Goal: Complete application form: Complete application form

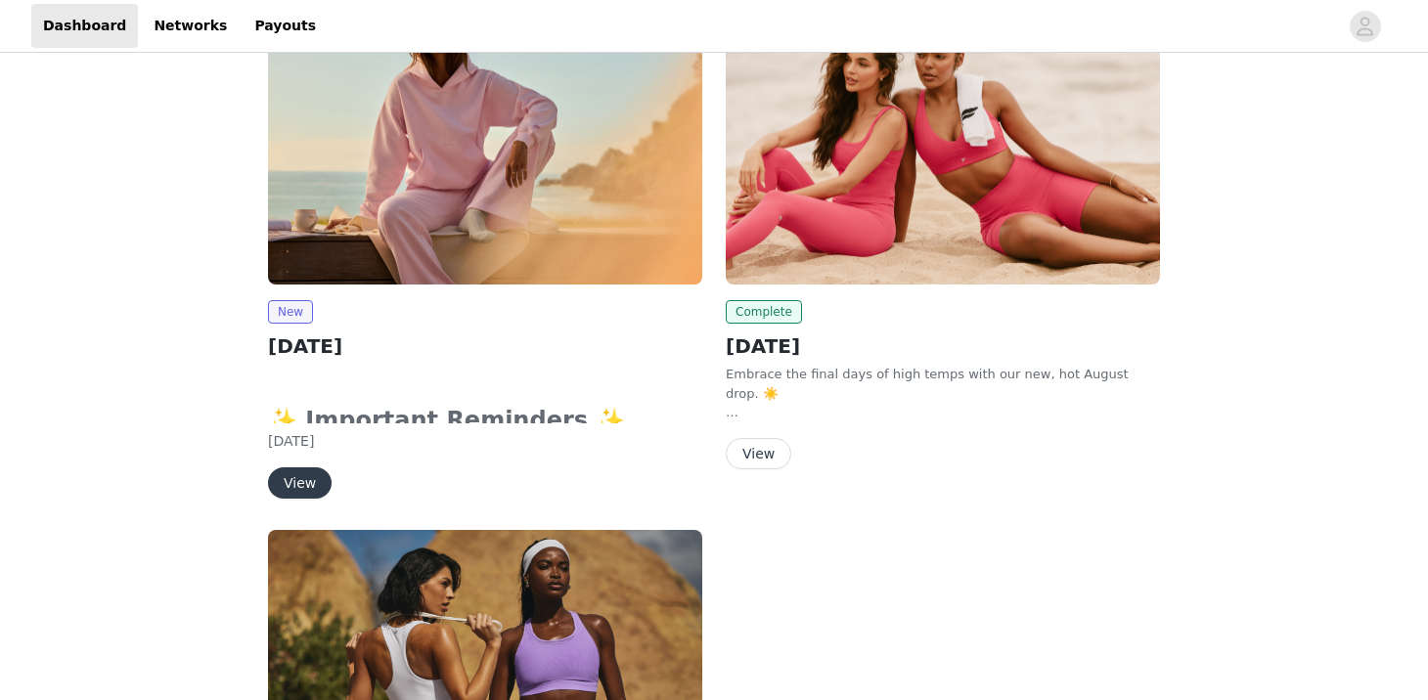
scroll to position [64, 0]
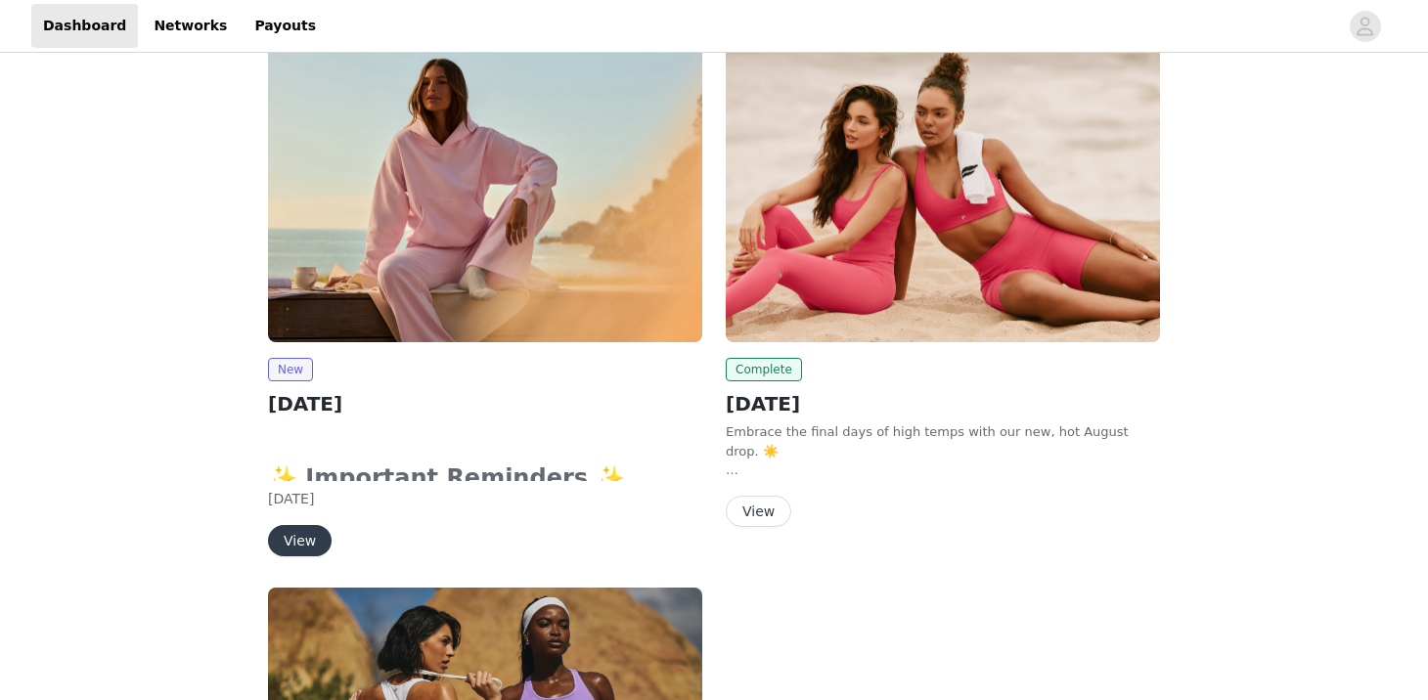
click at [289, 530] on button "View" at bounding box center [300, 540] width 64 height 31
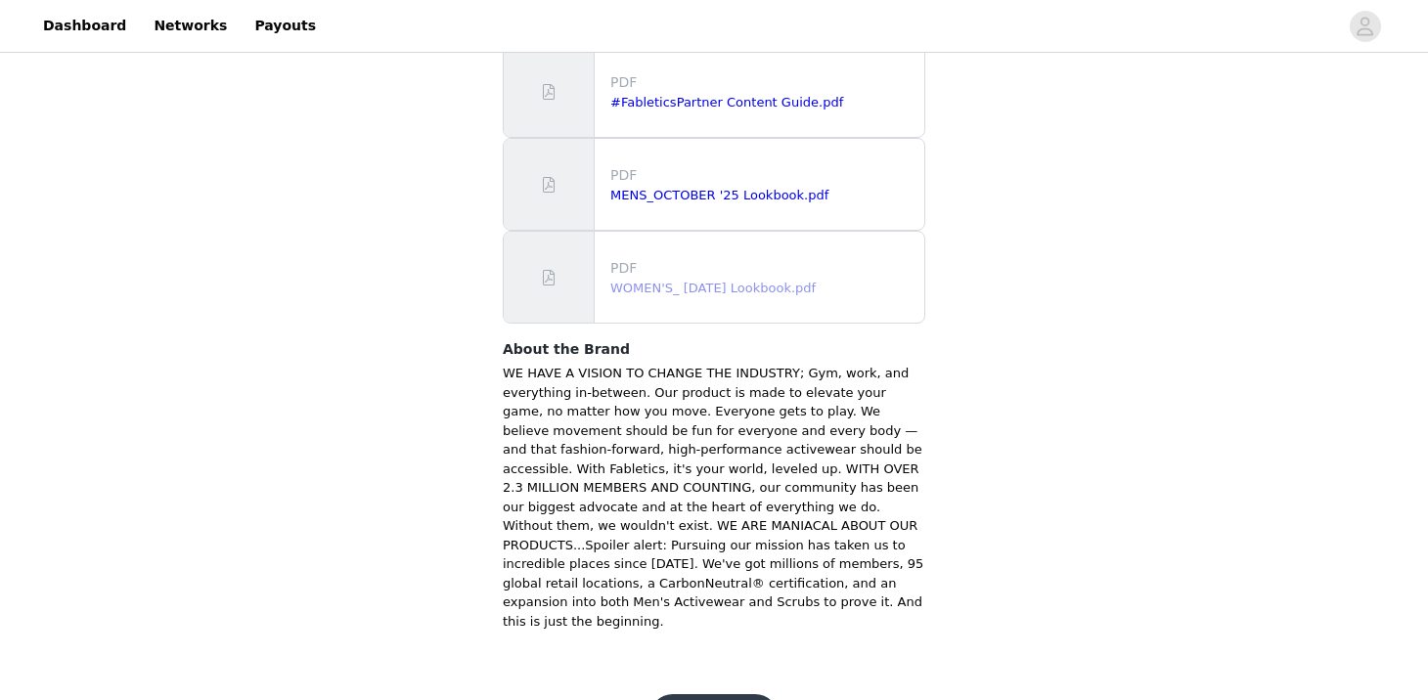
scroll to position [1319, 0]
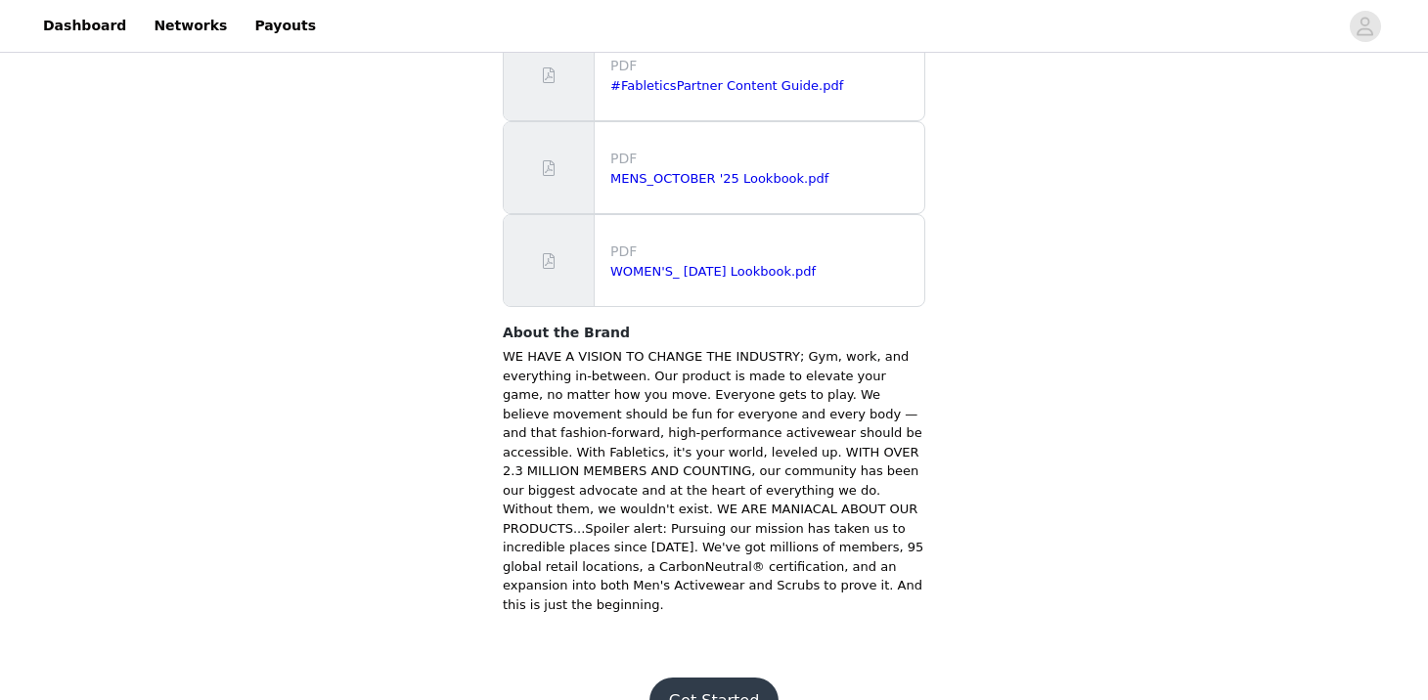
click at [726, 678] on button "Get Started" at bounding box center [714, 701] width 130 height 47
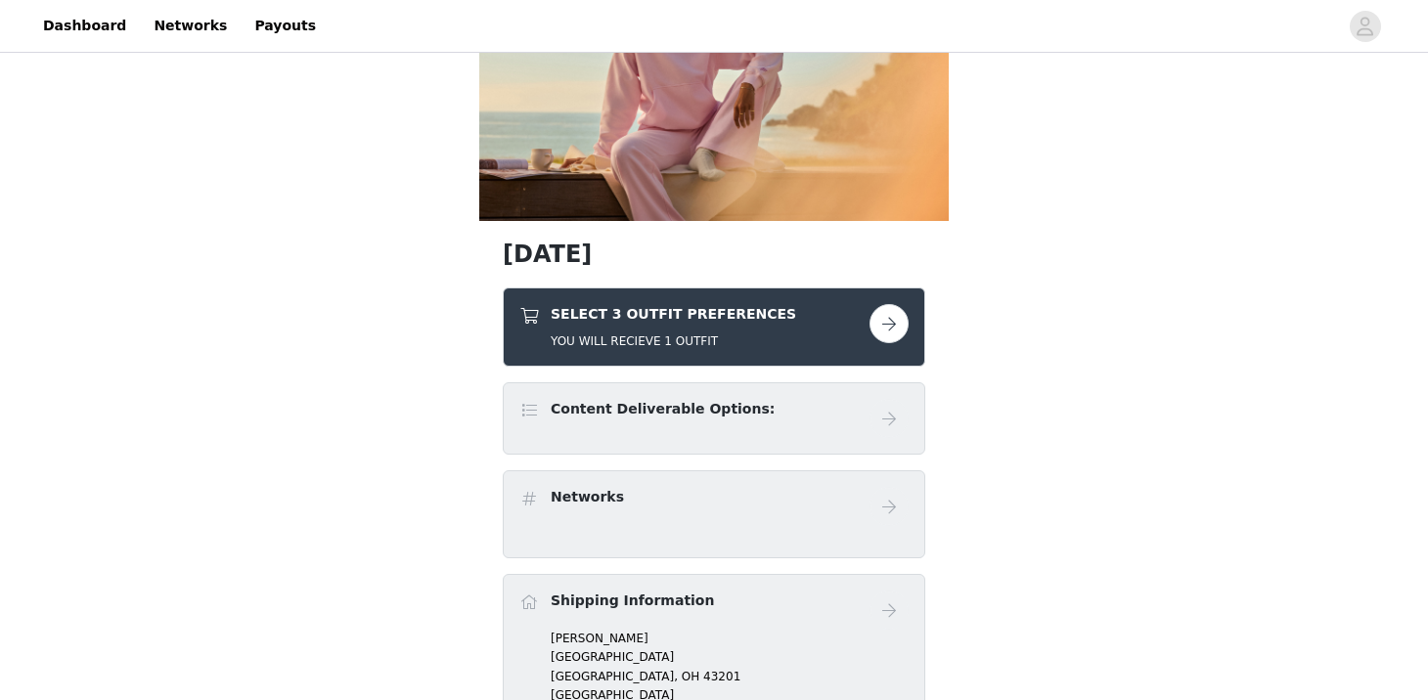
scroll to position [192, 0]
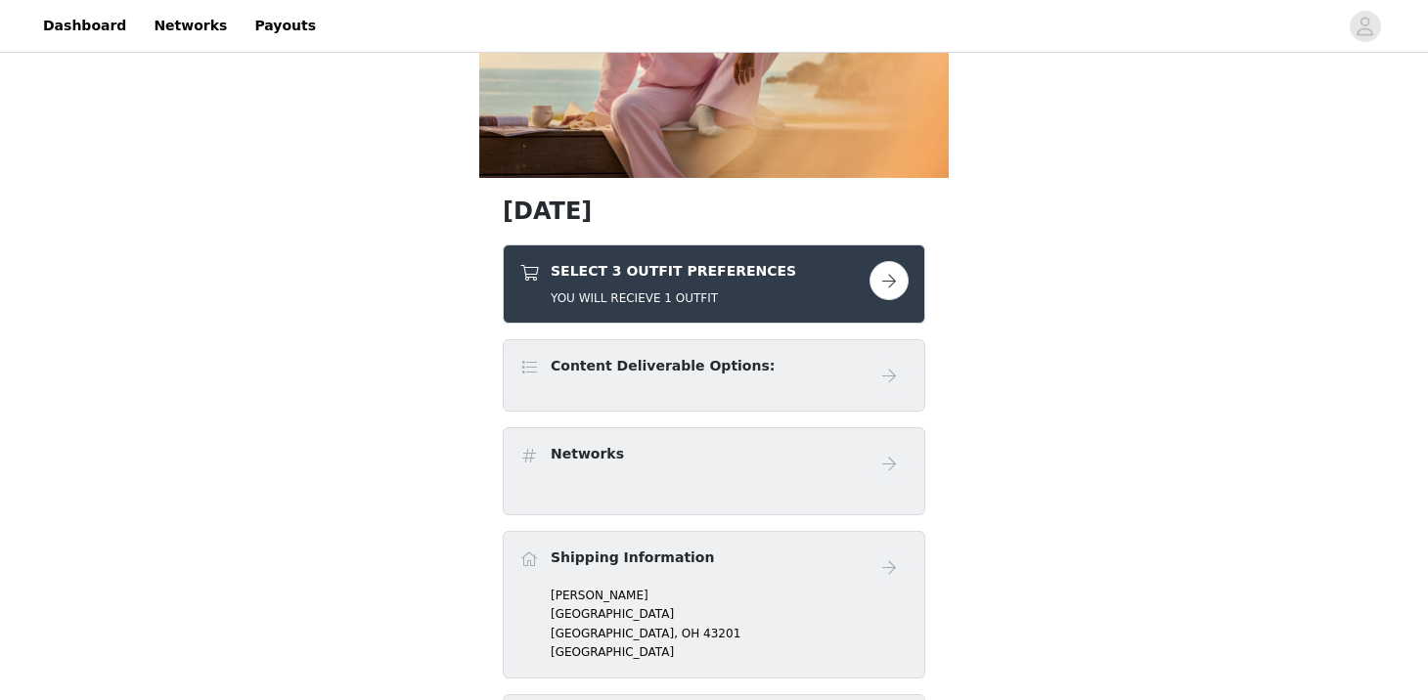
click at [892, 290] on button "button" at bounding box center [888, 280] width 39 height 39
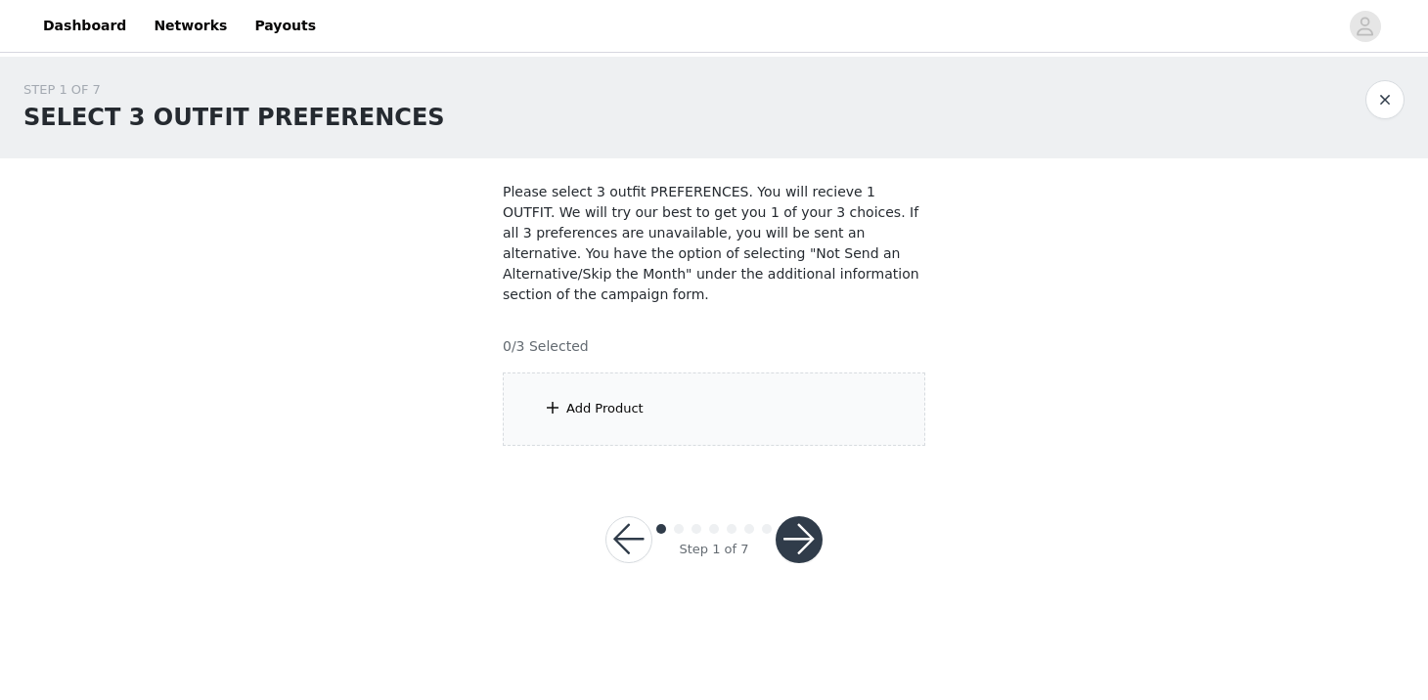
click at [633, 551] on button "button" at bounding box center [628, 539] width 47 height 47
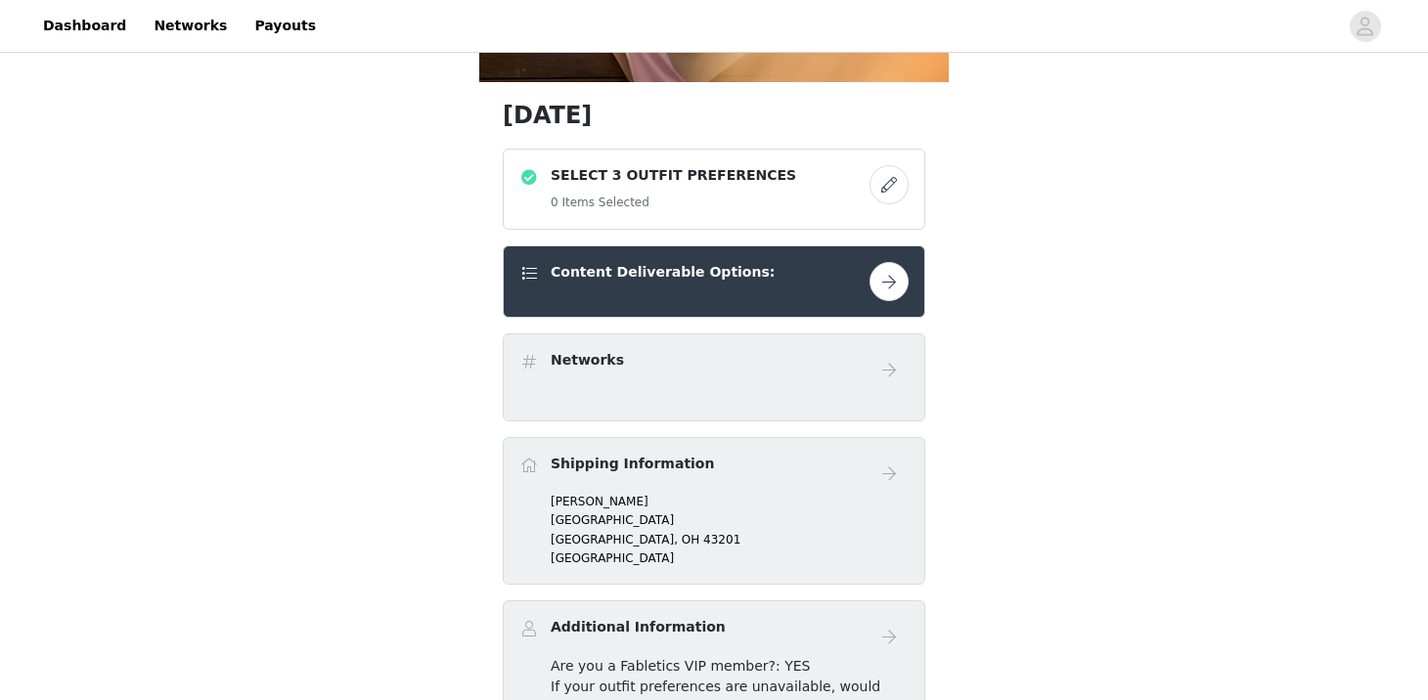
scroll to position [243, 0]
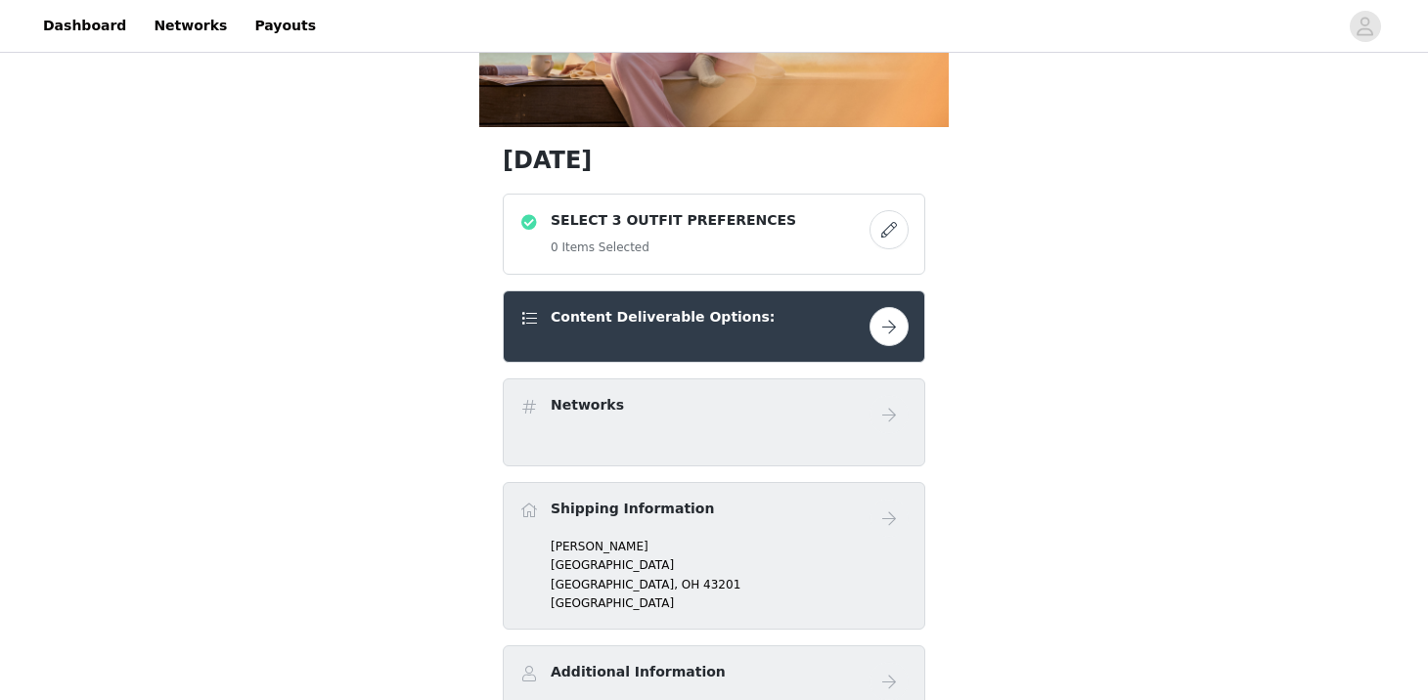
click at [886, 234] on button "button" at bounding box center [888, 229] width 39 height 39
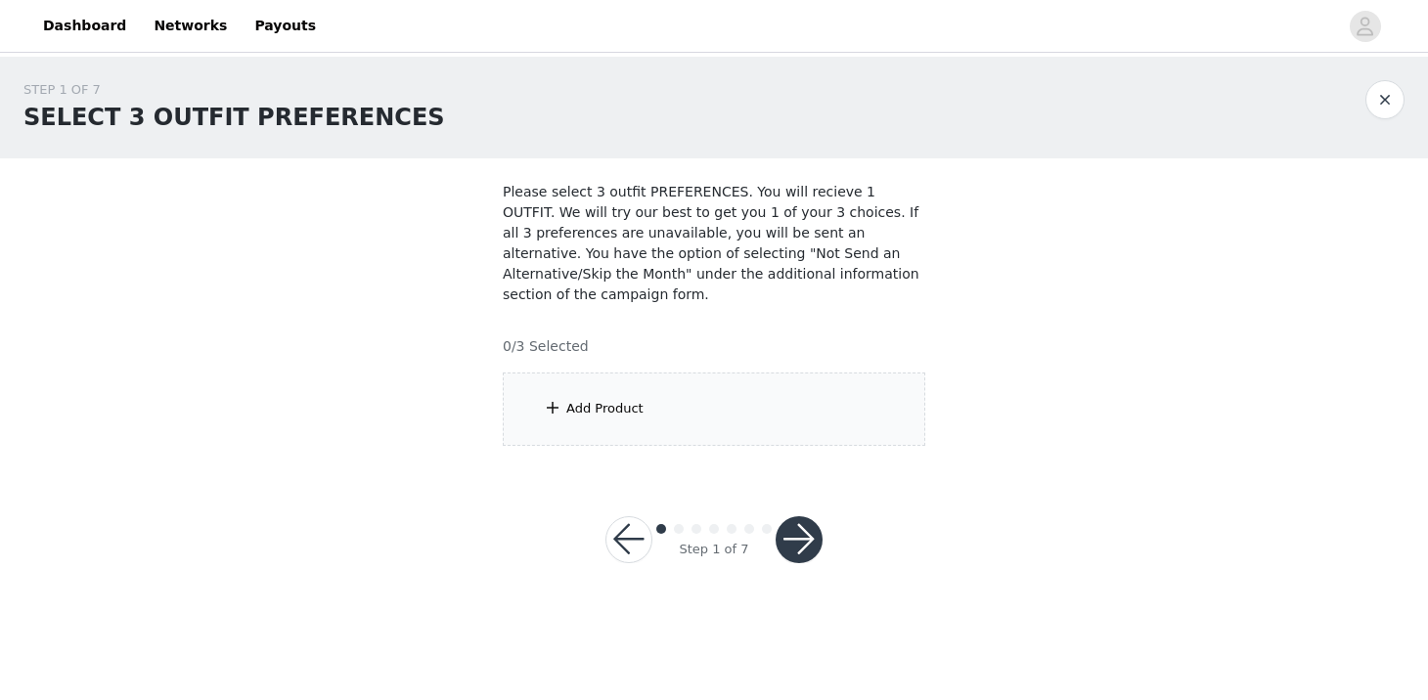
click at [634, 419] on div "Add Product" at bounding box center [714, 409] width 422 height 73
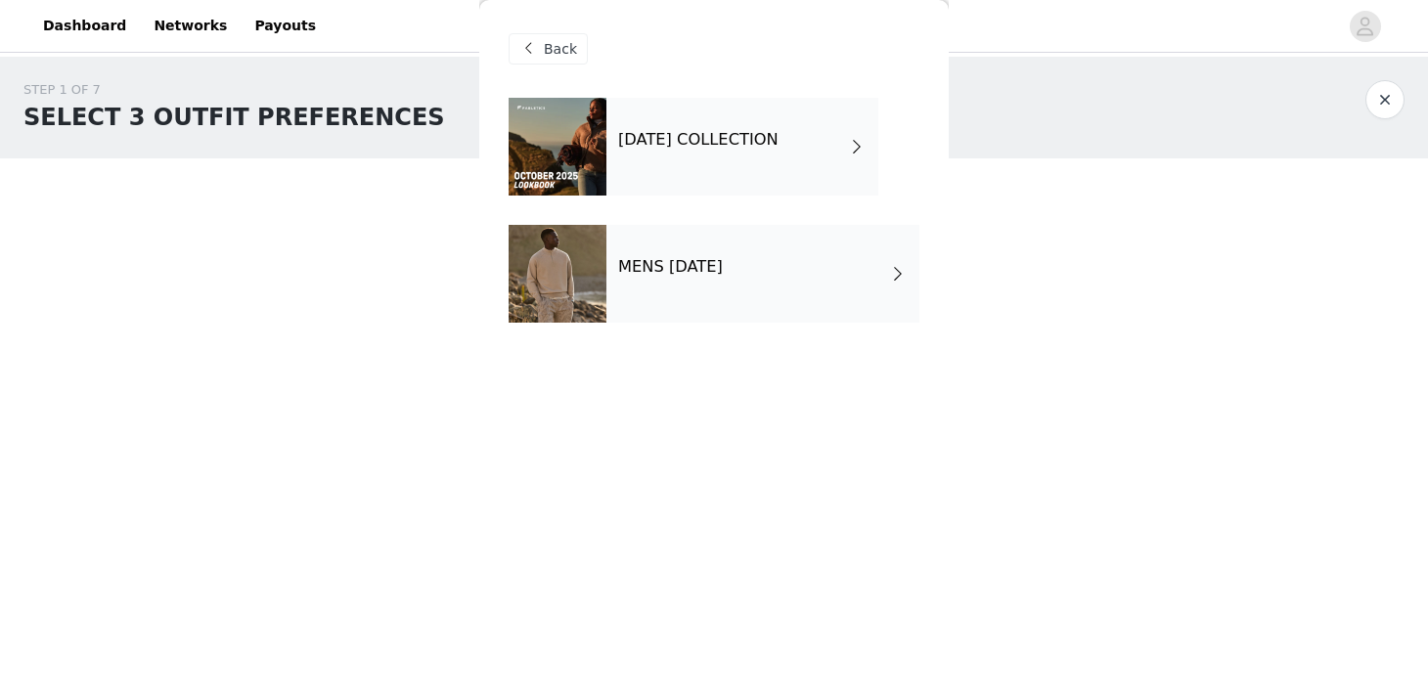
click at [778, 142] on h4 "[DATE] COLLECTION" at bounding box center [698, 140] width 160 height 18
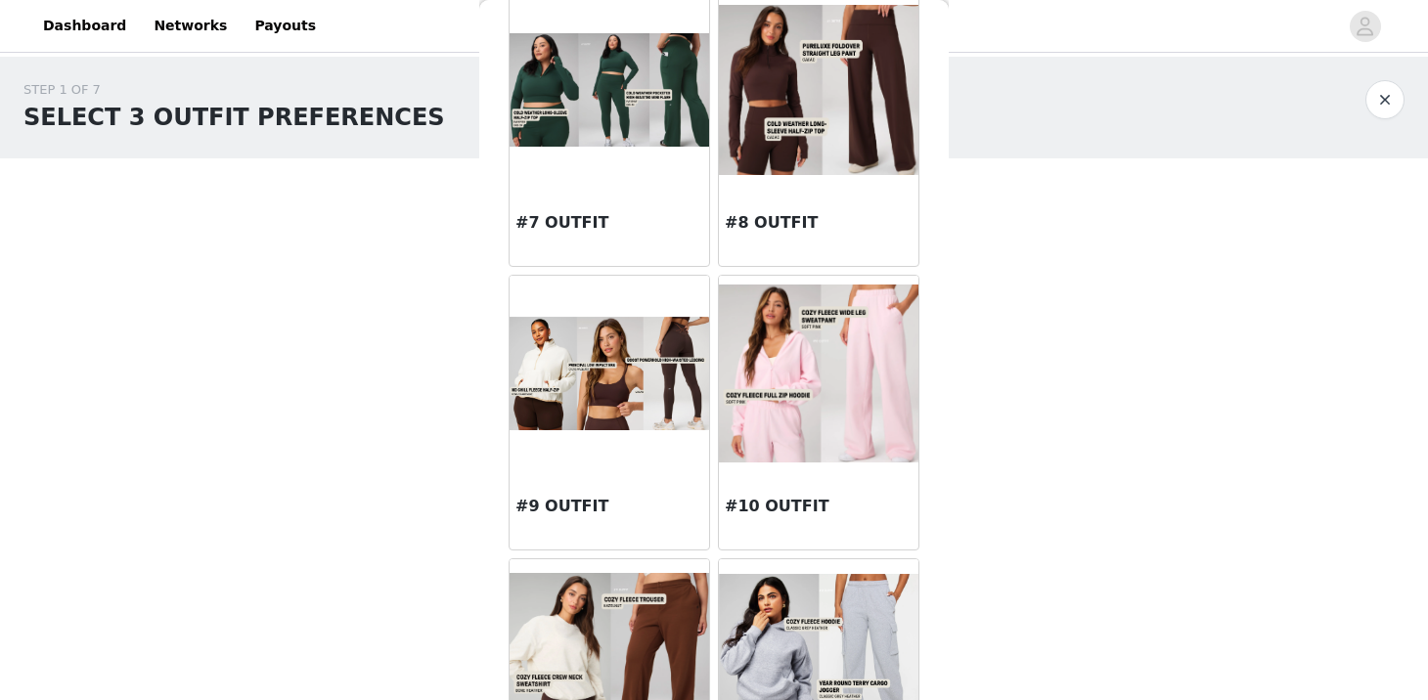
scroll to position [972, 0]
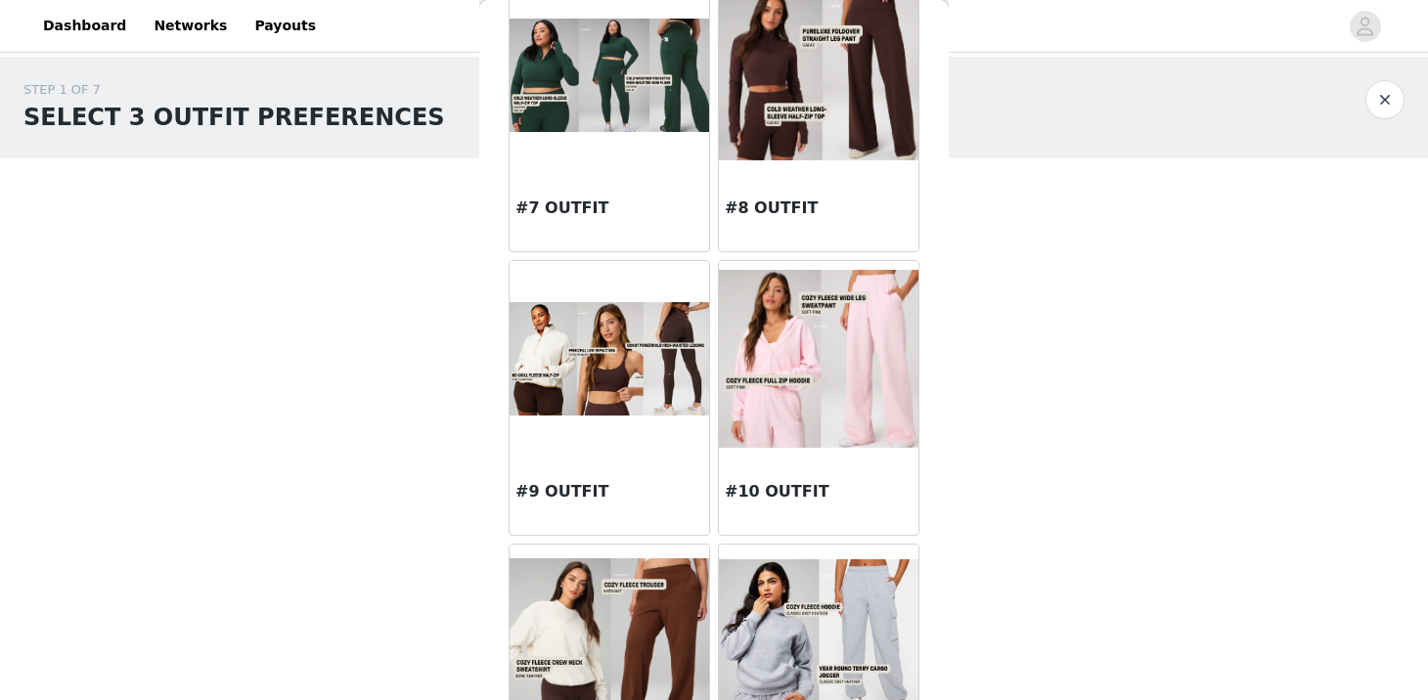
click at [575, 387] on img at bounding box center [610, 358] width 200 height 112
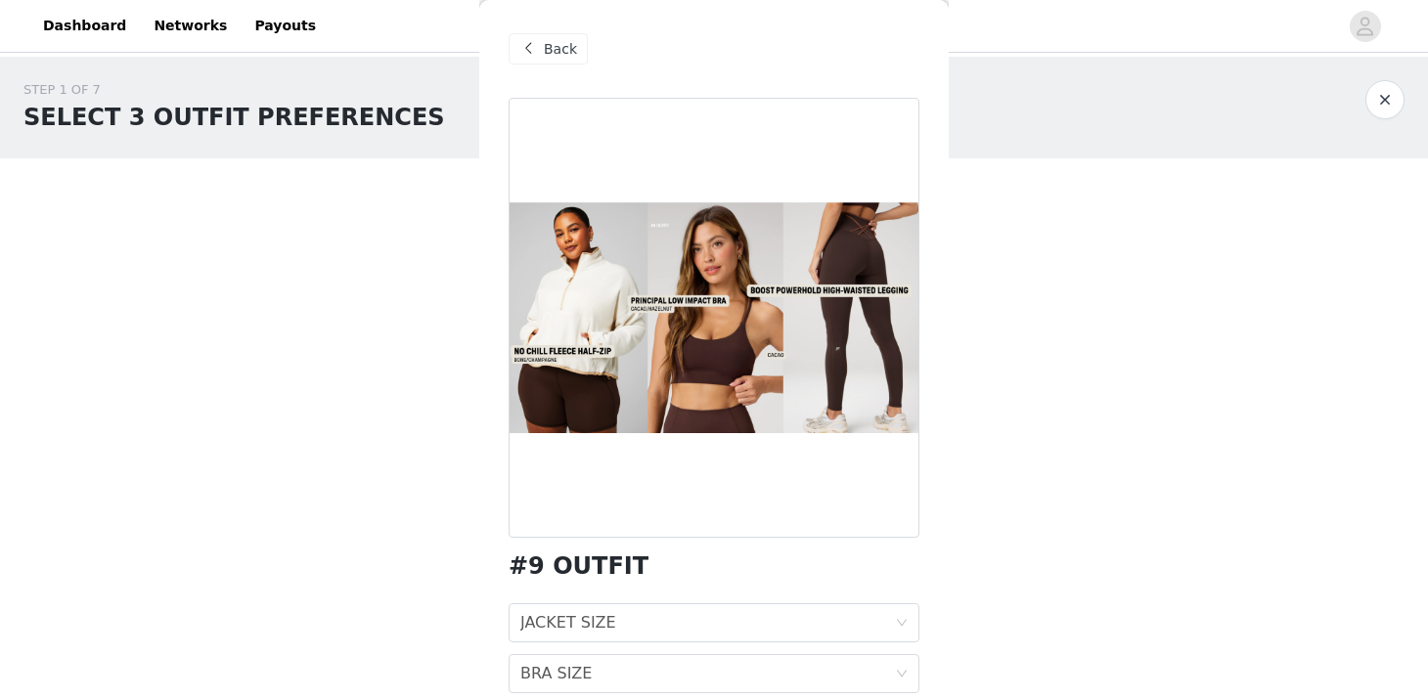
scroll to position [130, 0]
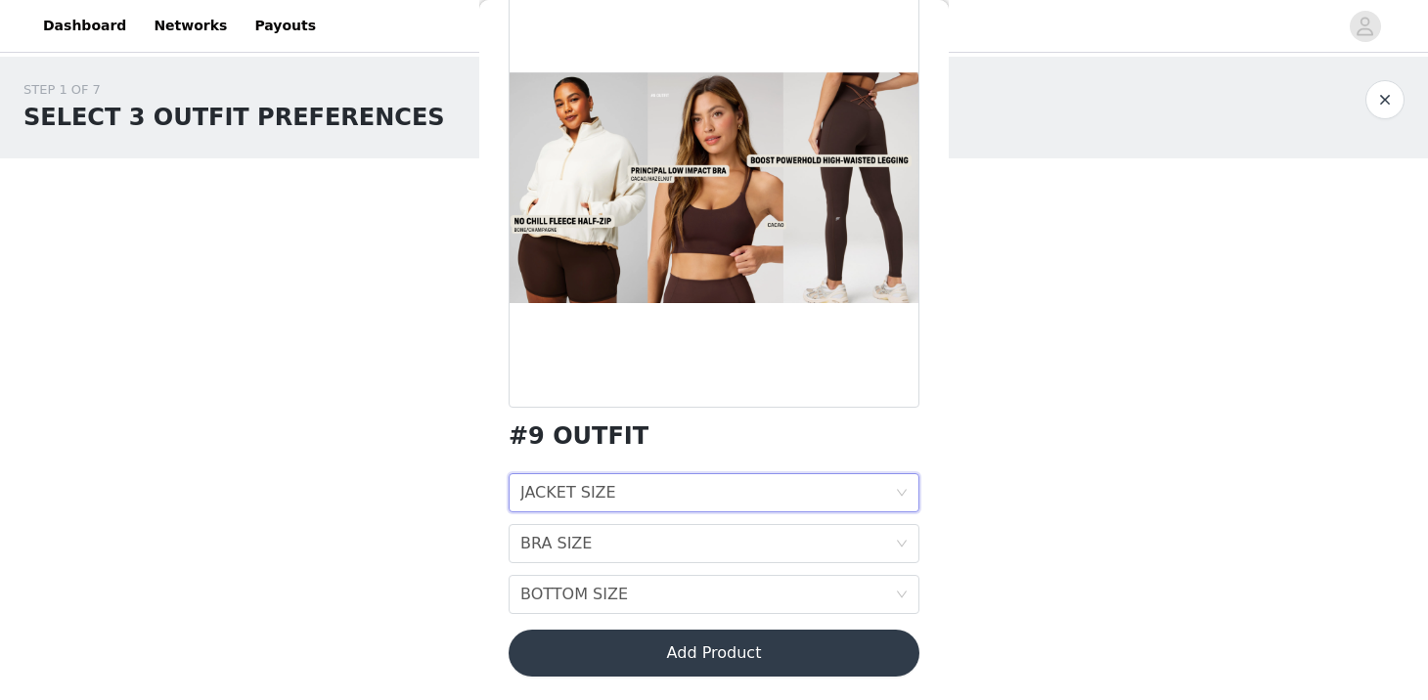
click at [609, 490] on div "JACKET SIZE" at bounding box center [568, 492] width 96 height 37
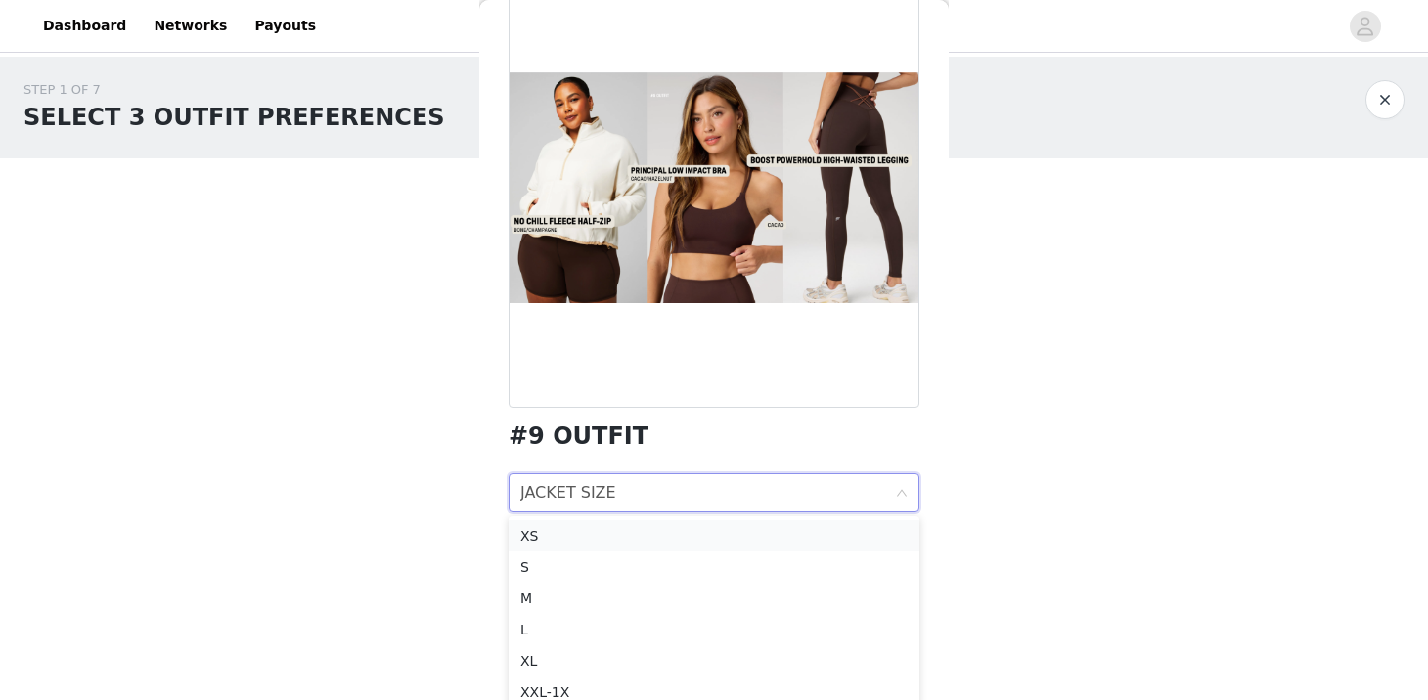
click at [543, 532] on div "XS" at bounding box center [713, 536] width 387 height 22
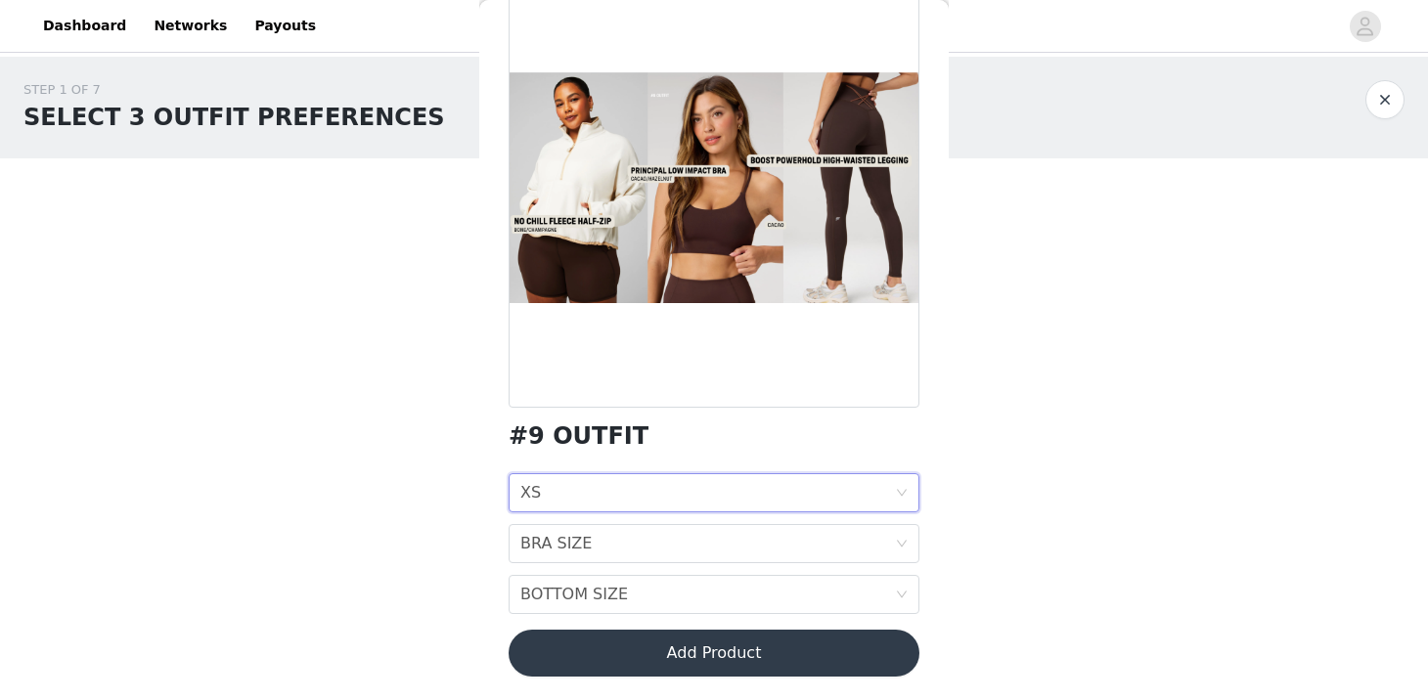
click at [566, 495] on div "JACKET SIZE XS" at bounding box center [707, 492] width 375 height 37
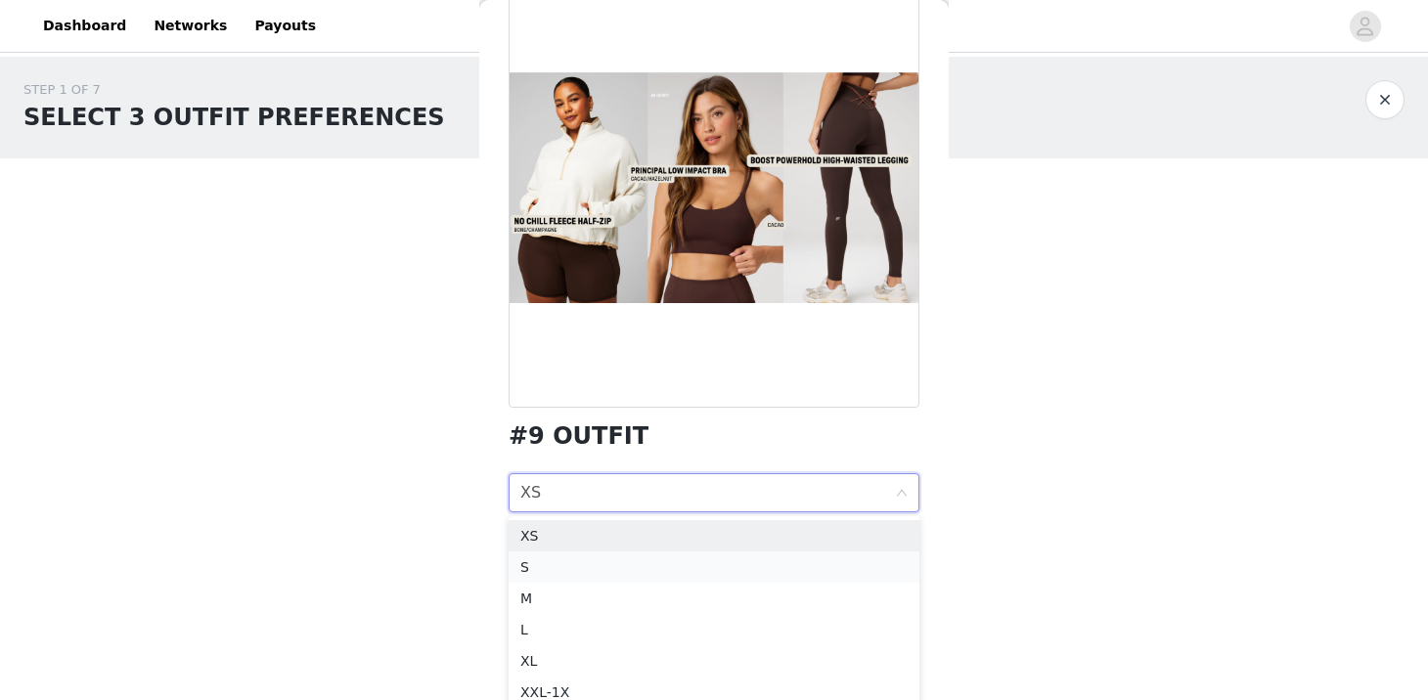
click at [552, 568] on div "S" at bounding box center [713, 567] width 387 height 22
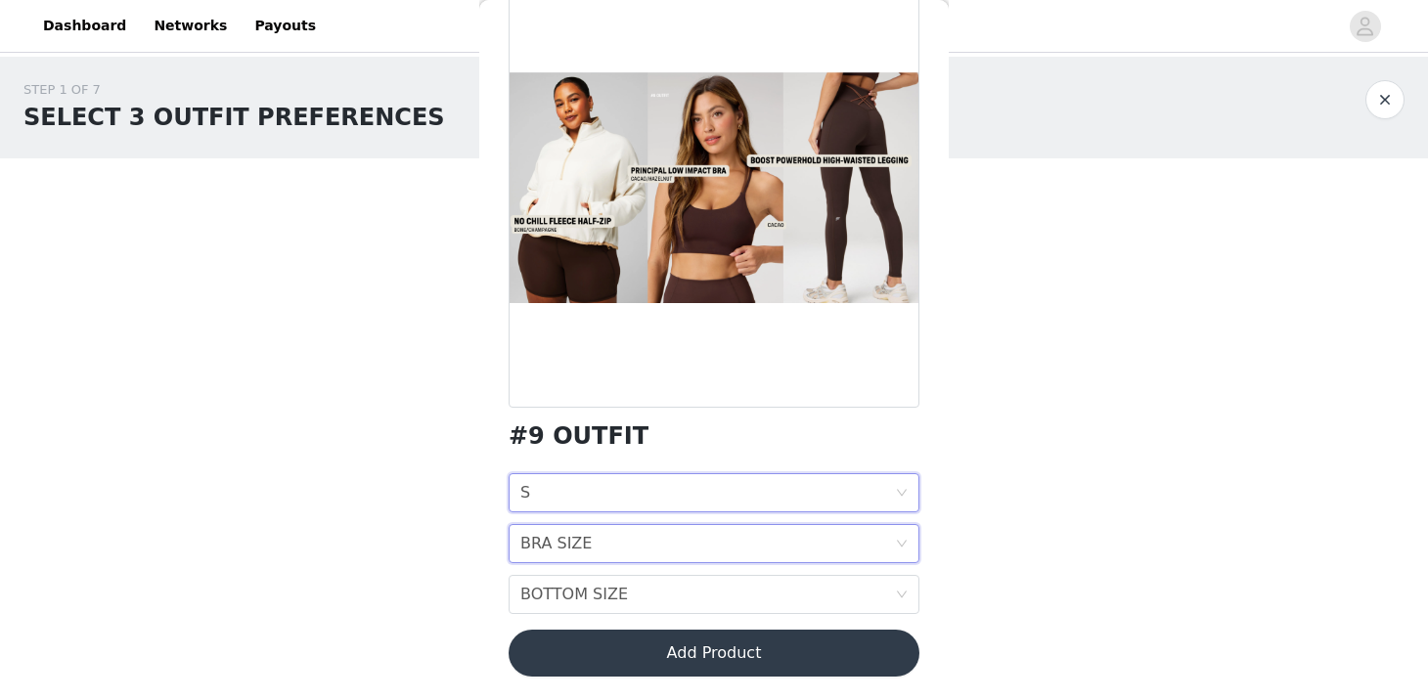
click at [538, 535] on div "BRA SIZE" at bounding box center [555, 543] width 71 height 37
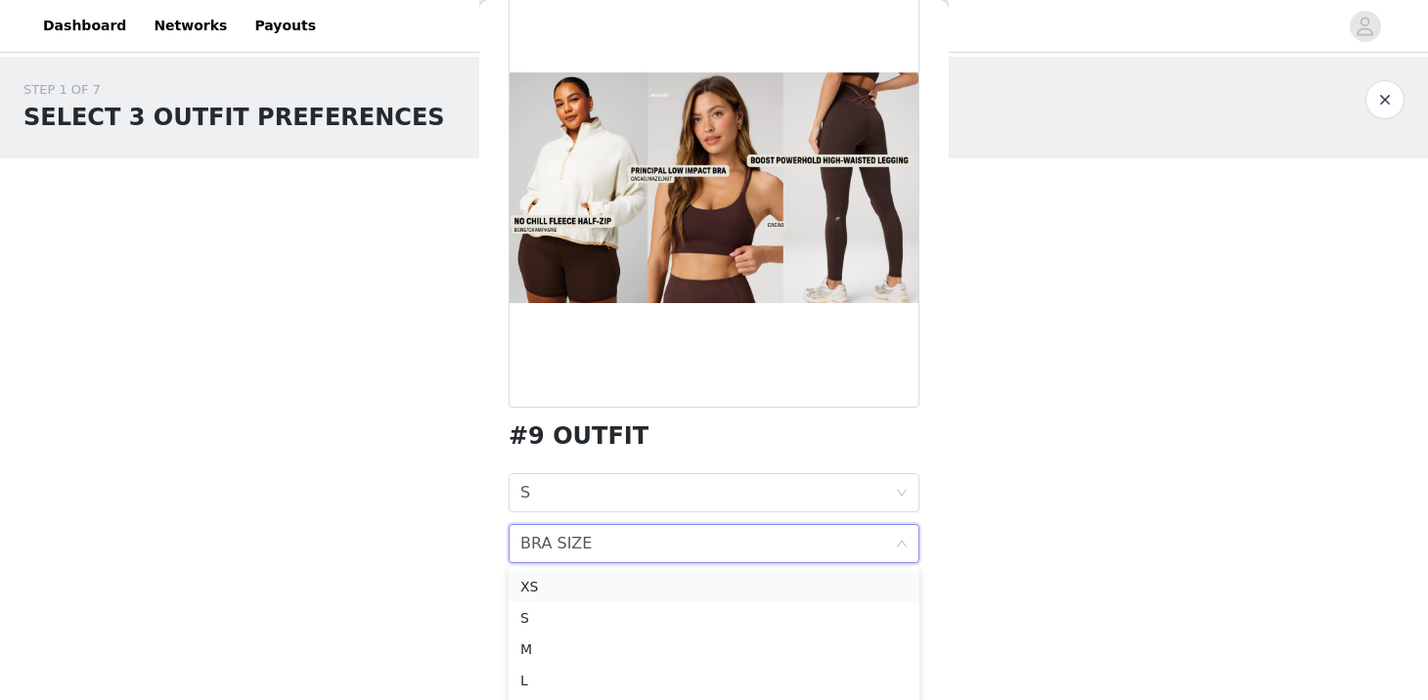
click at [532, 584] on div "XS" at bounding box center [713, 587] width 387 height 22
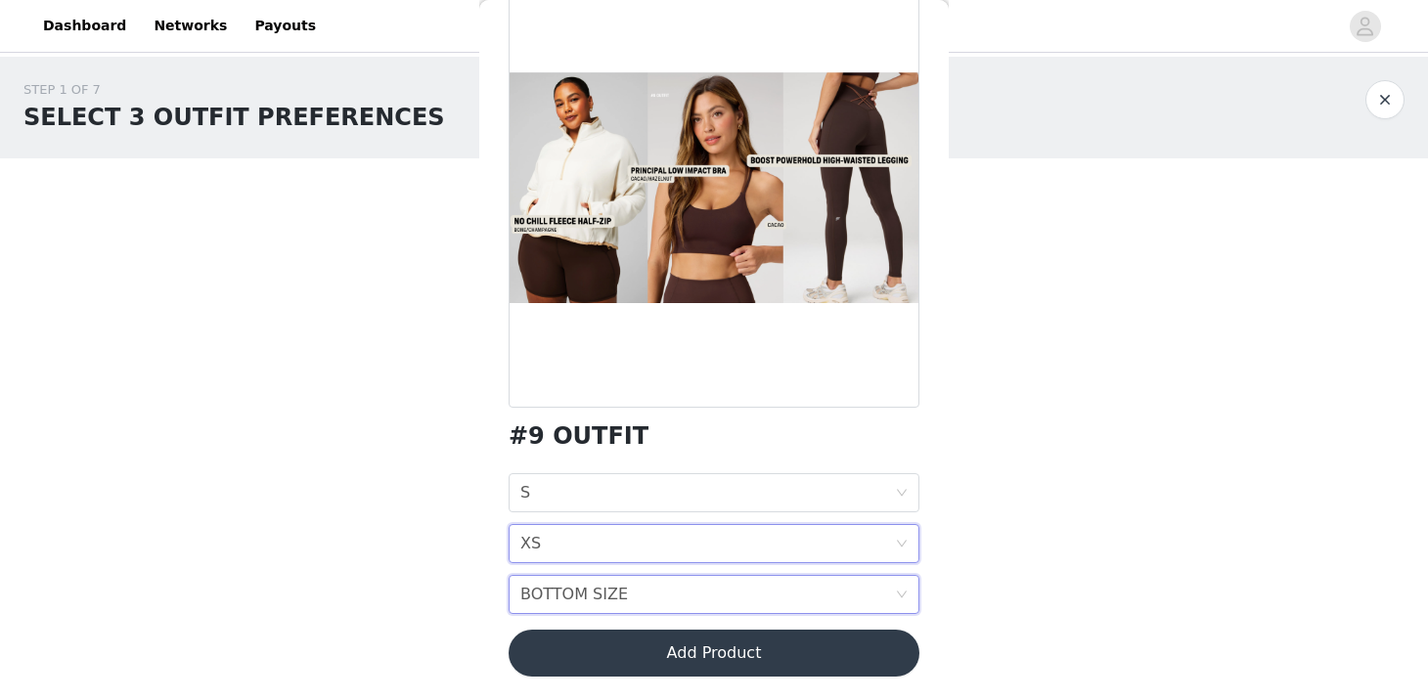
click at [558, 591] on div "BOTTOM SIZE" at bounding box center [574, 594] width 108 height 37
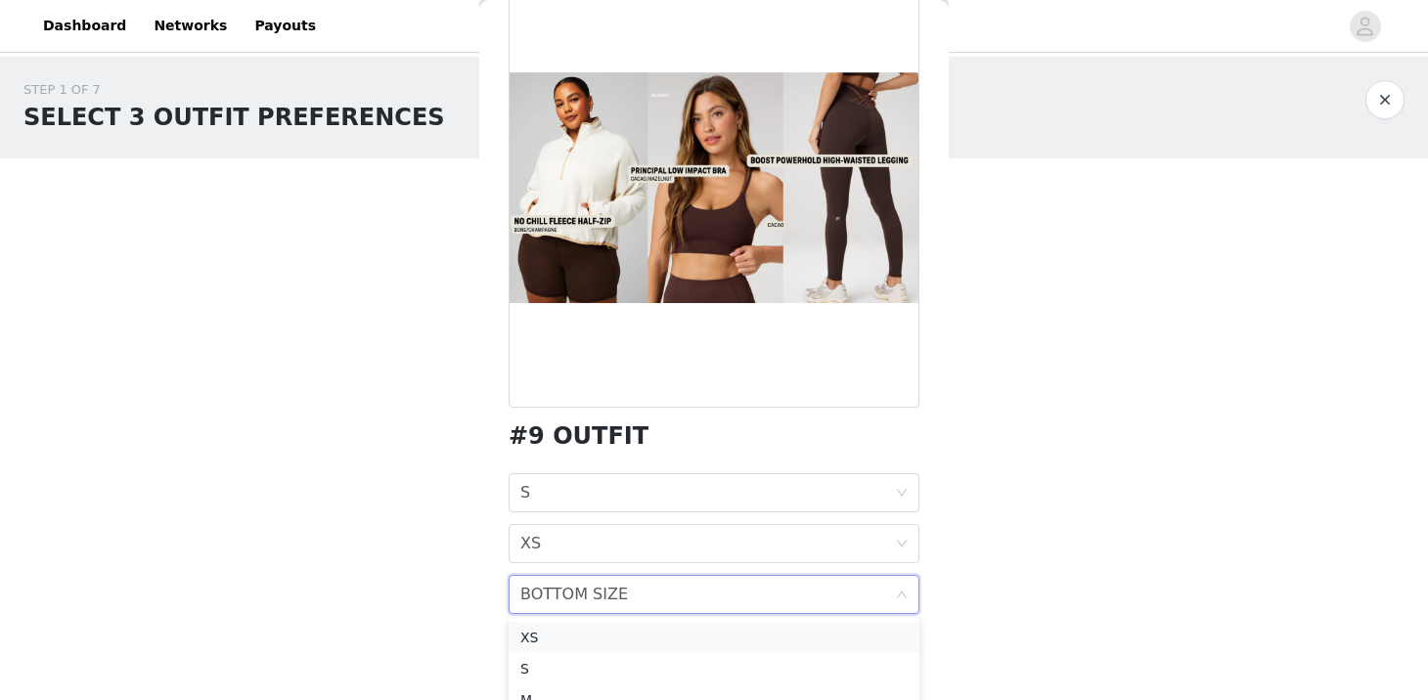
click at [548, 631] on div "XS" at bounding box center [713, 638] width 387 height 22
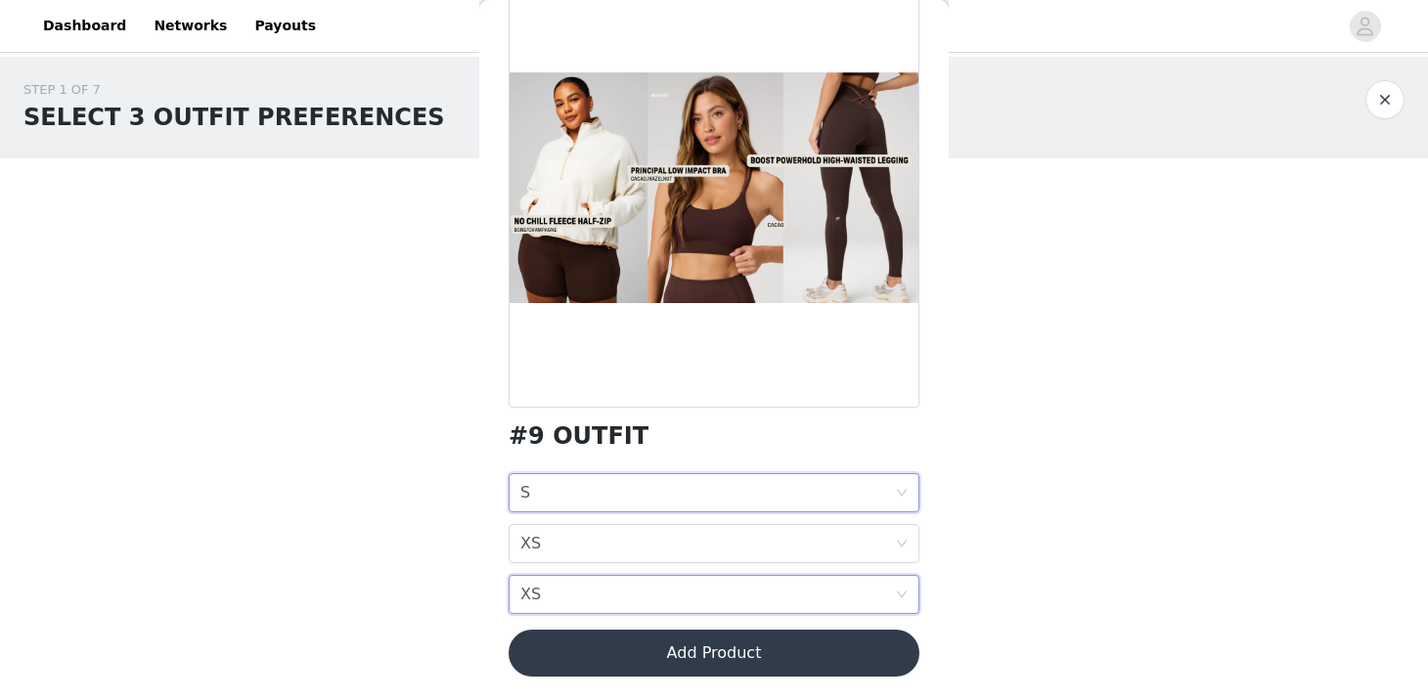
click at [540, 495] on div "JACKET SIZE S" at bounding box center [707, 492] width 375 height 37
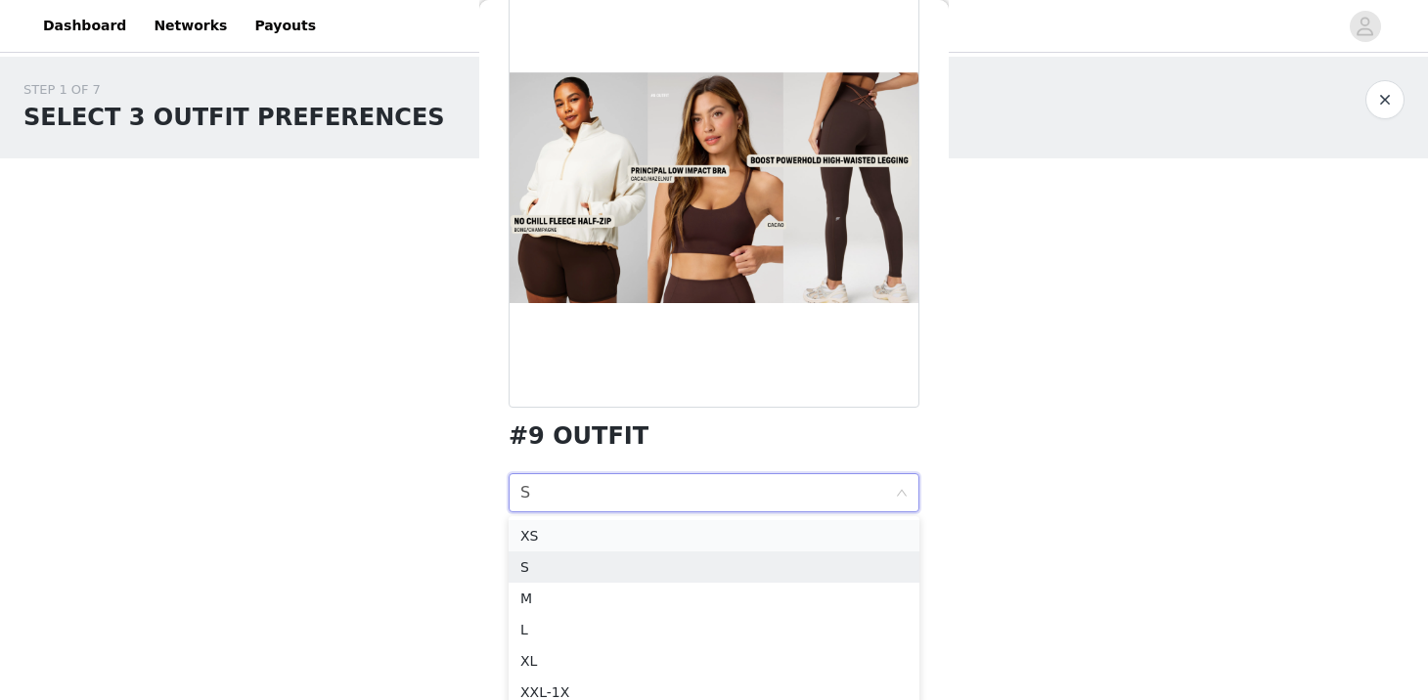
click at [537, 539] on div "XS" at bounding box center [713, 536] width 387 height 22
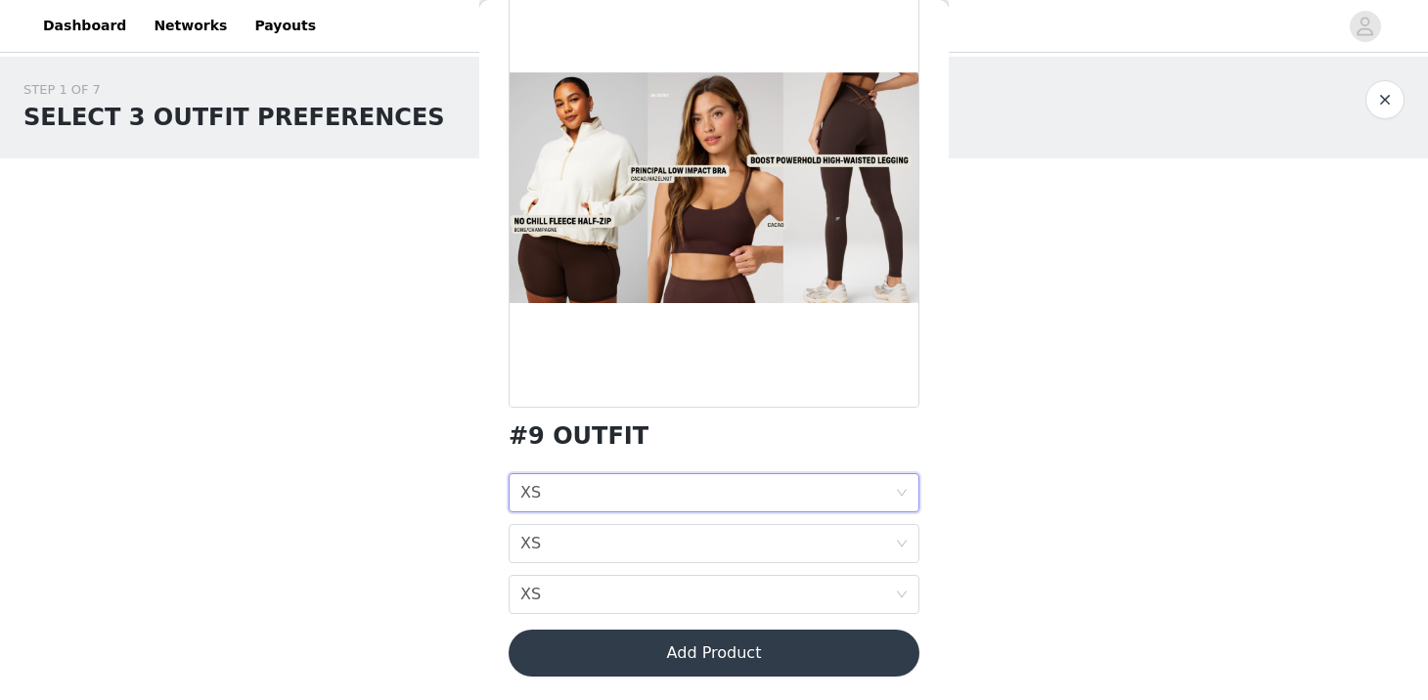
click at [636, 644] on button "Add Product" at bounding box center [714, 653] width 411 height 47
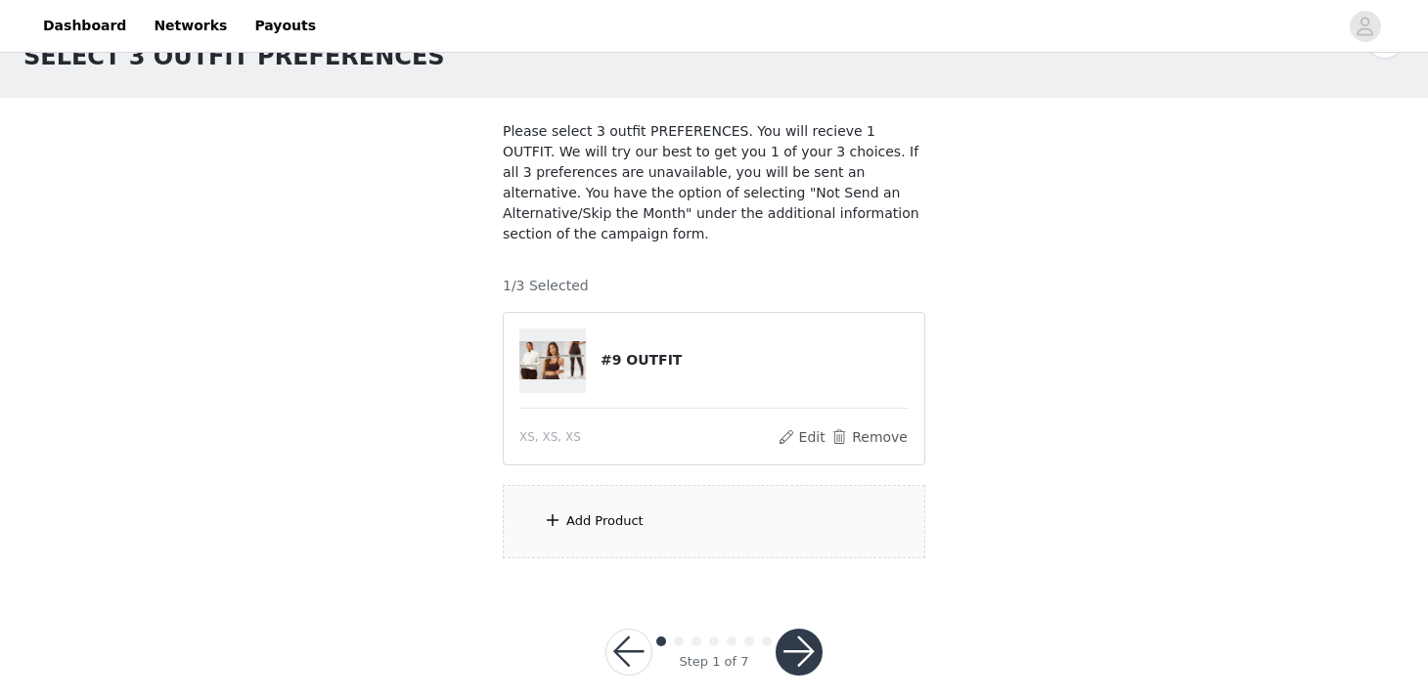
scroll to position [82, 0]
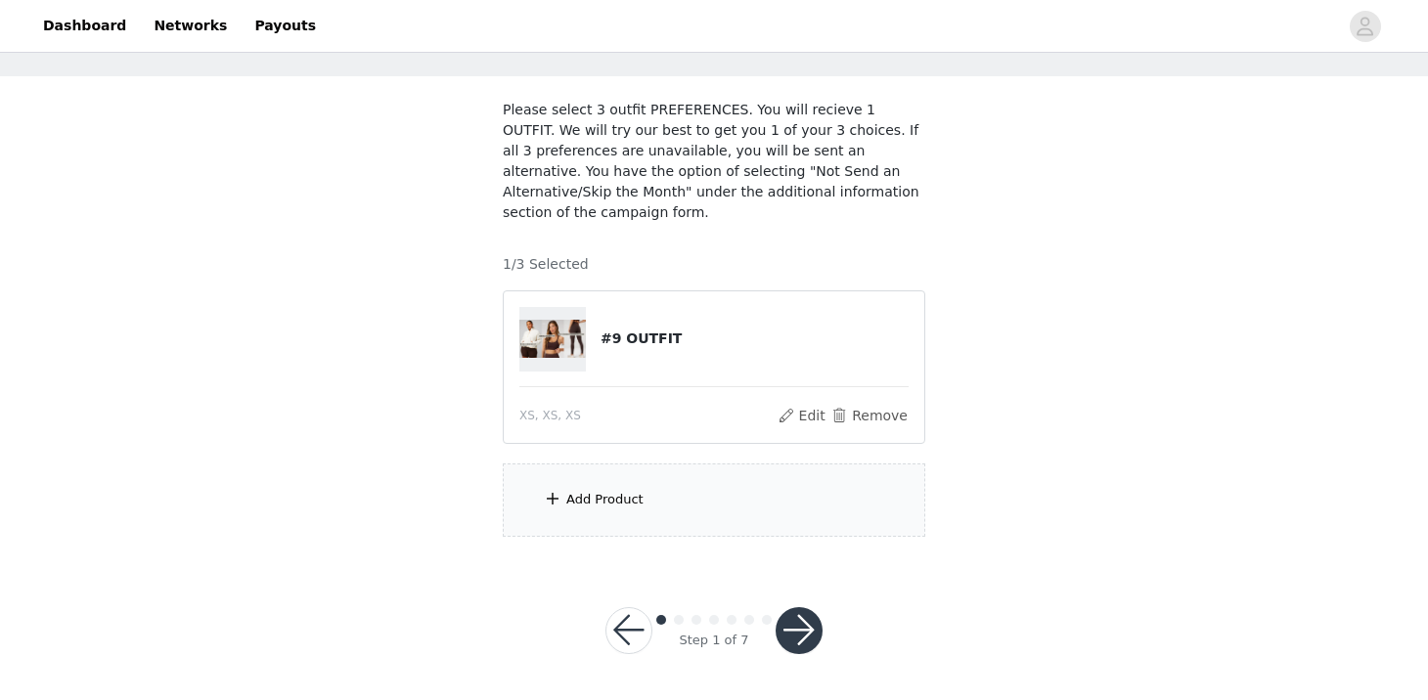
click at [607, 496] on div "Add Product" at bounding box center [604, 500] width 77 height 20
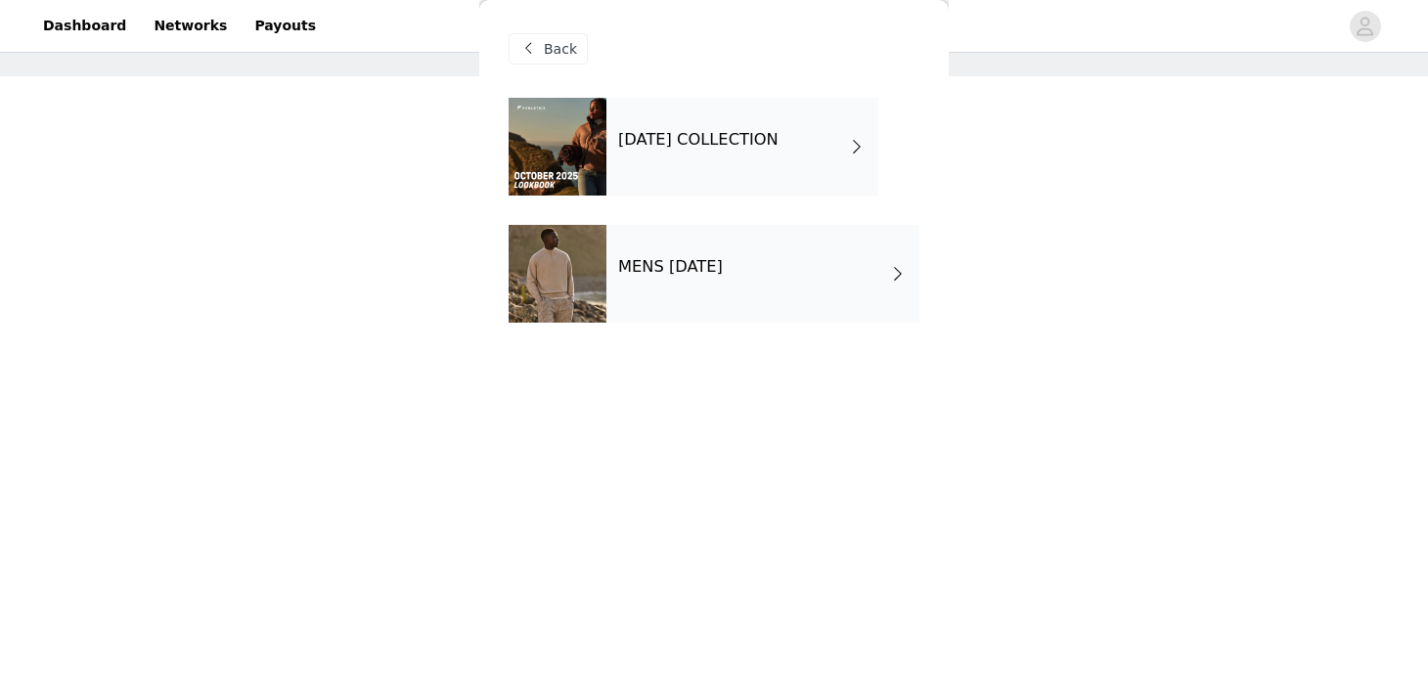
click at [666, 149] on h4 "[DATE] COLLECTION" at bounding box center [698, 140] width 160 height 18
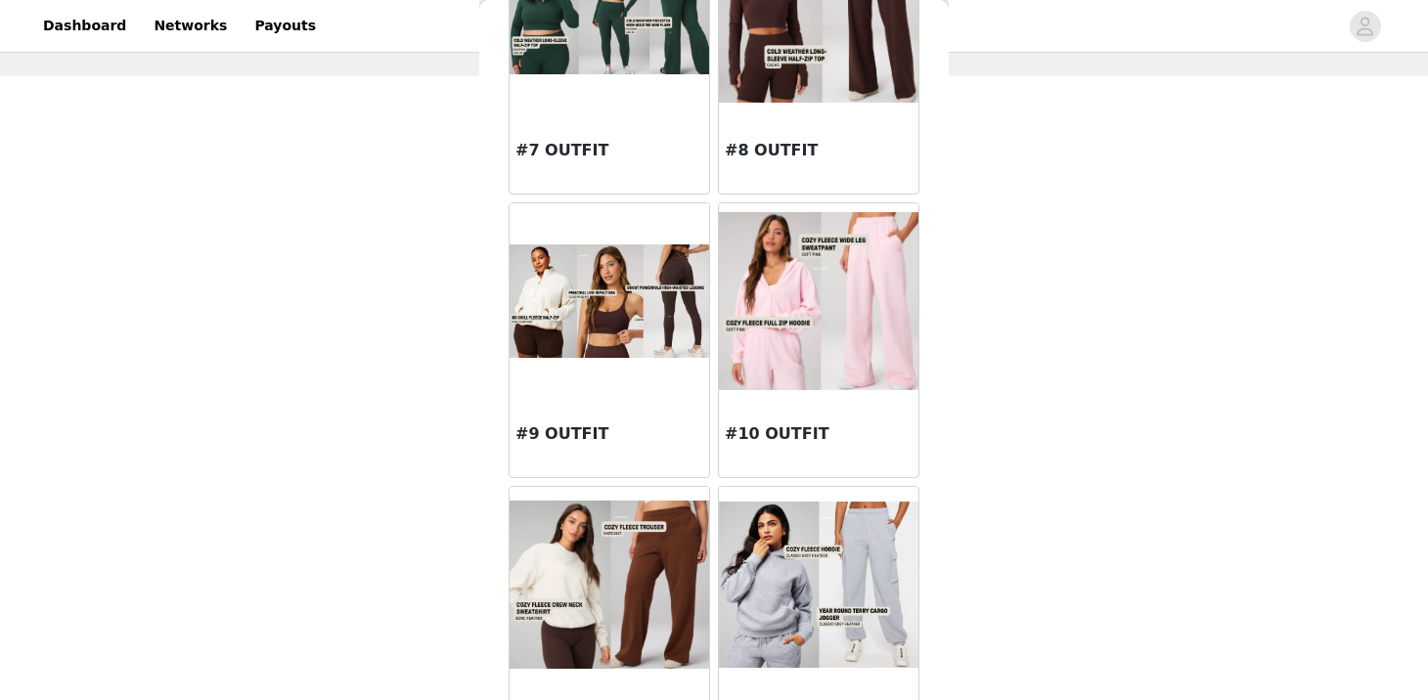
scroll to position [1063, 0]
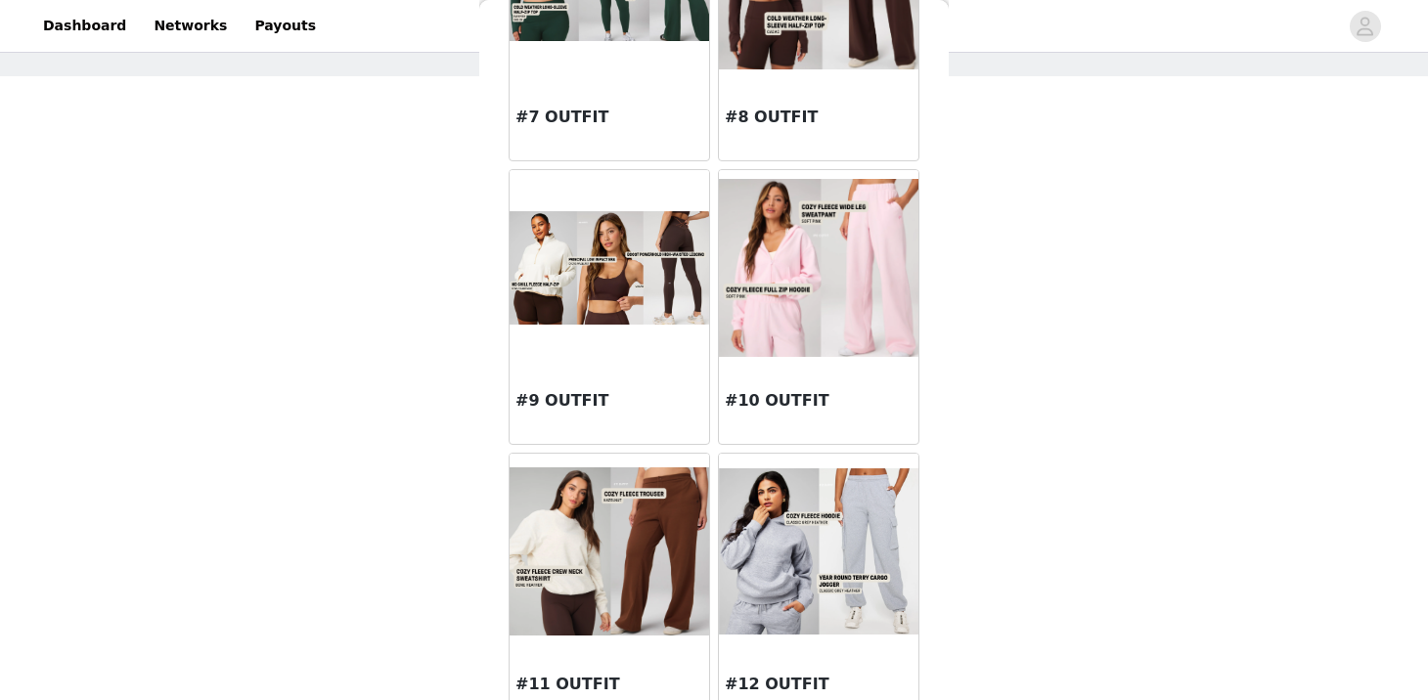
click at [783, 277] on img at bounding box center [819, 267] width 200 height 177
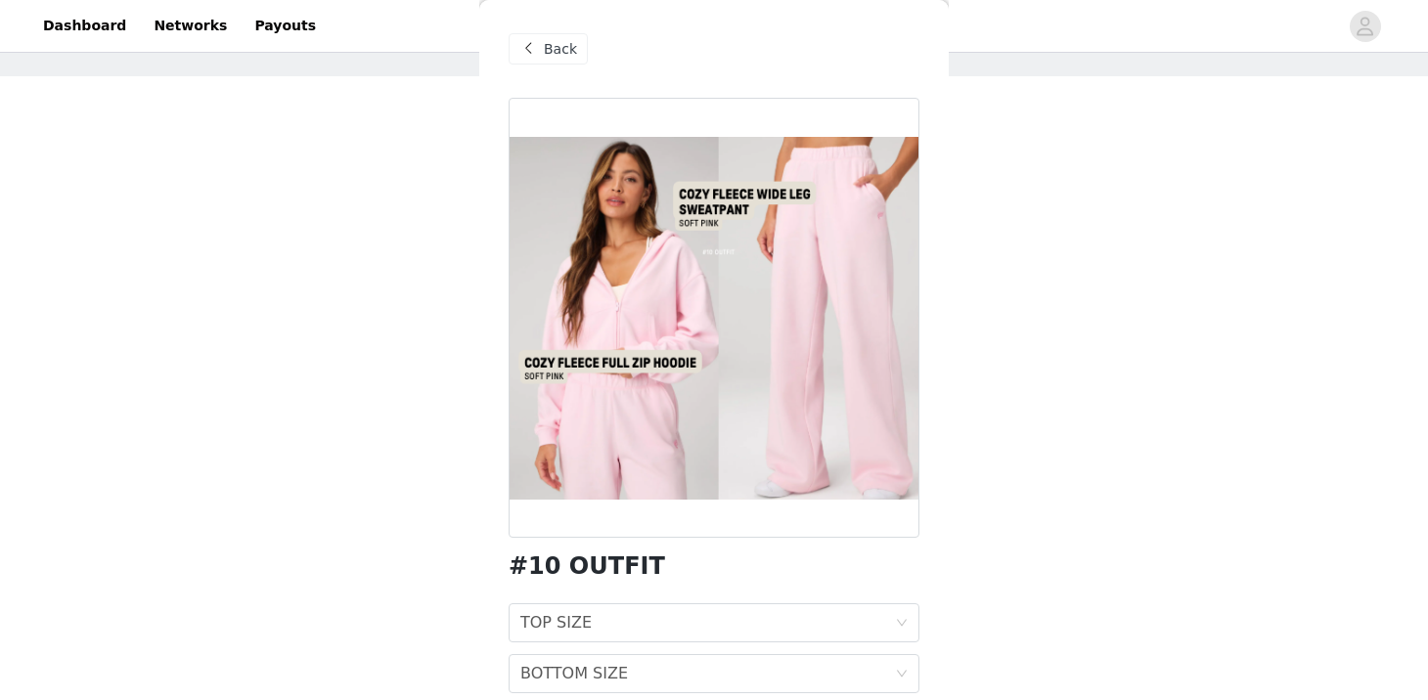
scroll to position [79, 0]
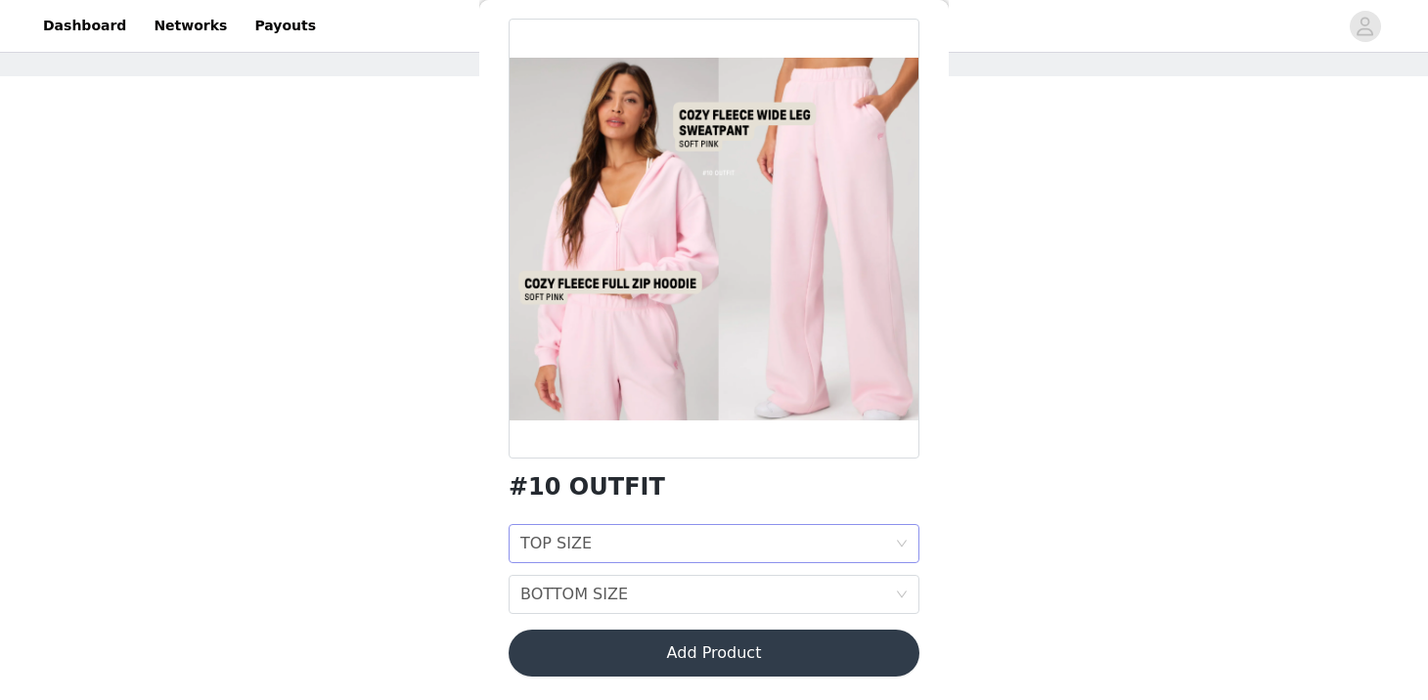
click at [555, 552] on div "TOP SIZE" at bounding box center [555, 543] width 71 height 37
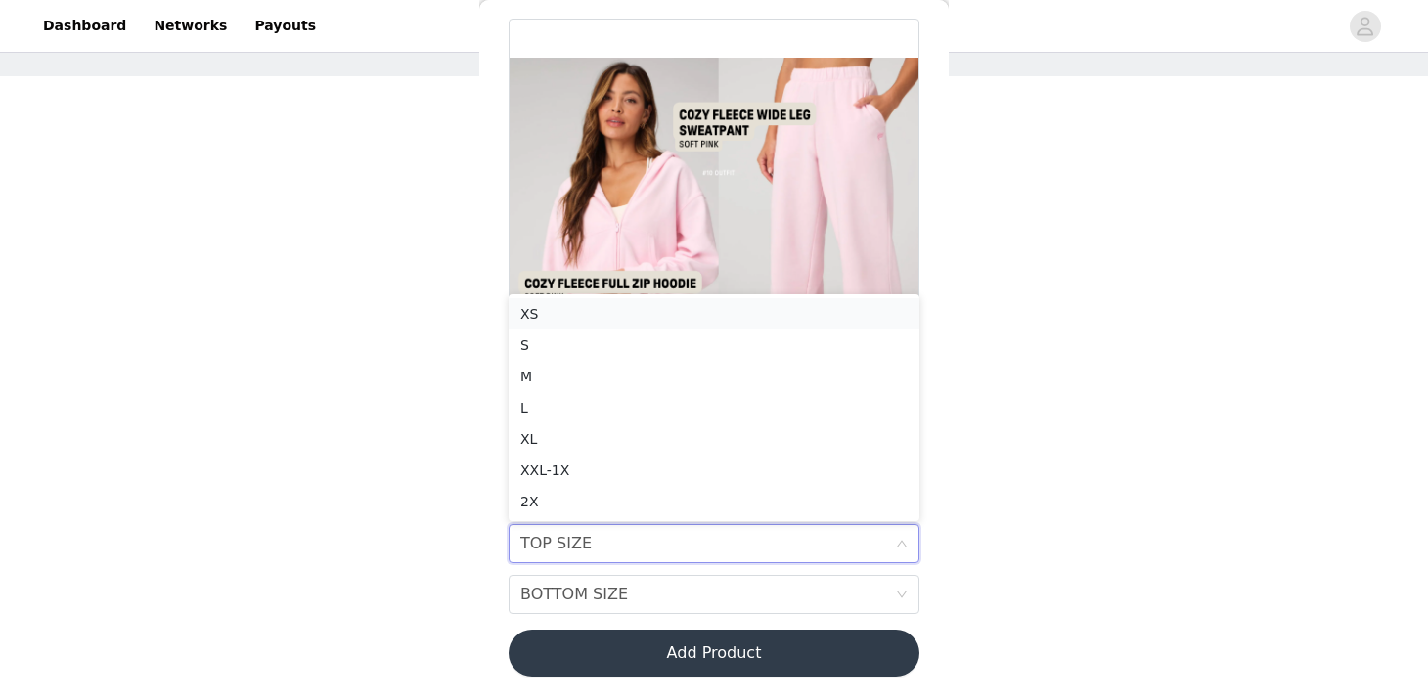
click at [534, 316] on div "XS" at bounding box center [713, 314] width 387 height 22
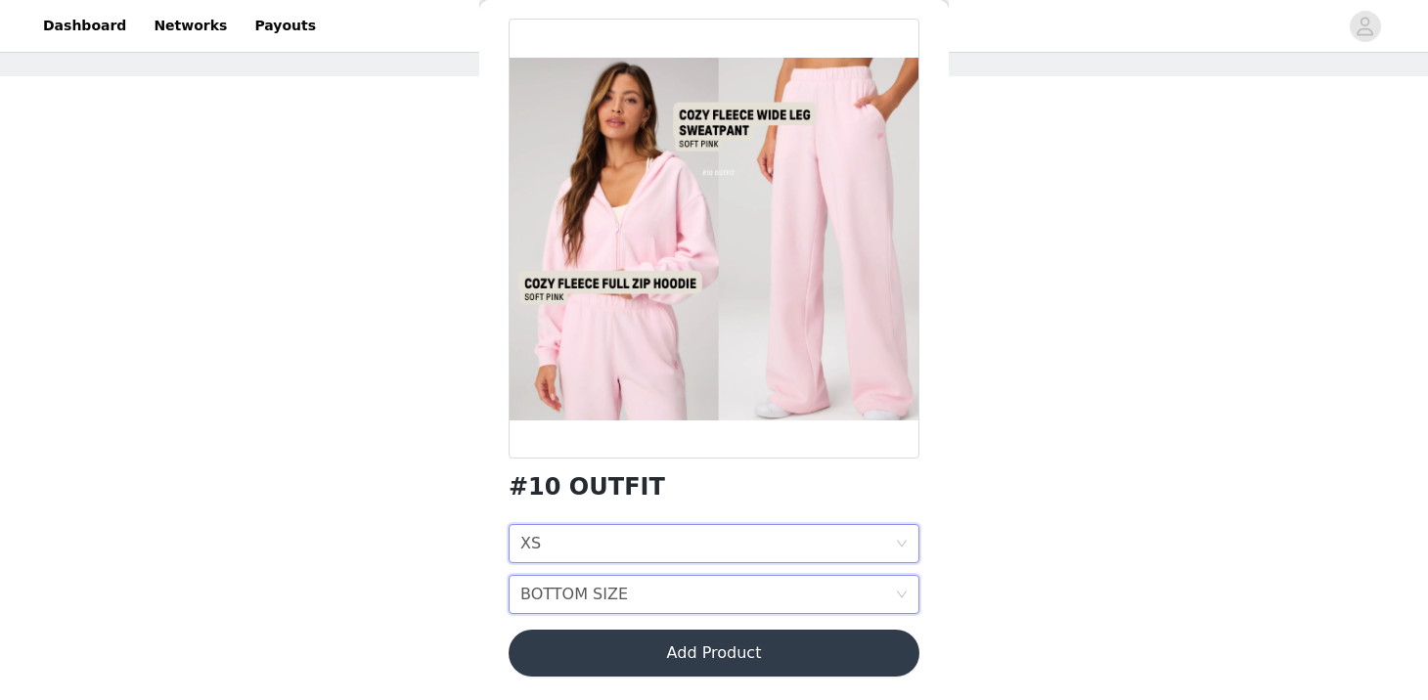
click at [564, 581] on div "BOTTOM SIZE" at bounding box center [574, 594] width 108 height 37
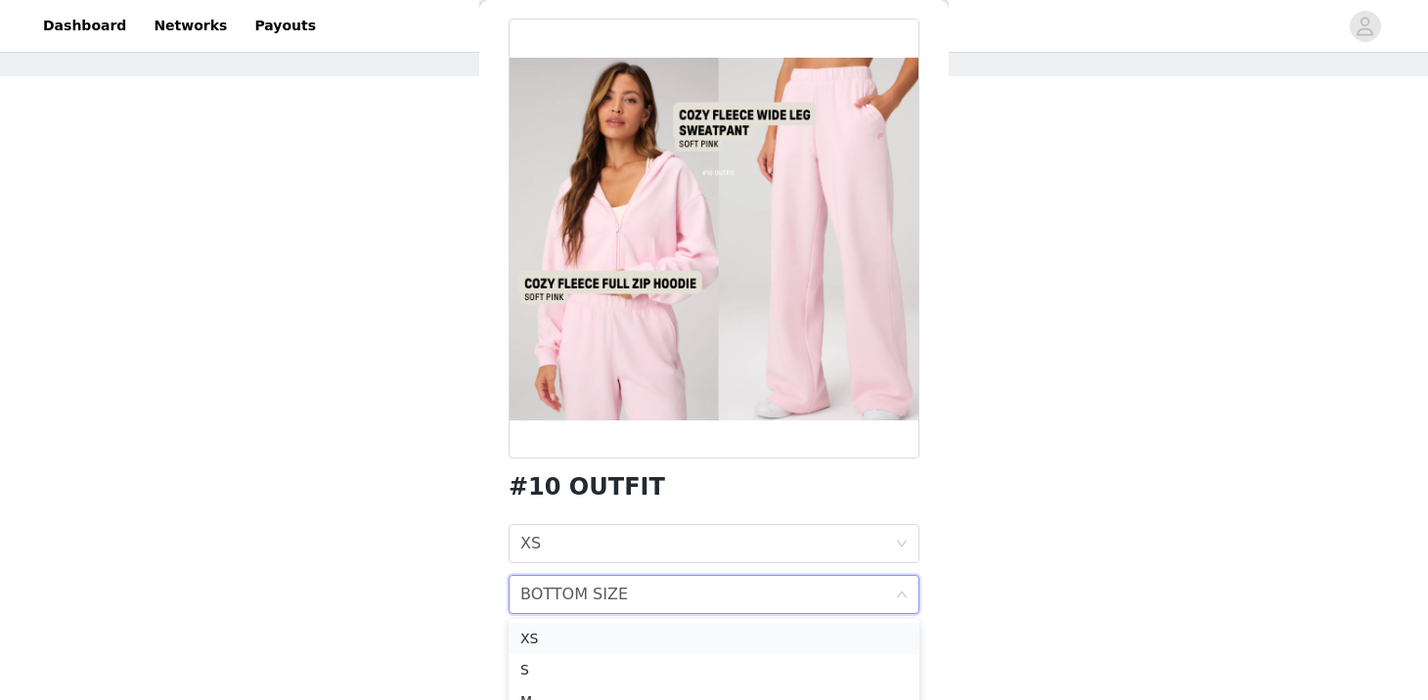
click at [550, 630] on div "XS" at bounding box center [713, 639] width 387 height 22
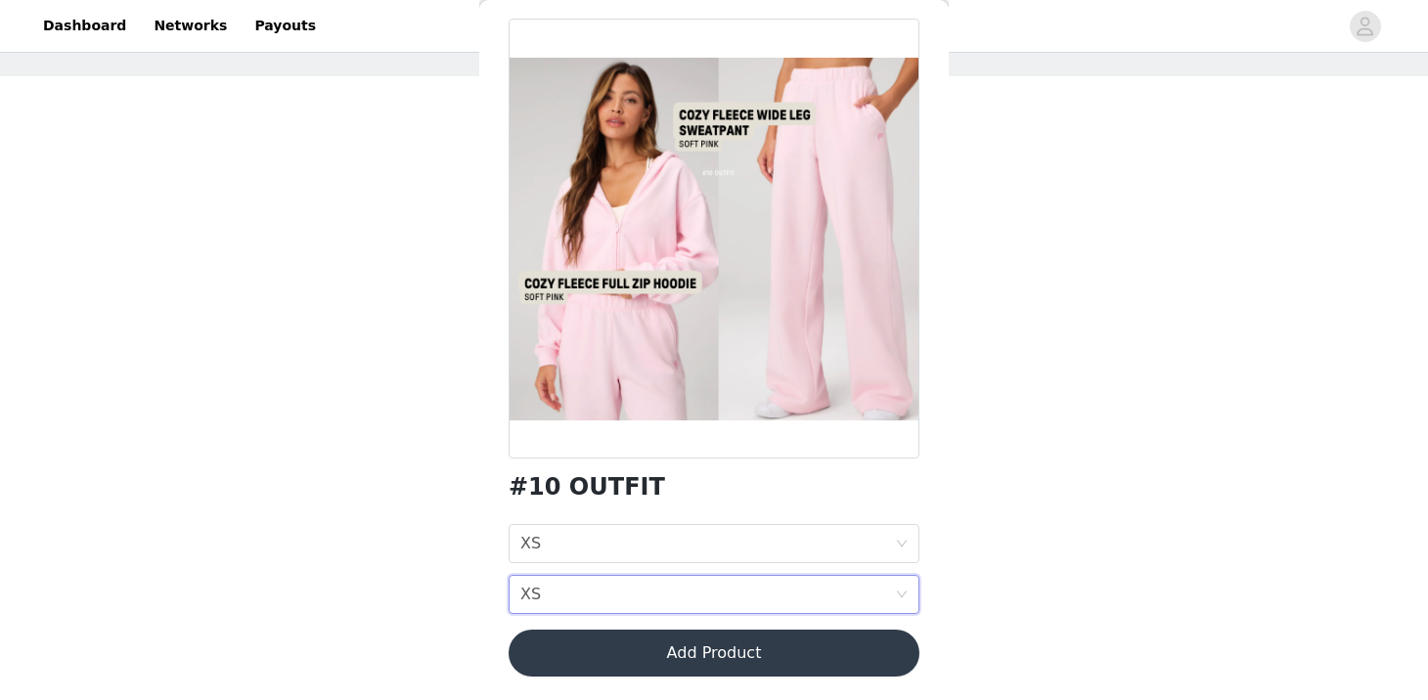
click at [671, 651] on button "Add Product" at bounding box center [714, 653] width 411 height 47
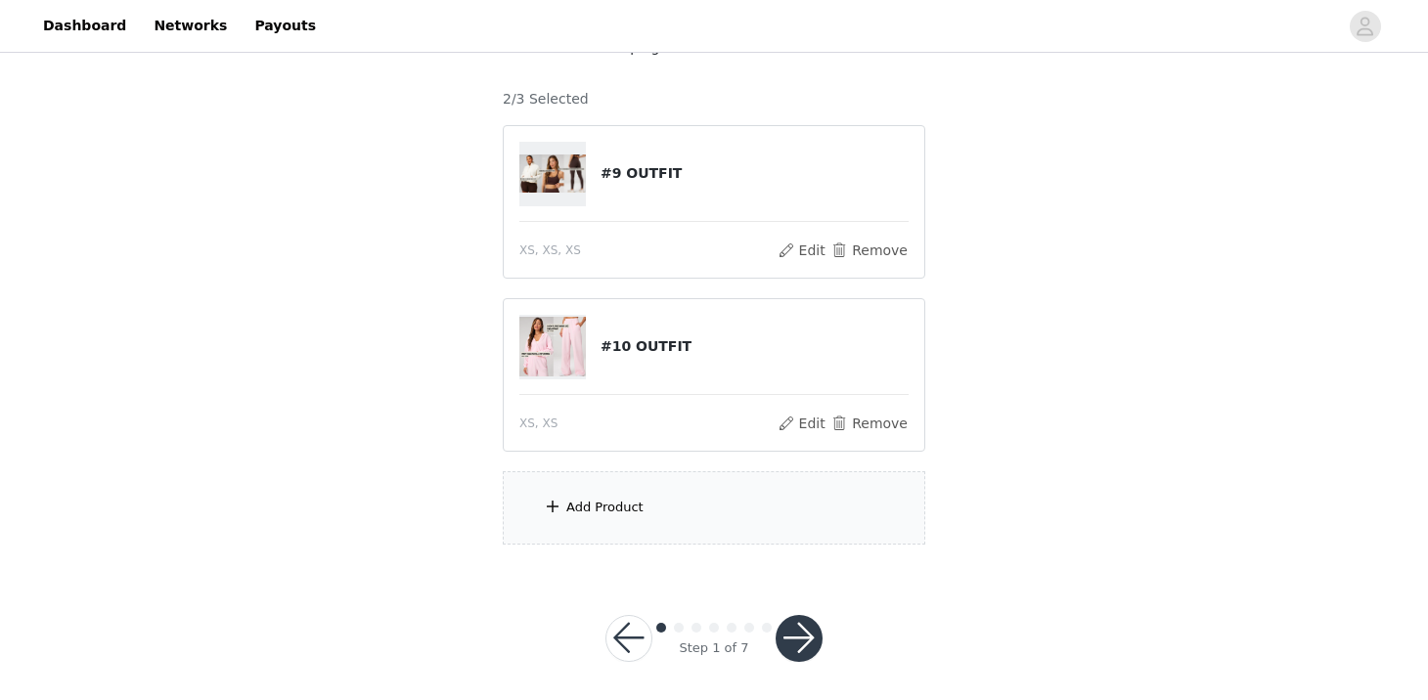
scroll to position [255, 0]
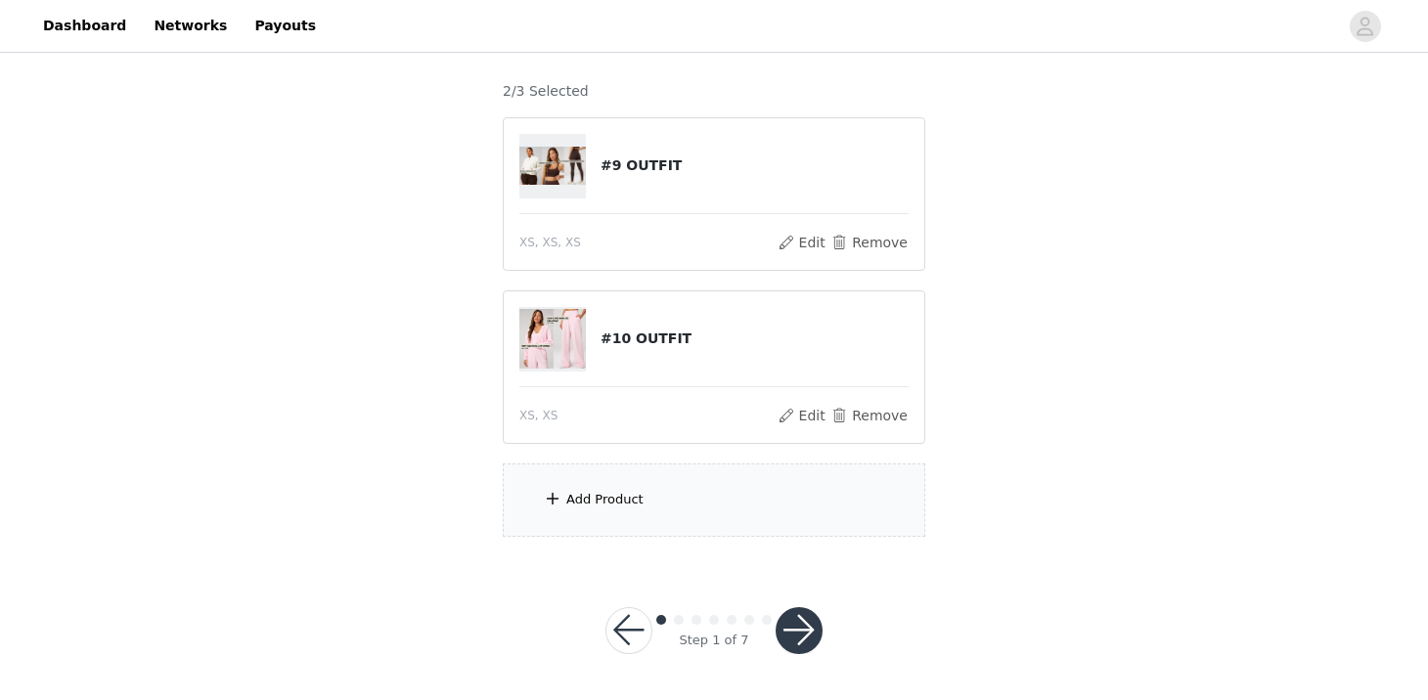
click at [717, 511] on div "Add Product" at bounding box center [714, 500] width 422 height 73
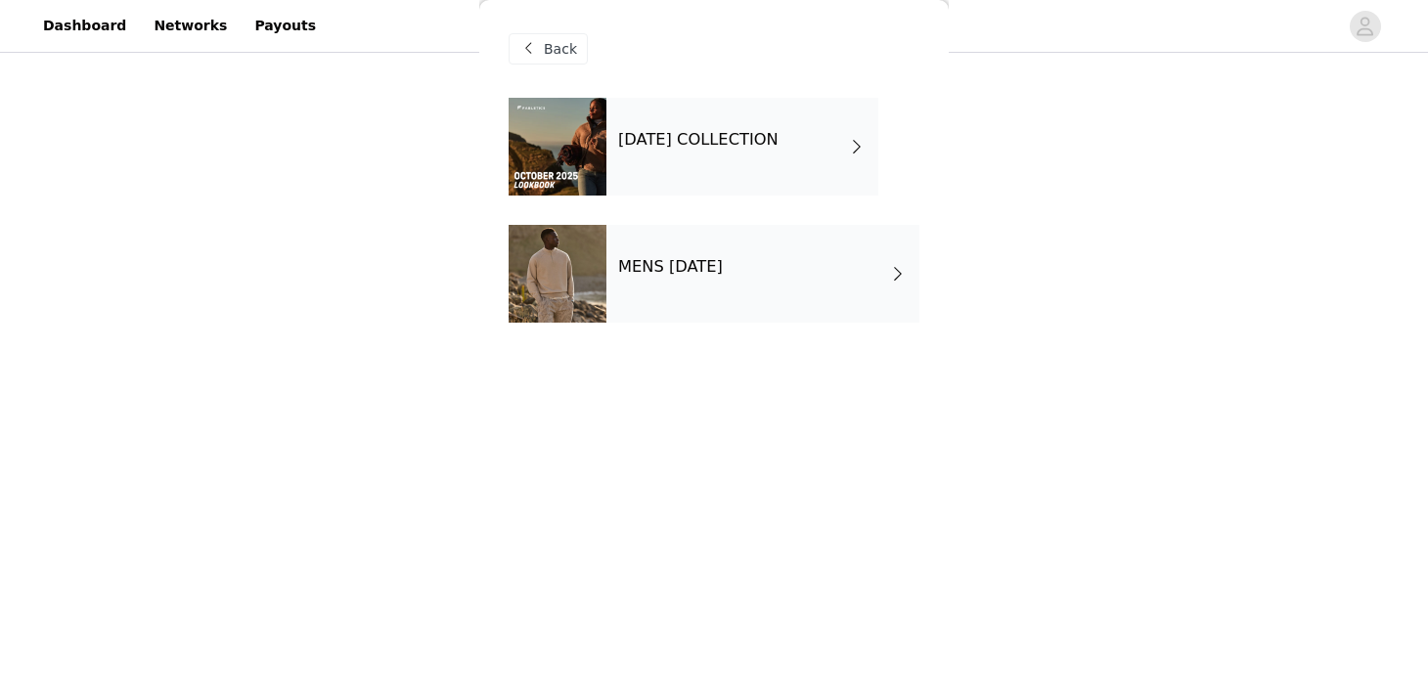
click at [733, 138] on h4 "[DATE] COLLECTION" at bounding box center [698, 140] width 160 height 18
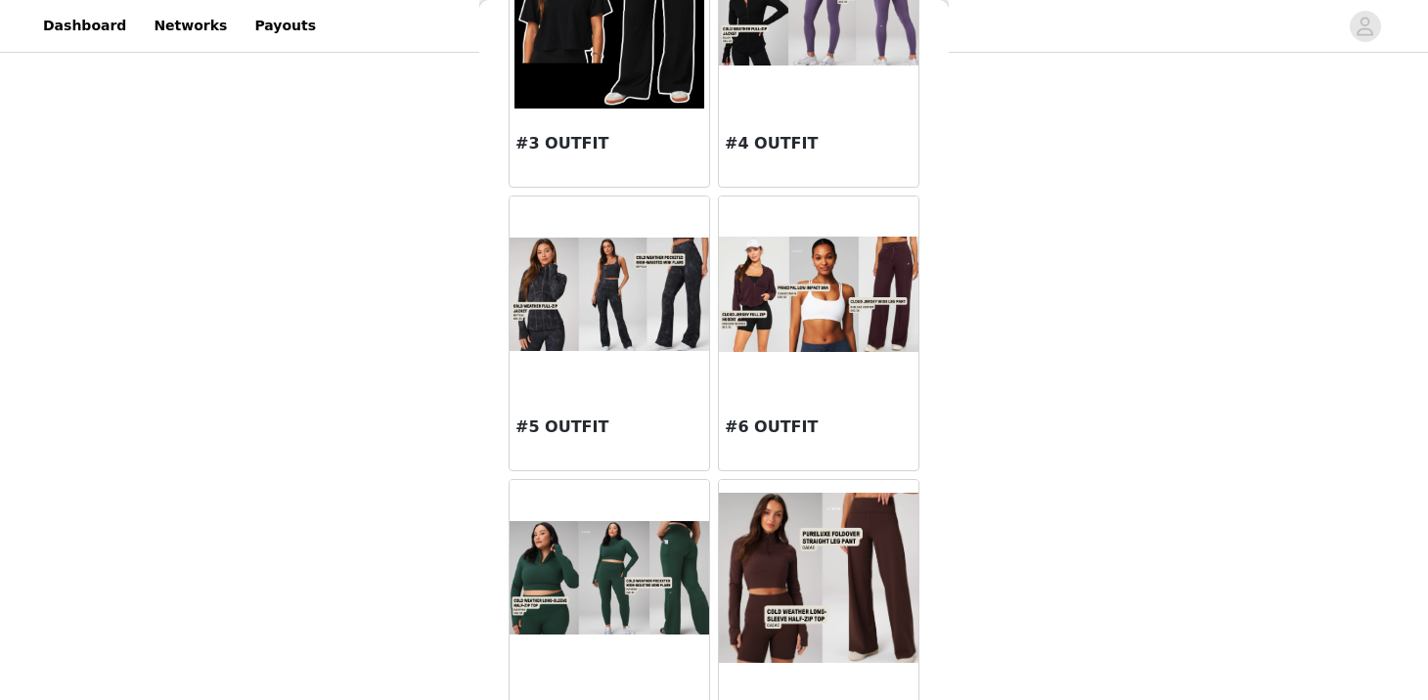
scroll to position [478, 0]
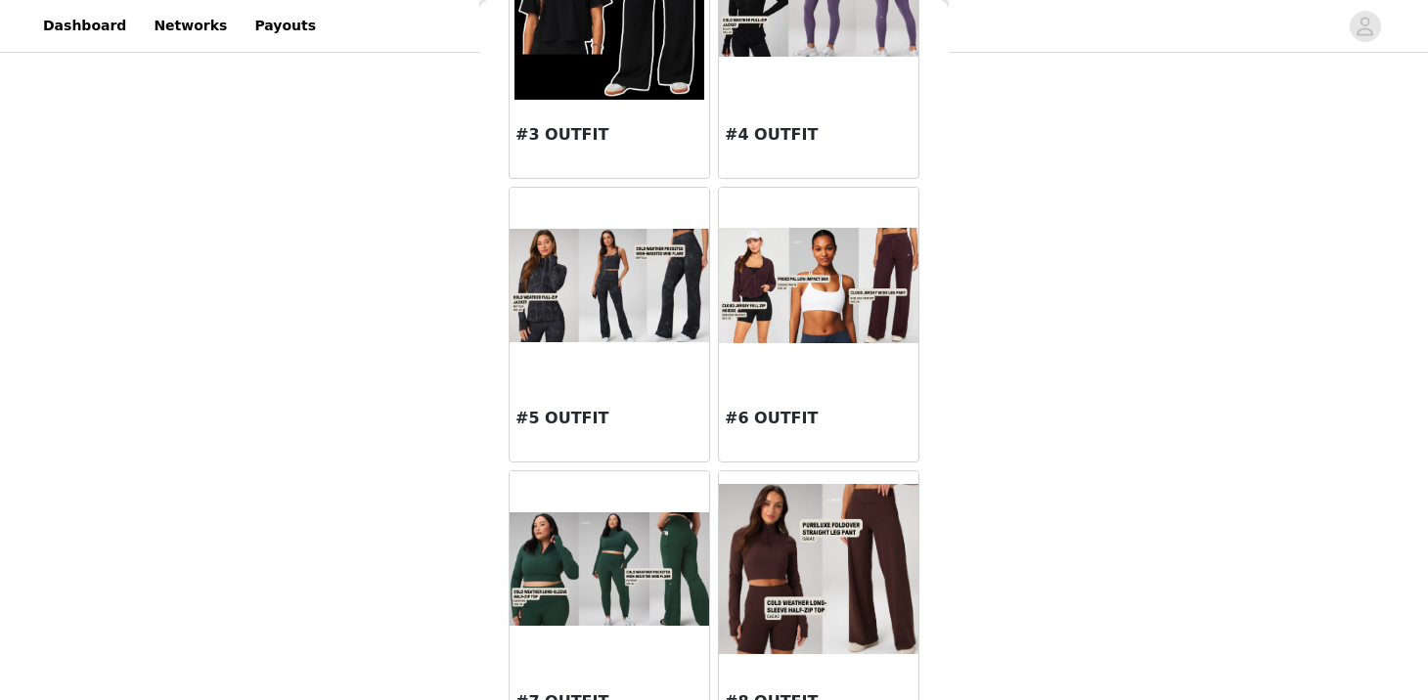
click at [790, 322] on img at bounding box center [819, 285] width 200 height 114
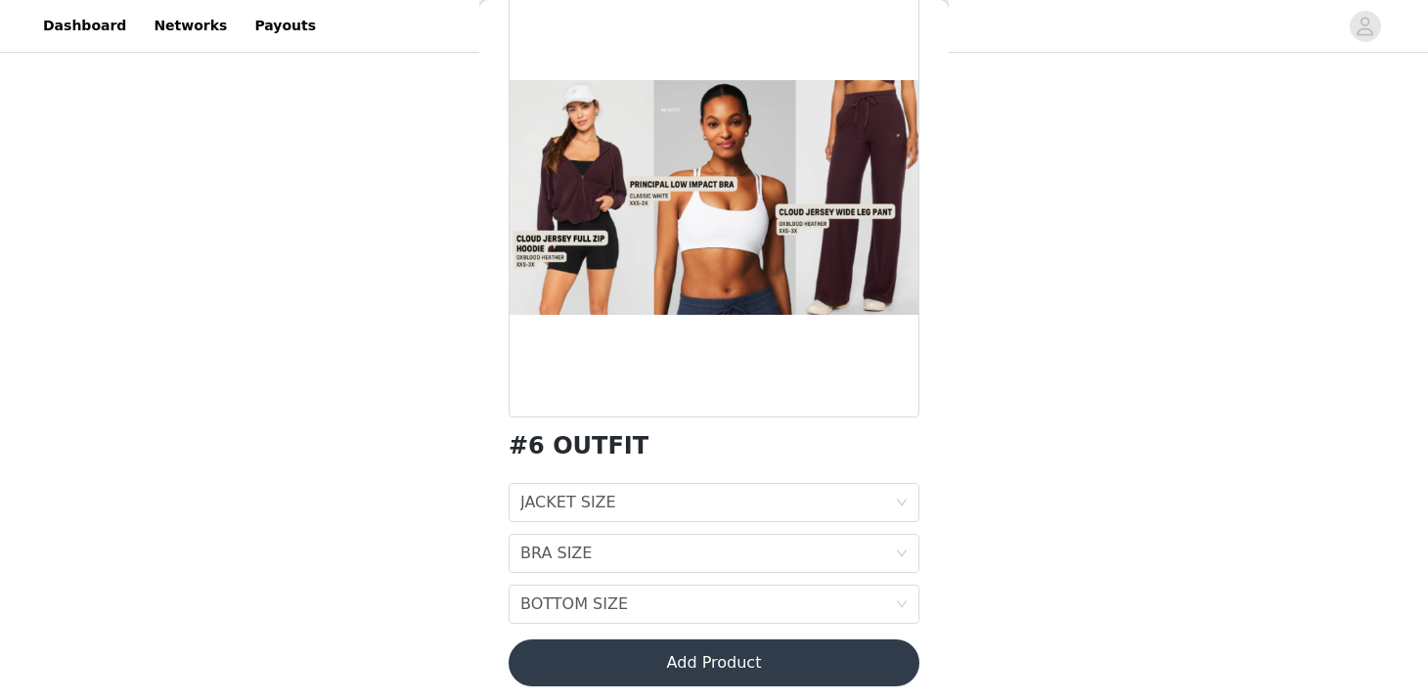
scroll to position [130, 0]
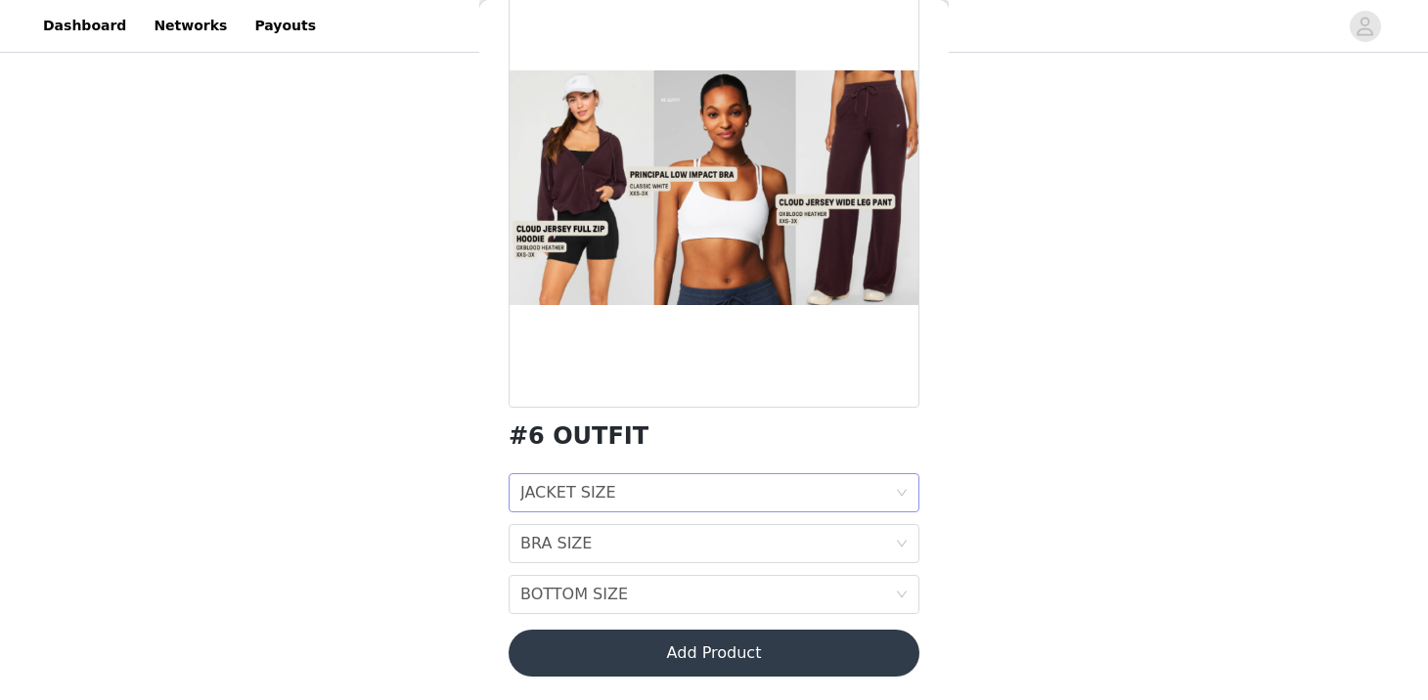
click at [608, 484] on div "JACKET SIZE" at bounding box center [568, 492] width 96 height 37
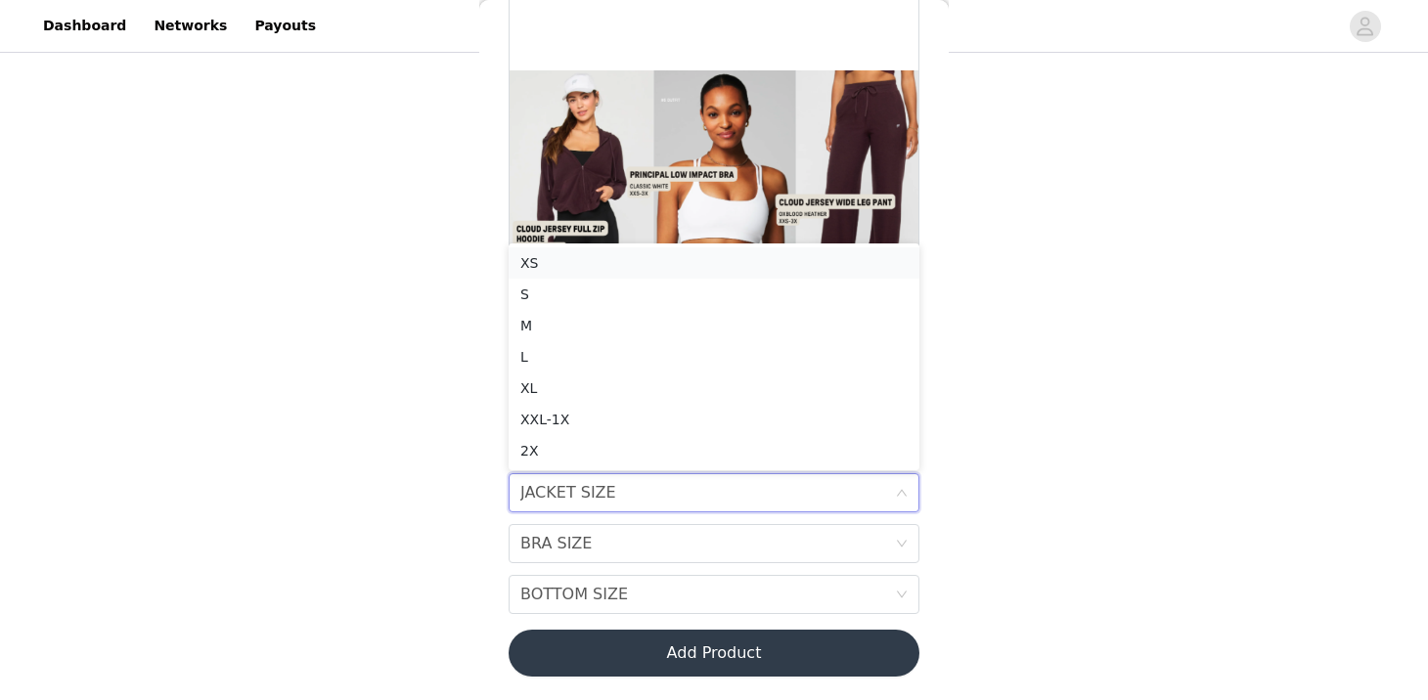
click at [526, 259] on div "XS" at bounding box center [713, 263] width 387 height 22
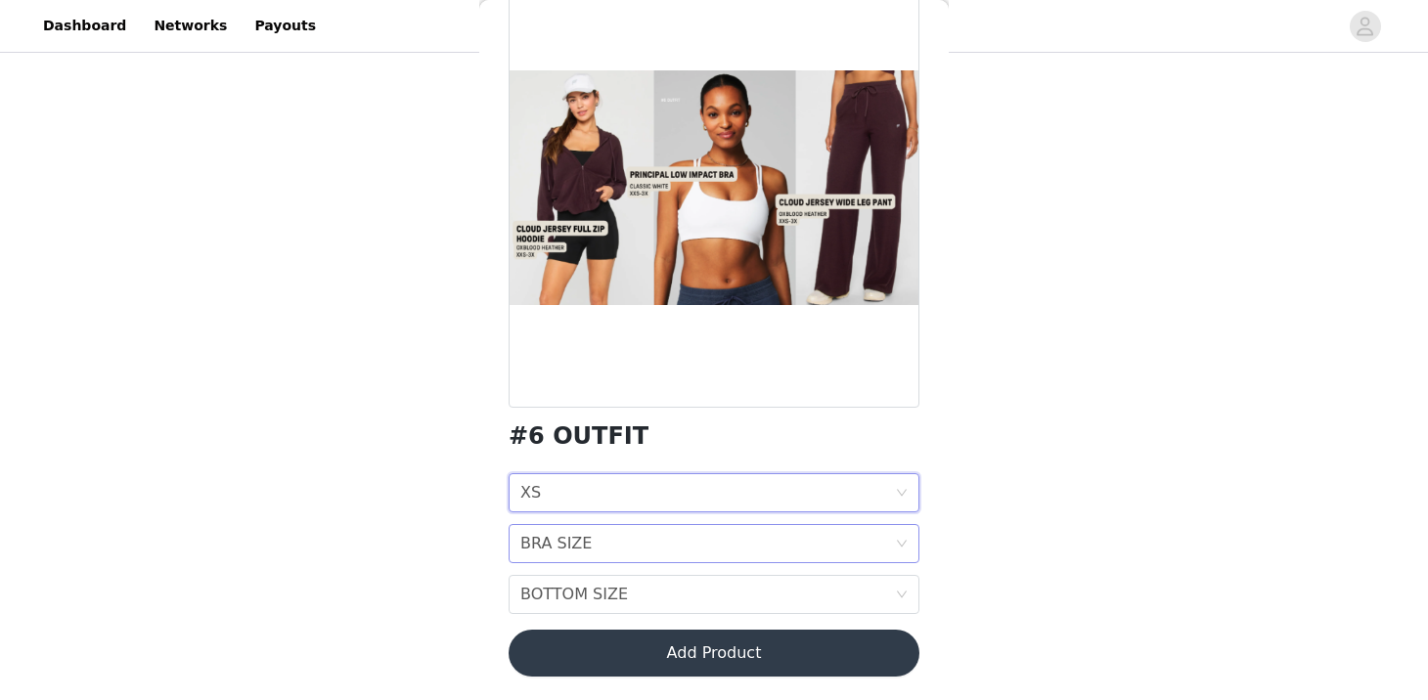
click at [555, 550] on div "BRA SIZE" at bounding box center [555, 543] width 71 height 37
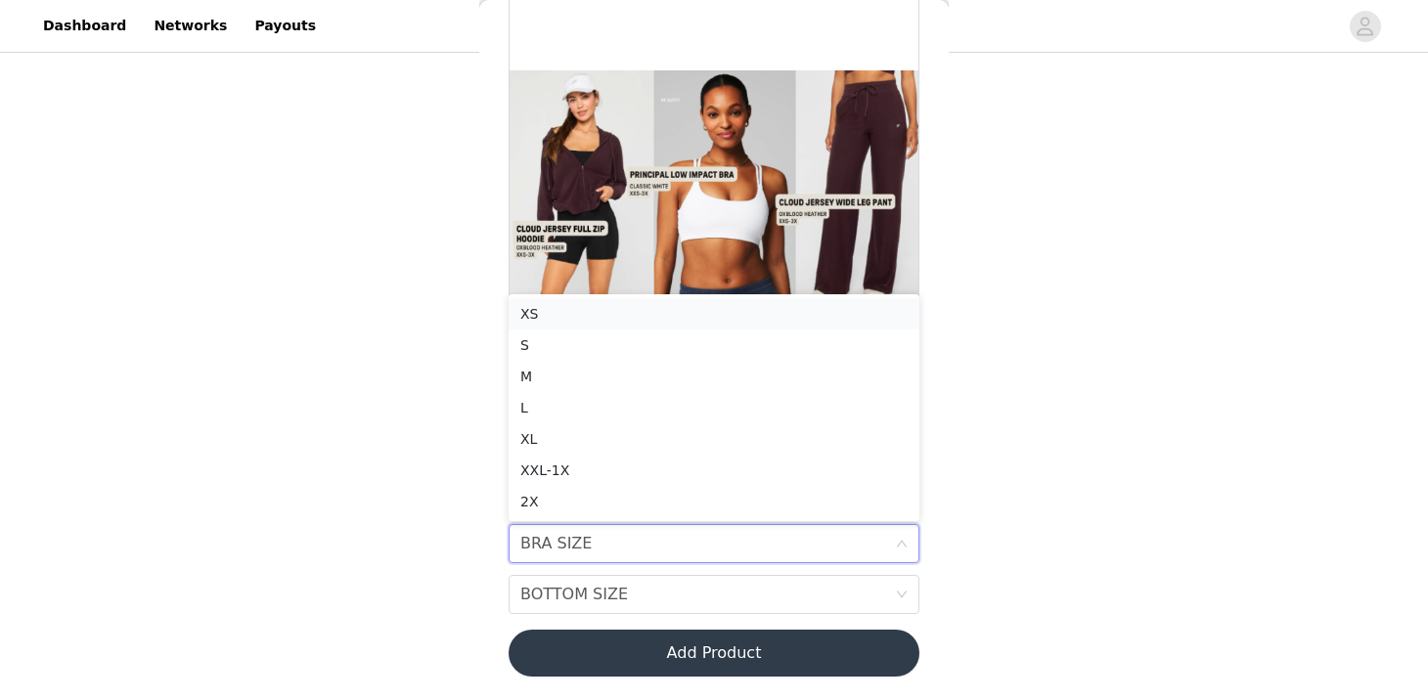
click at [535, 316] on div "XS" at bounding box center [713, 314] width 387 height 22
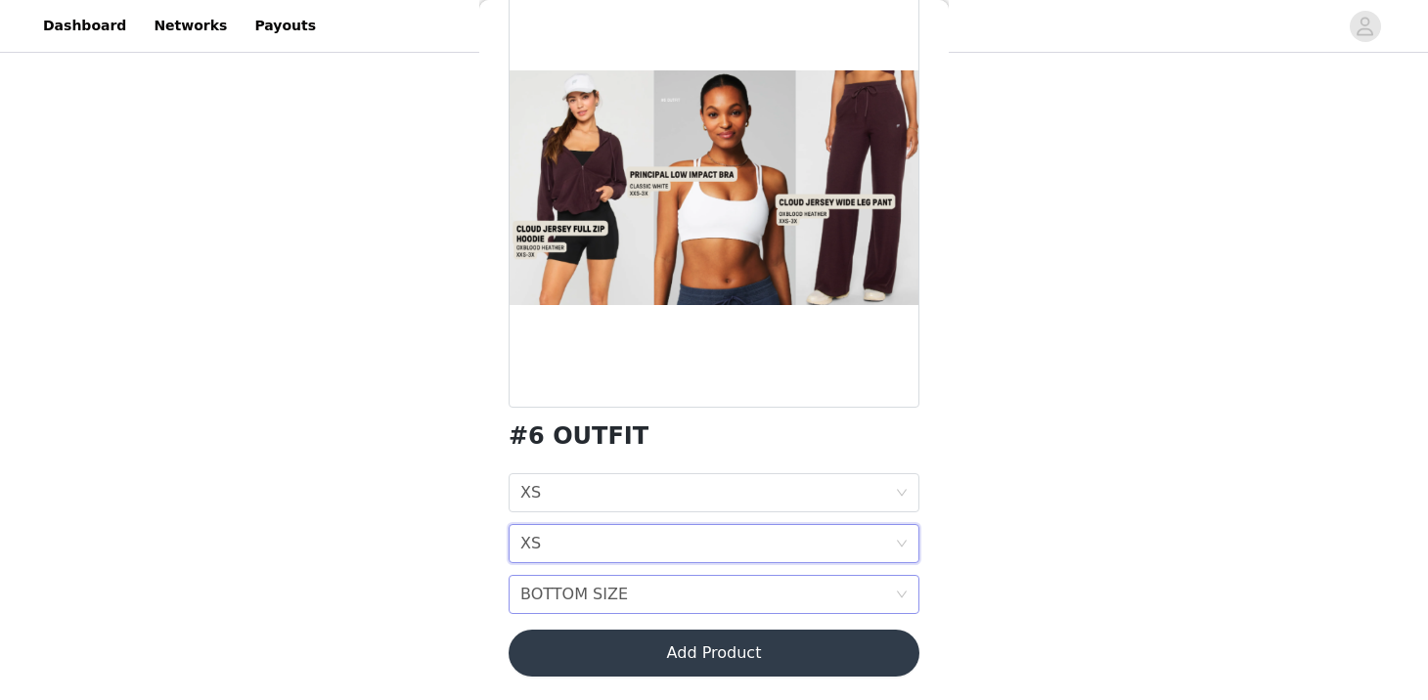
click at [562, 590] on div "BOTTOM SIZE" at bounding box center [574, 594] width 108 height 37
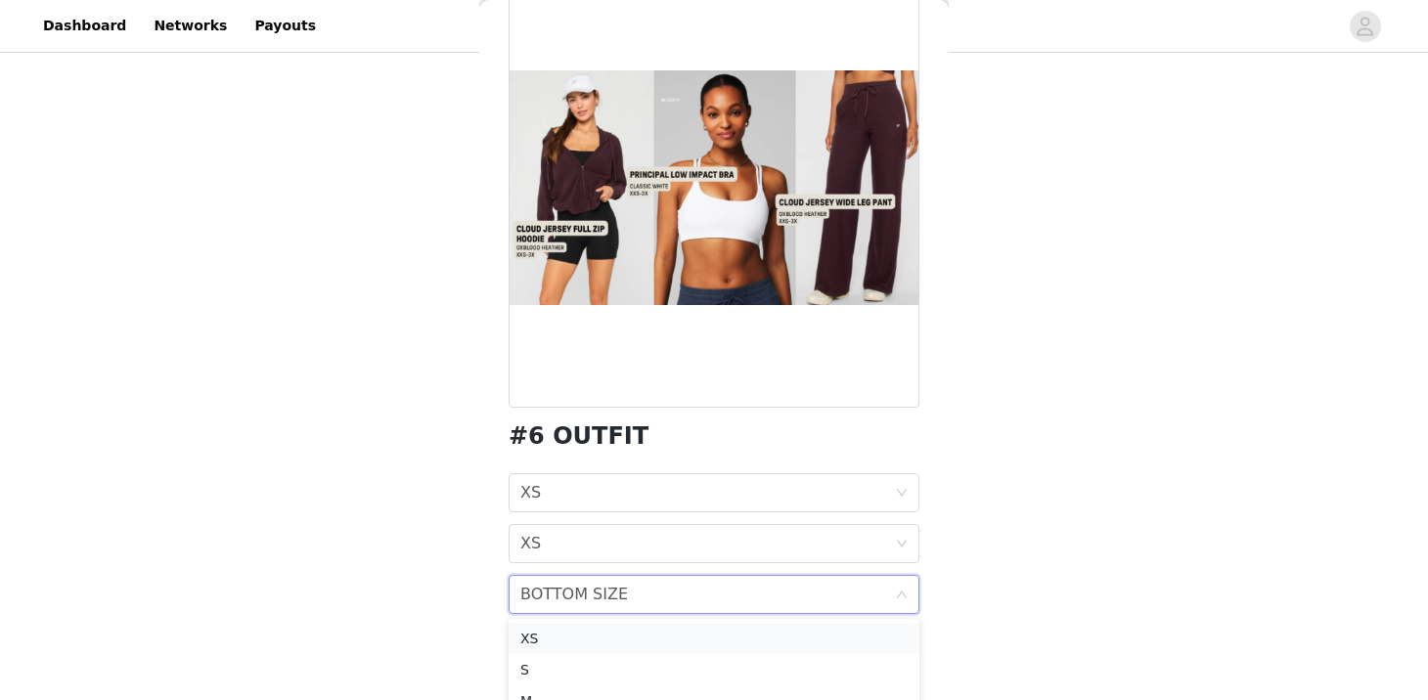
click at [533, 640] on div "XS" at bounding box center [713, 639] width 387 height 22
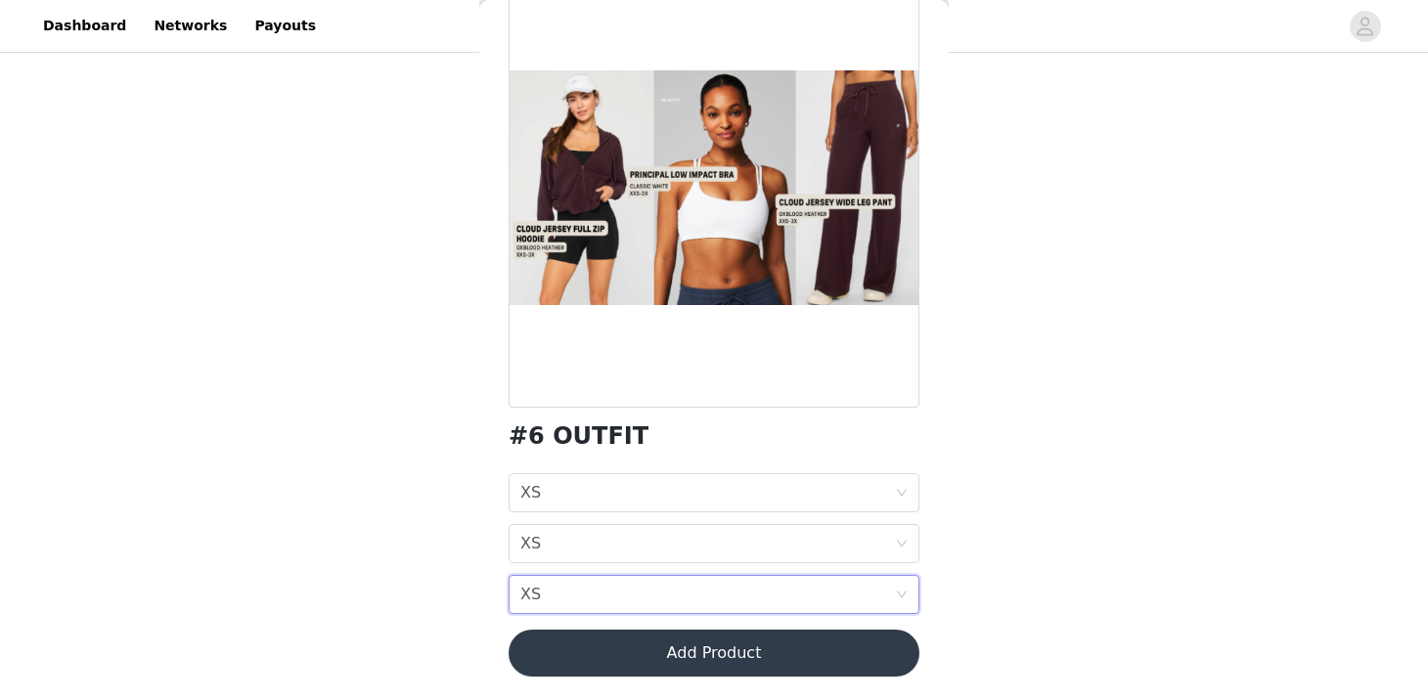
click at [600, 657] on button "Add Product" at bounding box center [714, 653] width 411 height 47
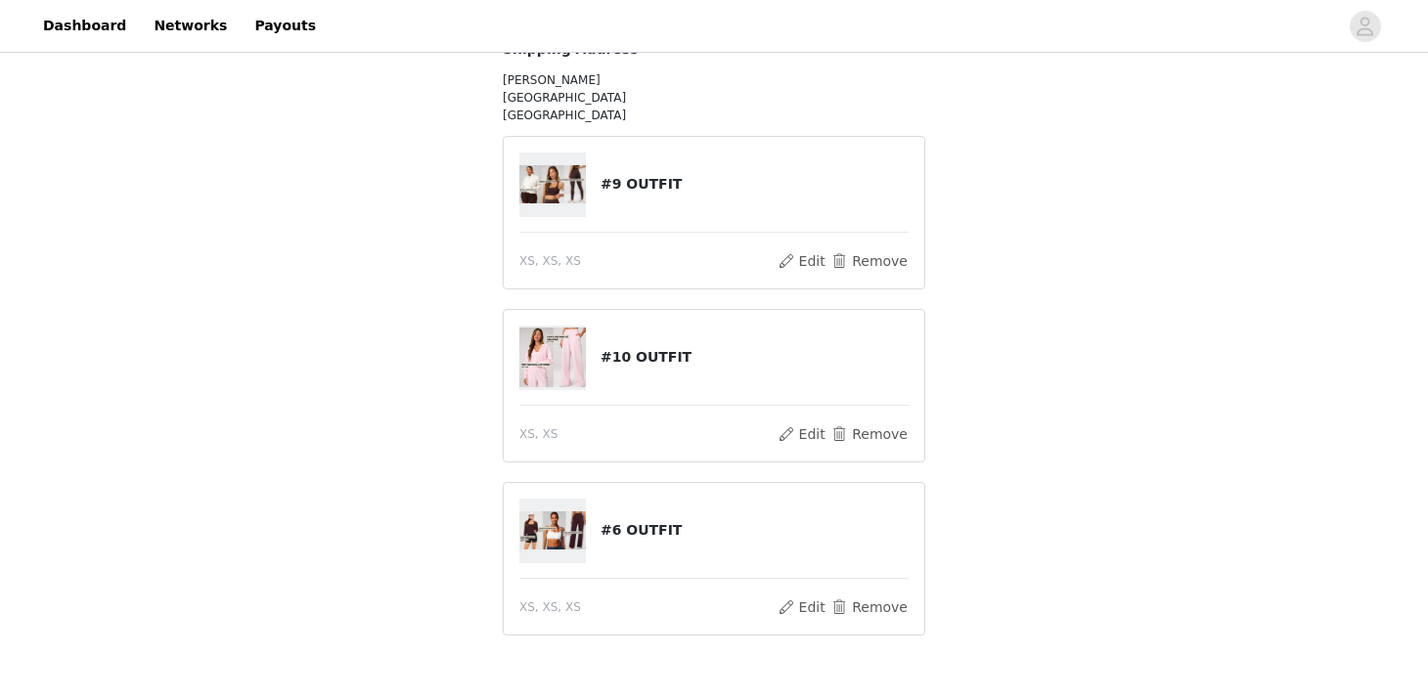
scroll to position [431, 0]
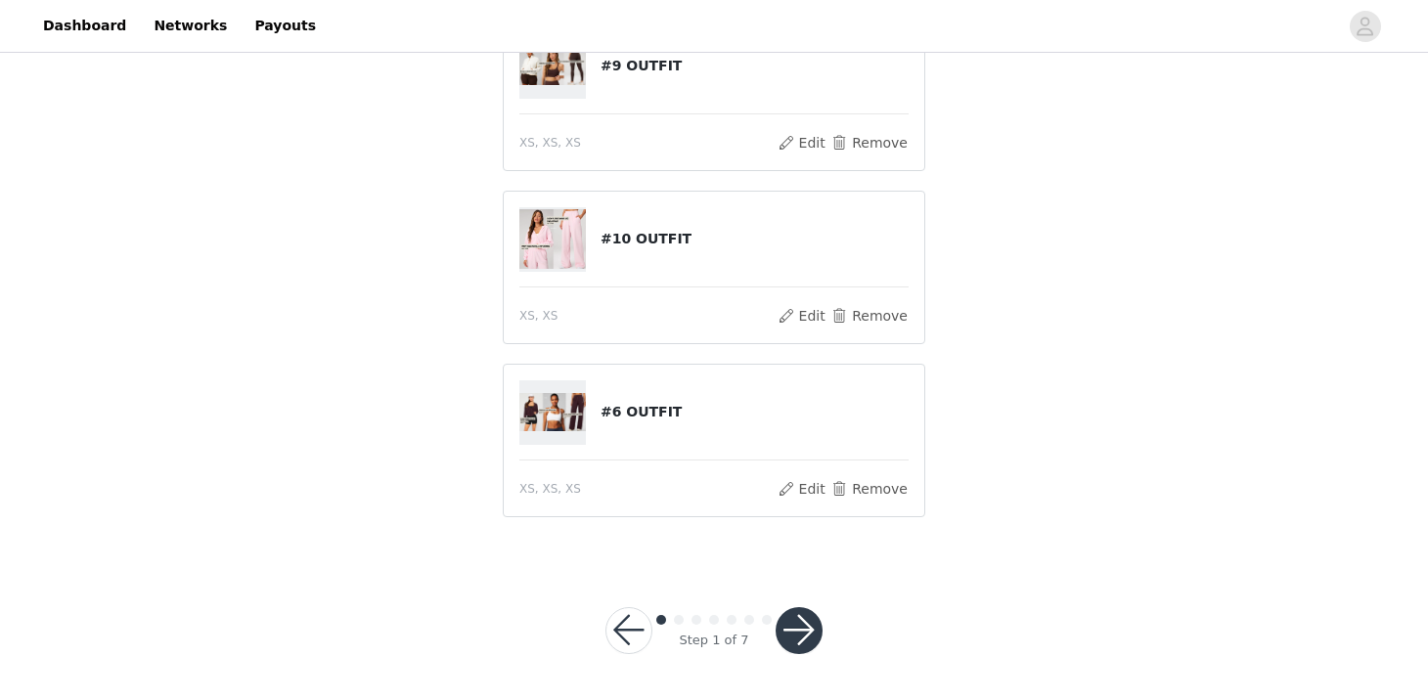
click at [791, 617] on button "button" at bounding box center [799, 630] width 47 height 47
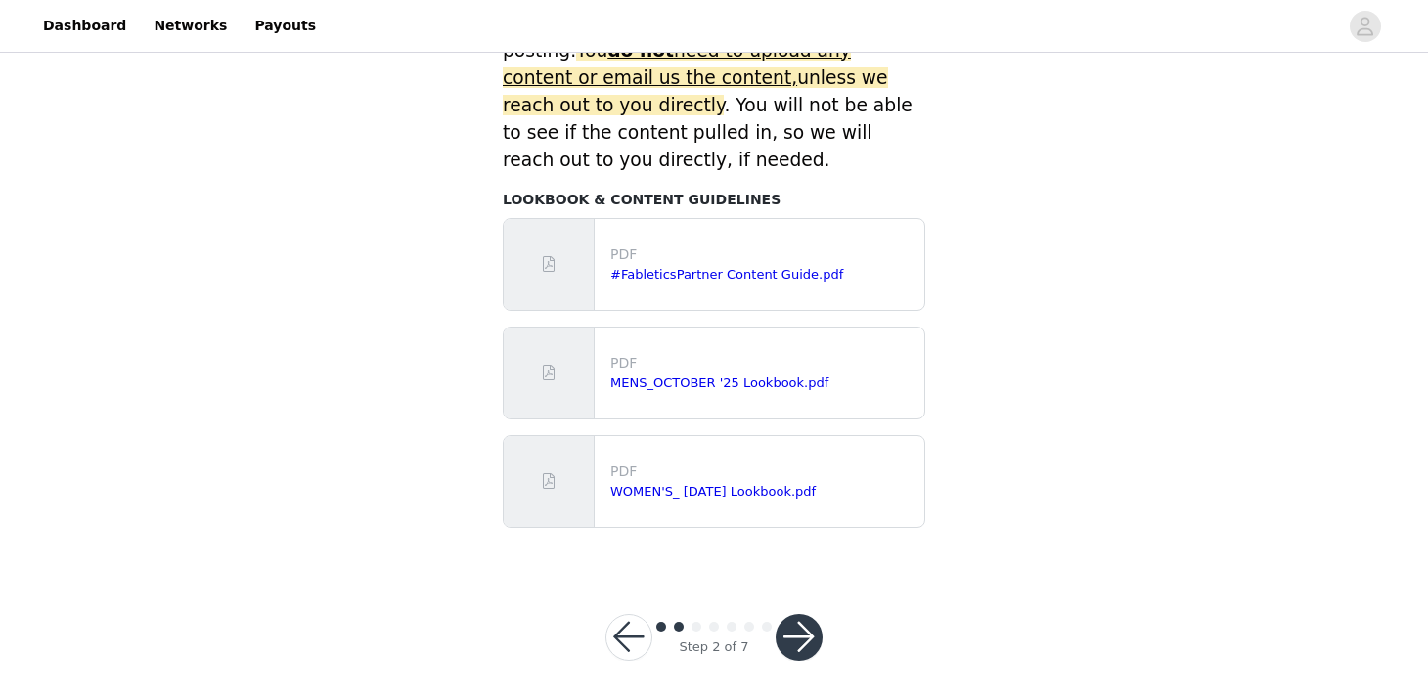
scroll to position [963, 0]
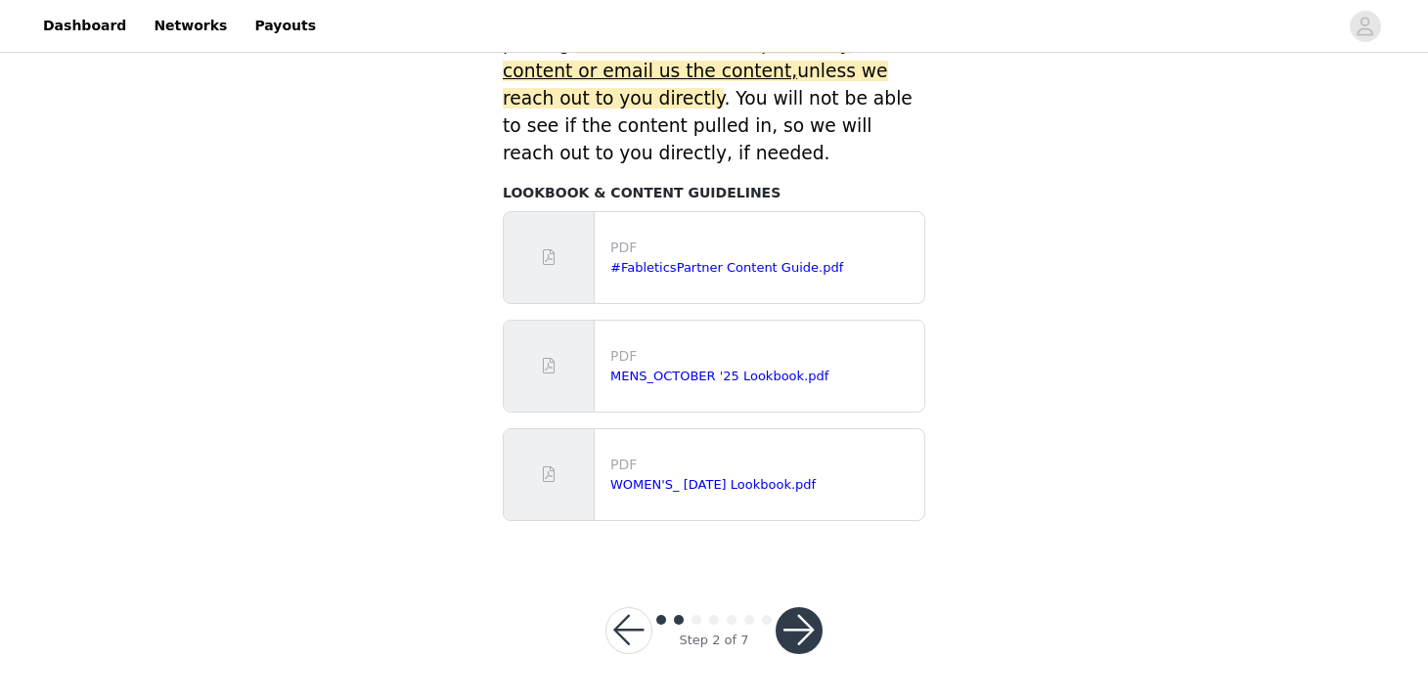
click at [782, 625] on button "button" at bounding box center [799, 630] width 47 height 47
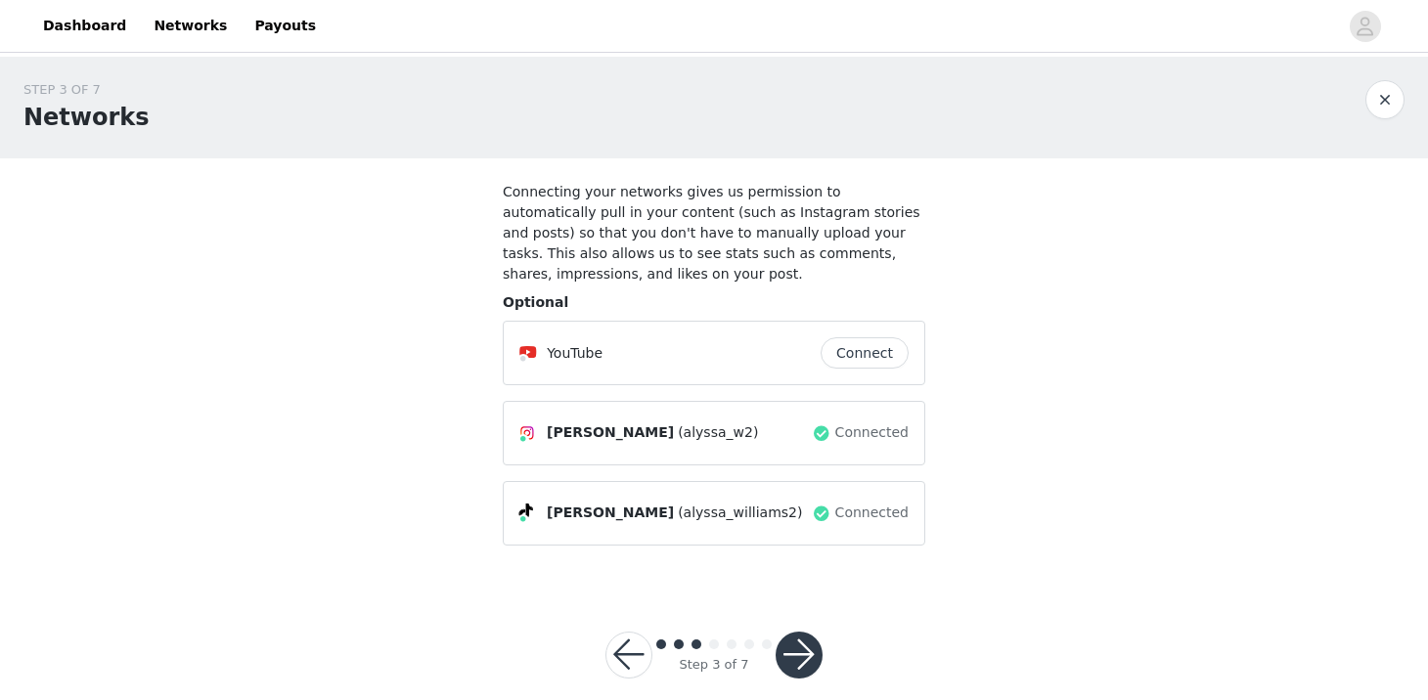
click at [801, 651] on button "button" at bounding box center [799, 655] width 47 height 47
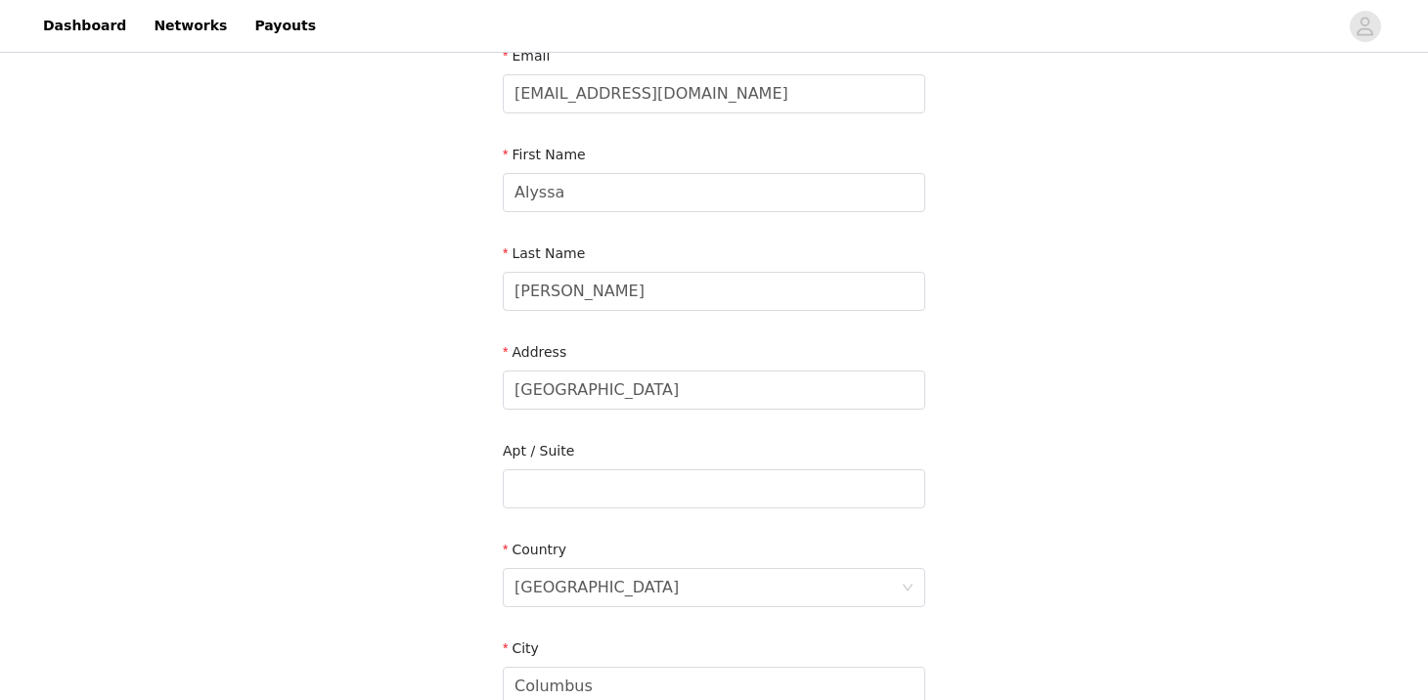
scroll to position [155, 0]
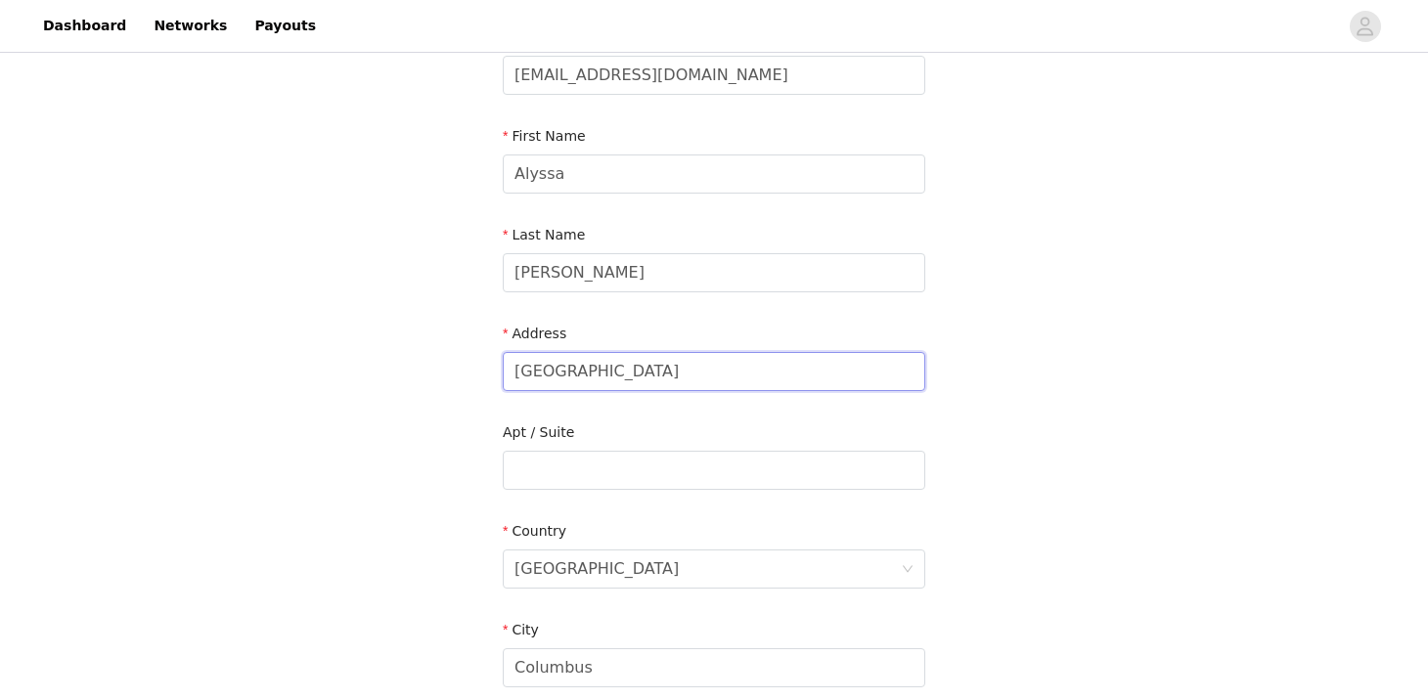
drag, startPoint x: 644, startPoint y: 369, endPoint x: 447, endPoint y: 363, distance: 196.7
click at [447, 363] on div "STEP 4 OF 7 Shipping Information Email [EMAIL_ADDRESS][DOMAIN_NAME] First Name …" at bounding box center [714, 470] width 1428 height 1136
type input "[STREET_ADDRESS]"
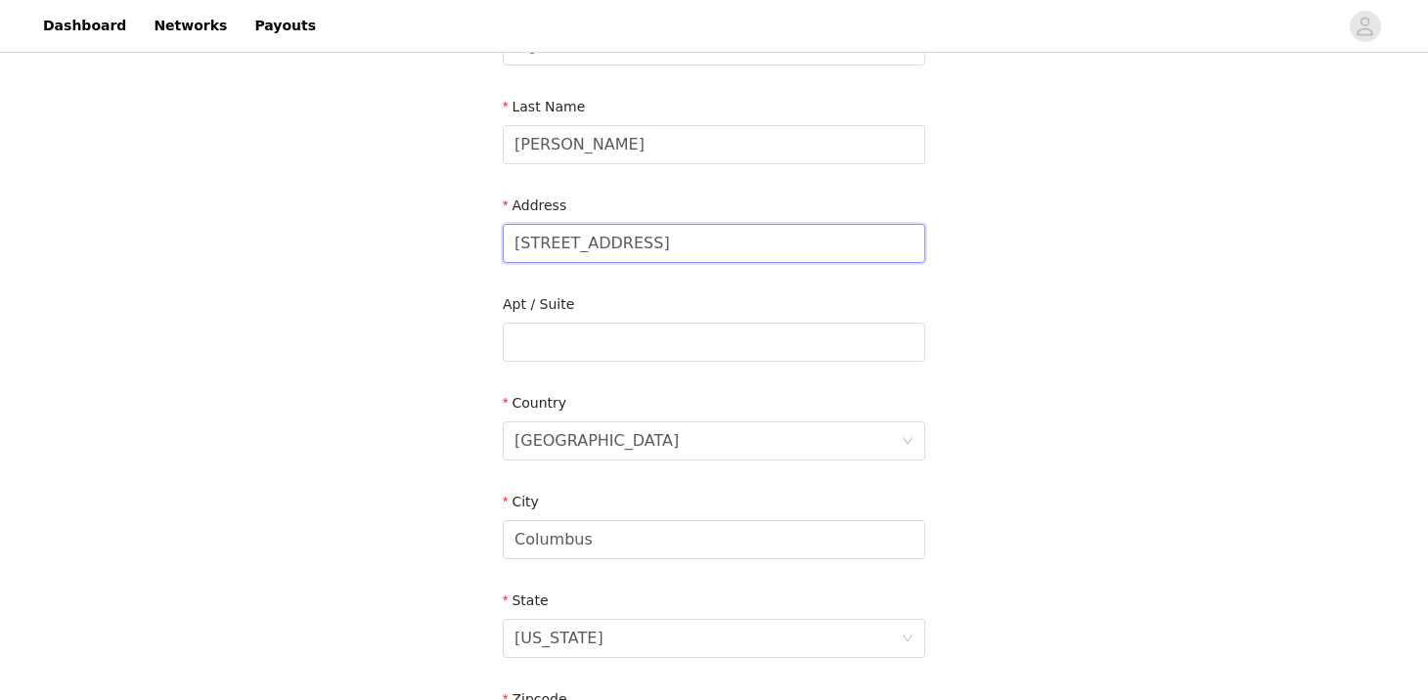
scroll to position [305, 0]
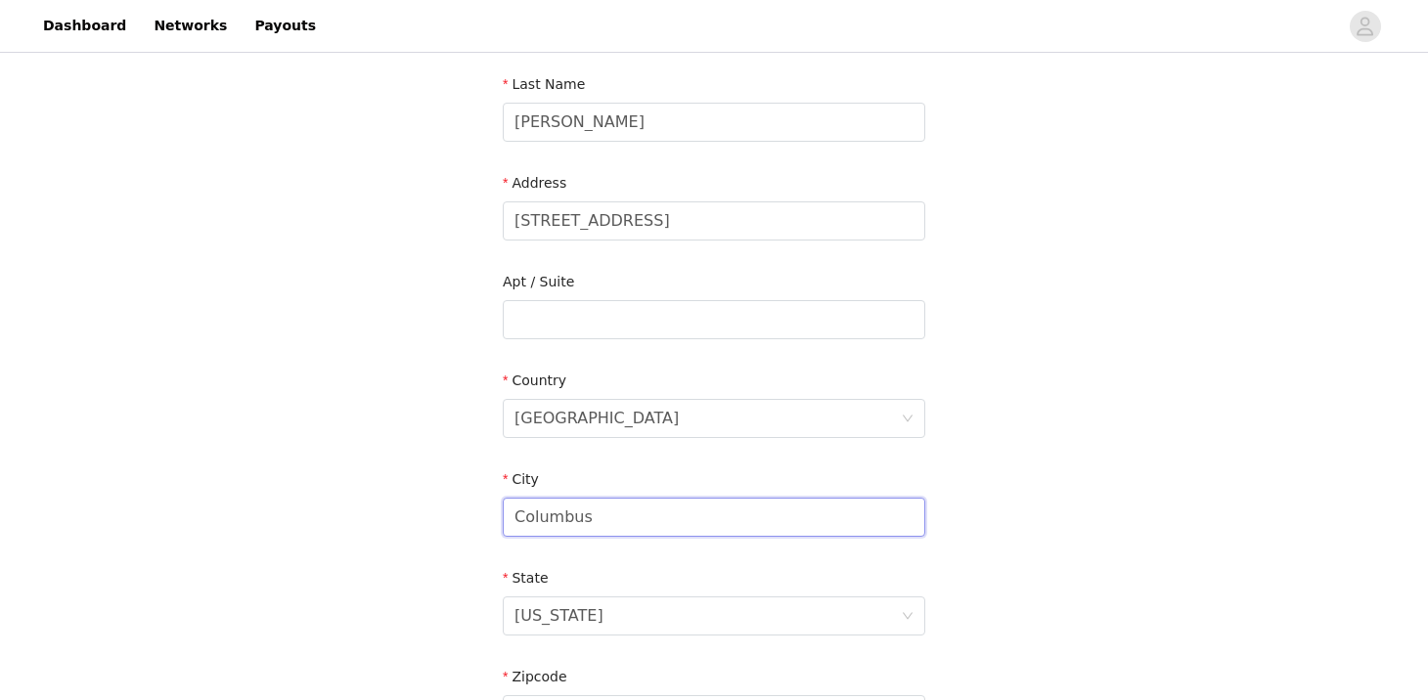
drag, startPoint x: 599, startPoint y: 517, endPoint x: 442, endPoint y: 516, distance: 156.5
click at [442, 516] on div "STEP 4 OF 7 Shipping Information Email [EMAIL_ADDRESS][DOMAIN_NAME] First Name …" at bounding box center [714, 320] width 1428 height 1136
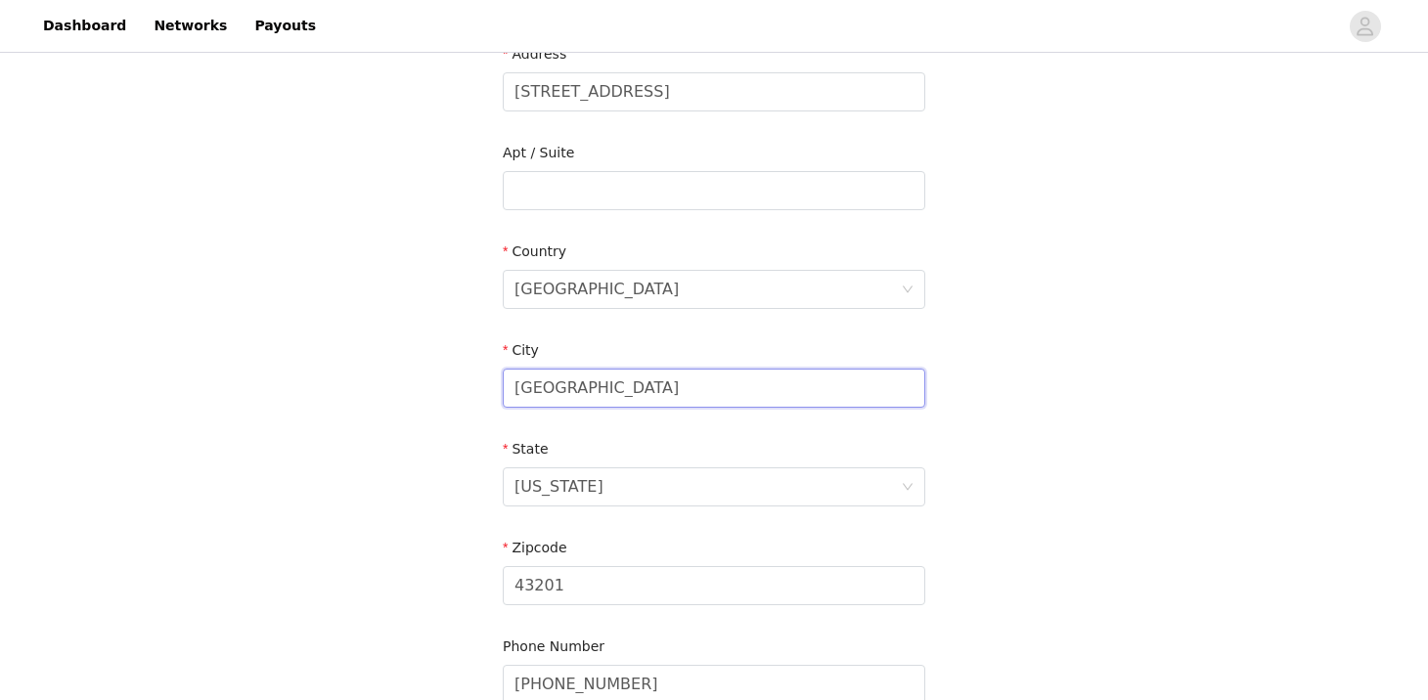
scroll to position [478, 0]
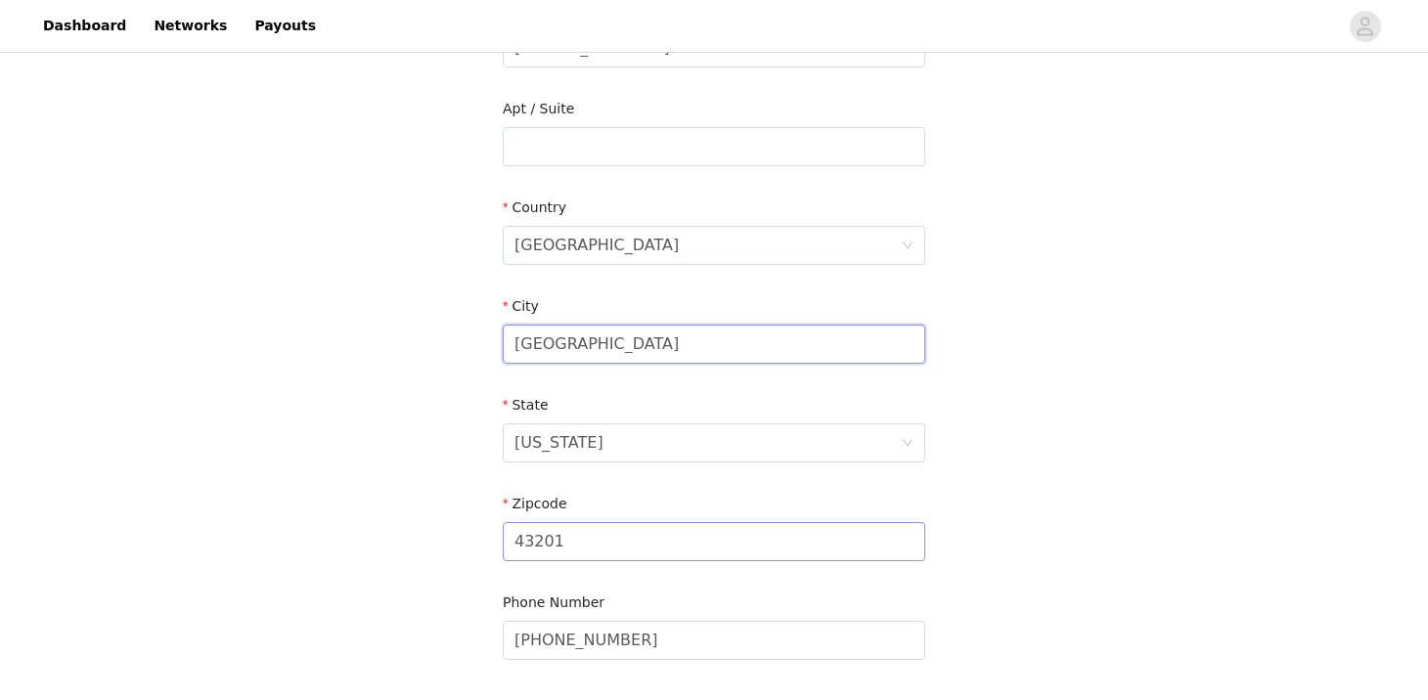
type input "[GEOGRAPHIC_DATA]"
click at [561, 540] on input "43201" at bounding box center [714, 541] width 422 height 39
type input "43123"
click at [437, 455] on div "STEP 4 OF 7 Shipping Information Email [EMAIL_ADDRESS][DOMAIN_NAME] First Name …" at bounding box center [714, 146] width 1428 height 1136
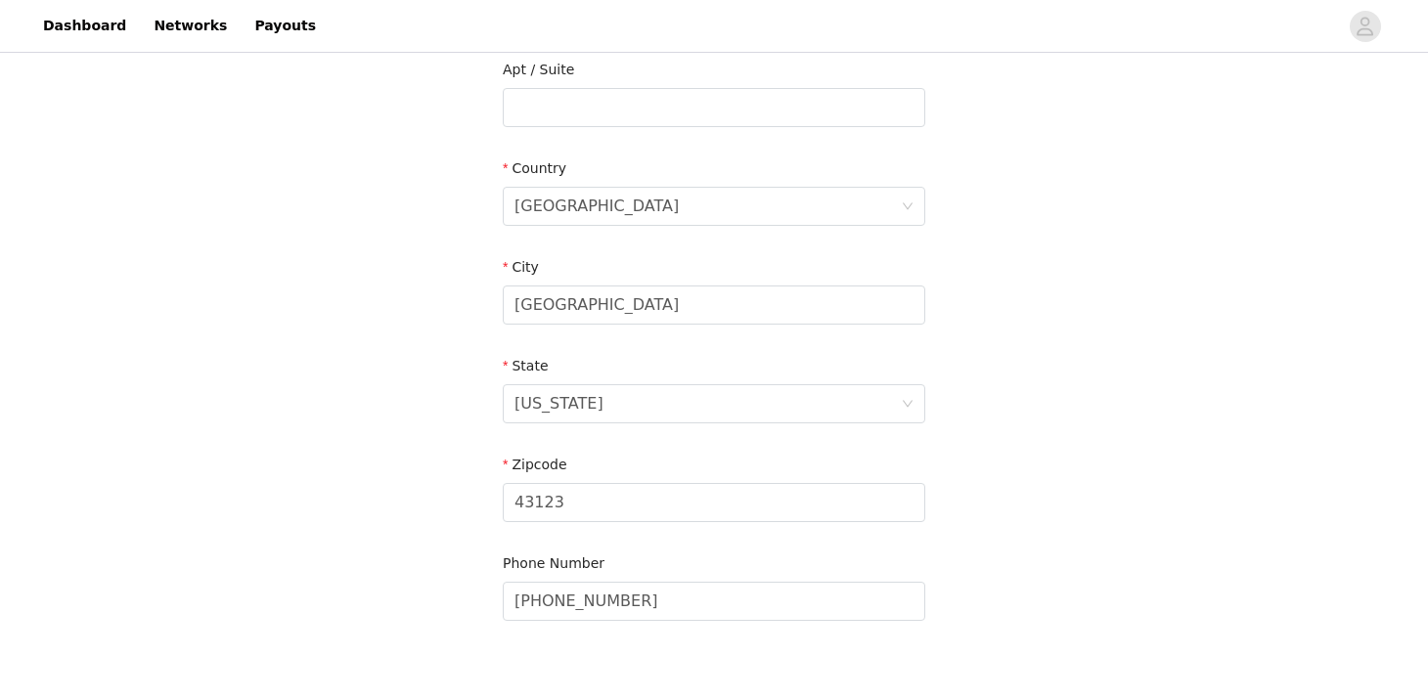
scroll to position [633, 0]
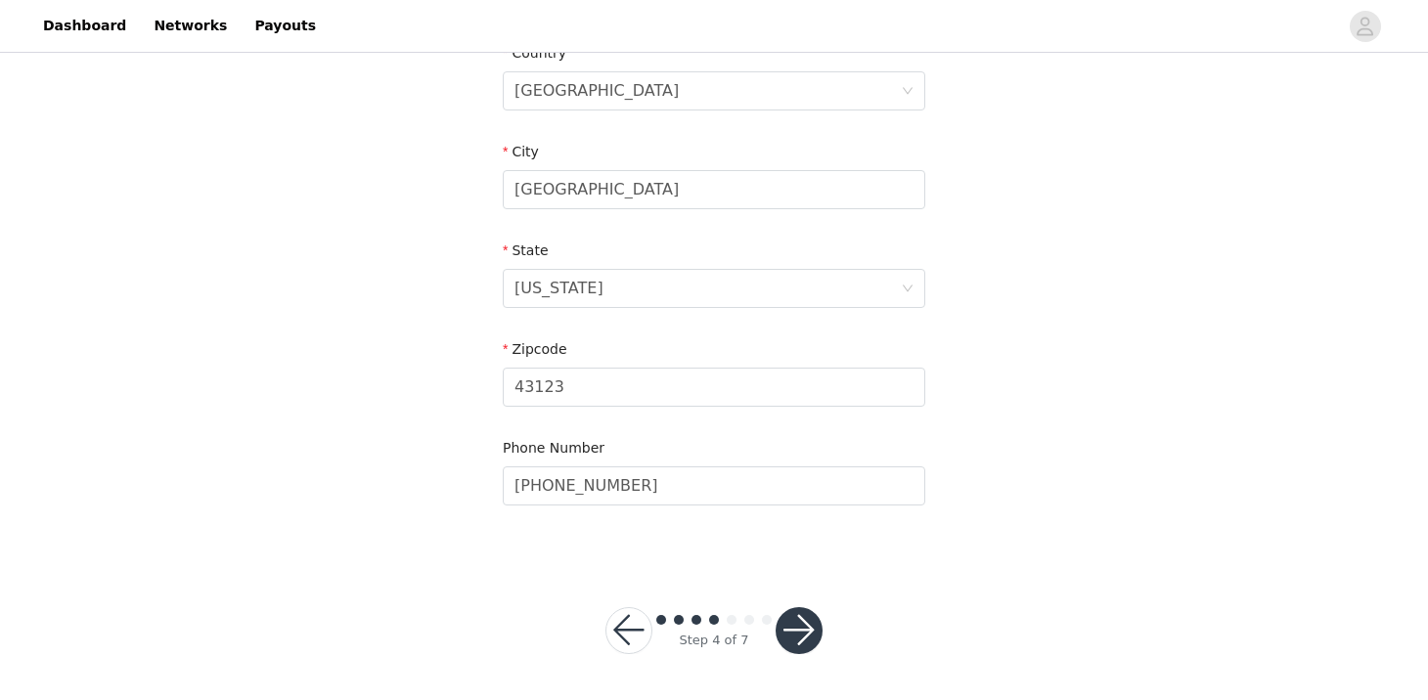
click at [800, 633] on button "button" at bounding box center [799, 630] width 47 height 47
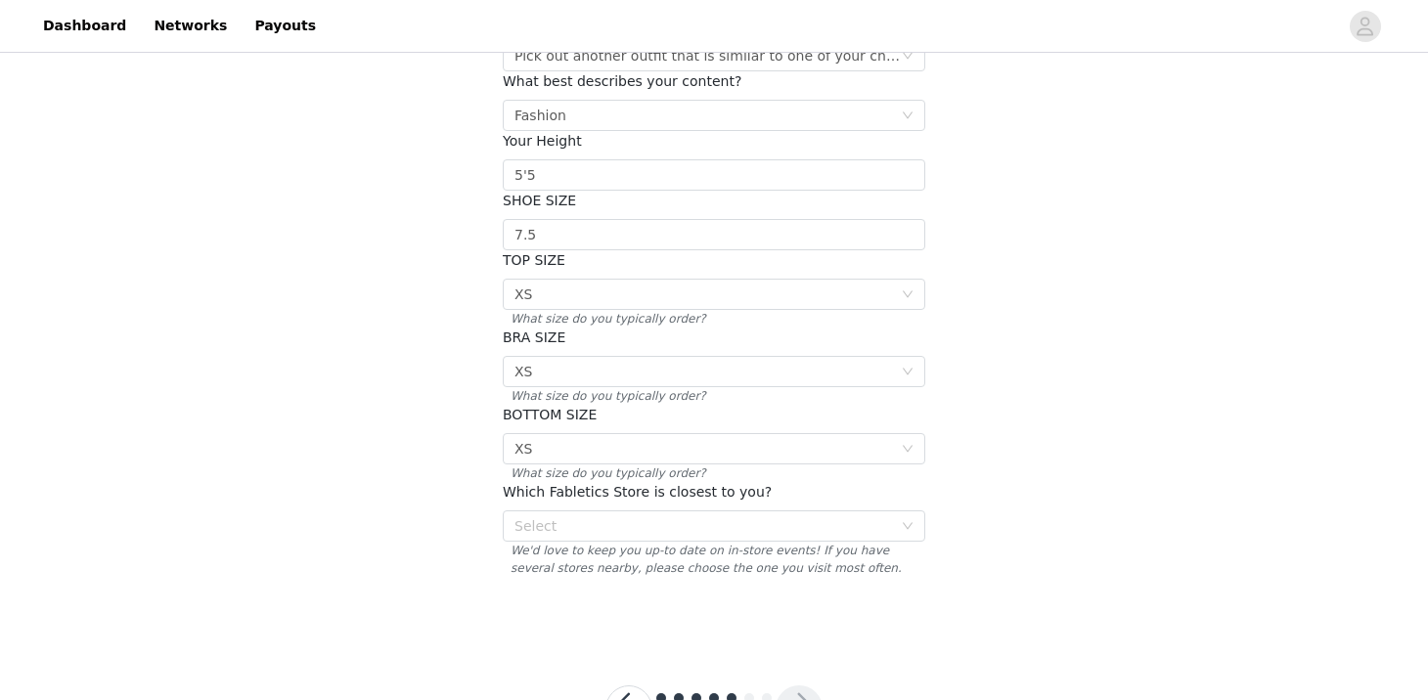
scroll to position [298, 0]
click at [875, 512] on div "Select" at bounding box center [703, 522] width 378 height 20
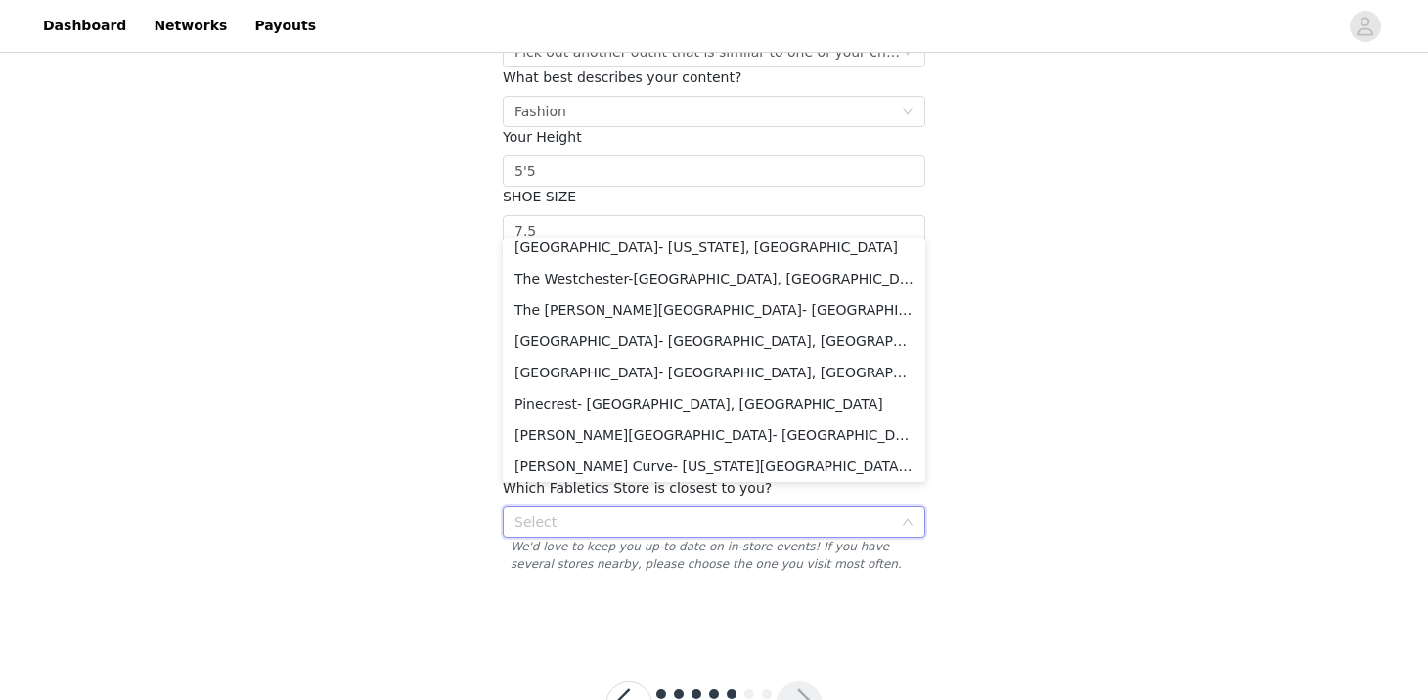
scroll to position [2394, 0]
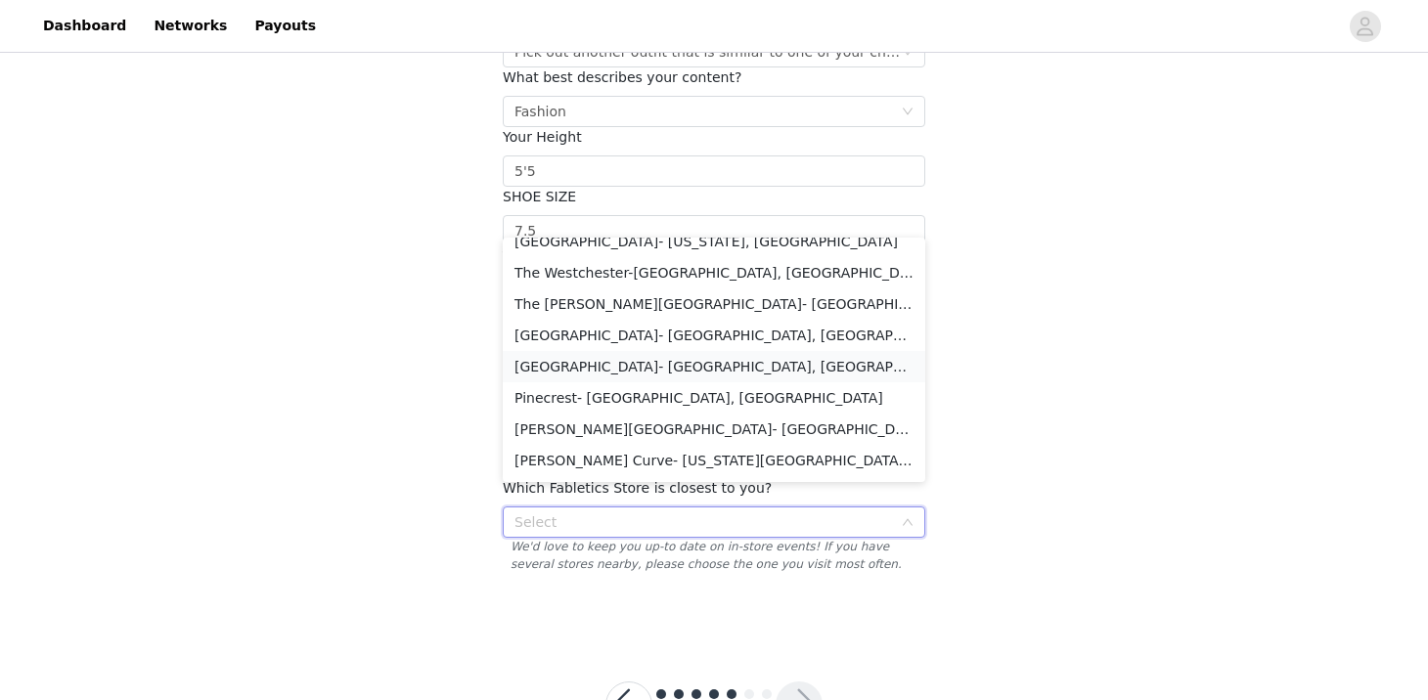
click at [601, 371] on li "[GEOGRAPHIC_DATA]- [GEOGRAPHIC_DATA], [GEOGRAPHIC_DATA]" at bounding box center [714, 366] width 422 height 31
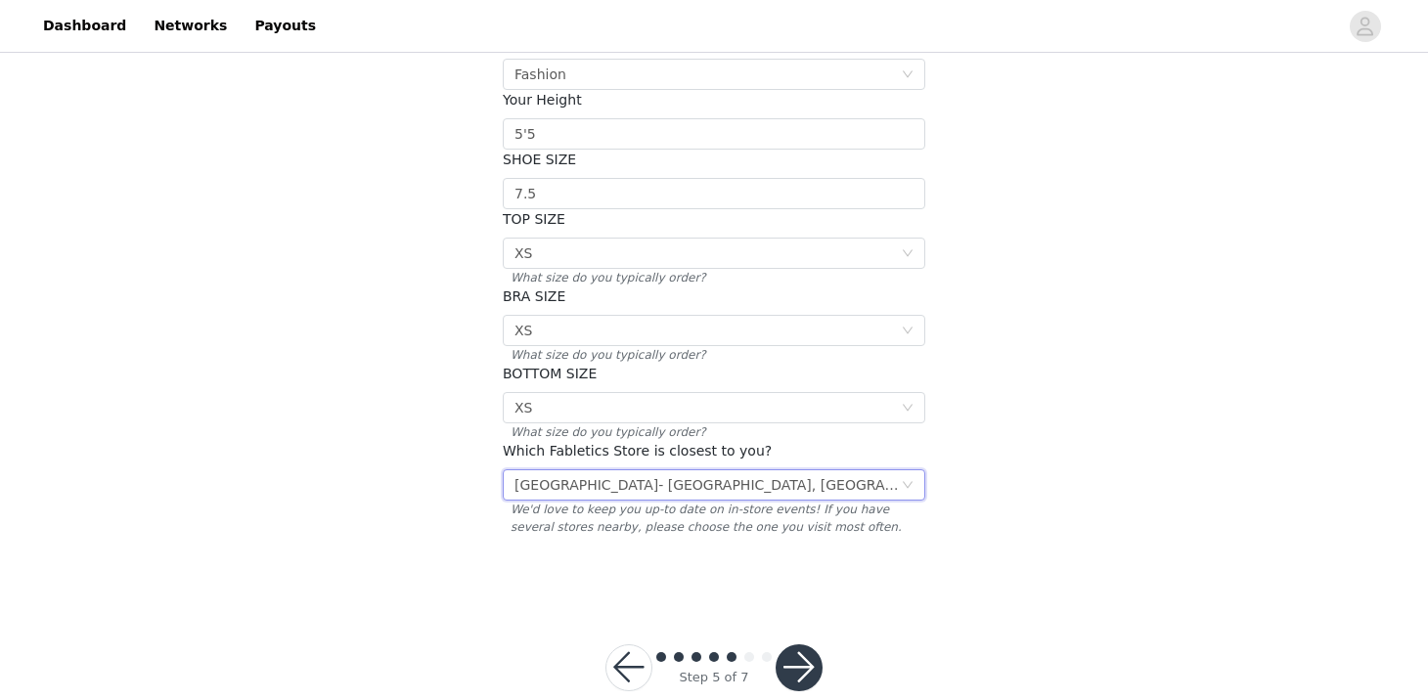
scroll to position [352, 0]
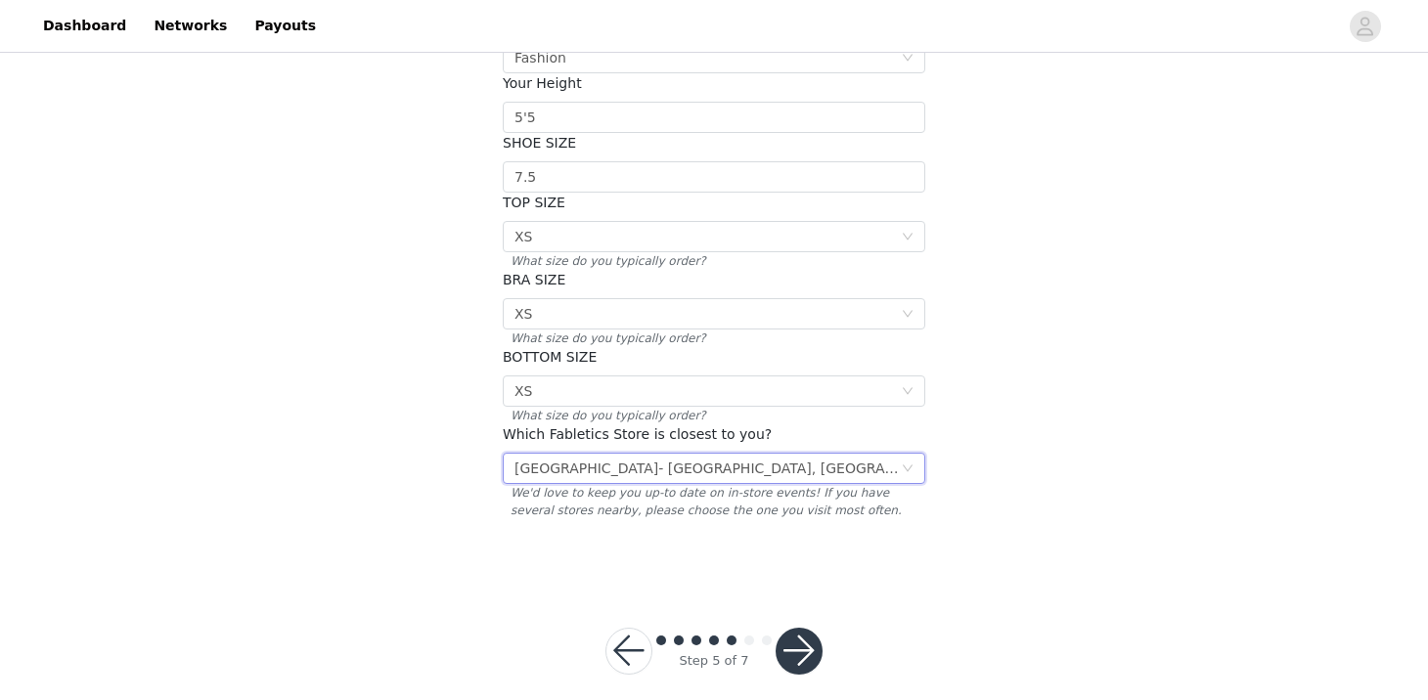
click at [802, 628] on button "button" at bounding box center [799, 651] width 47 height 47
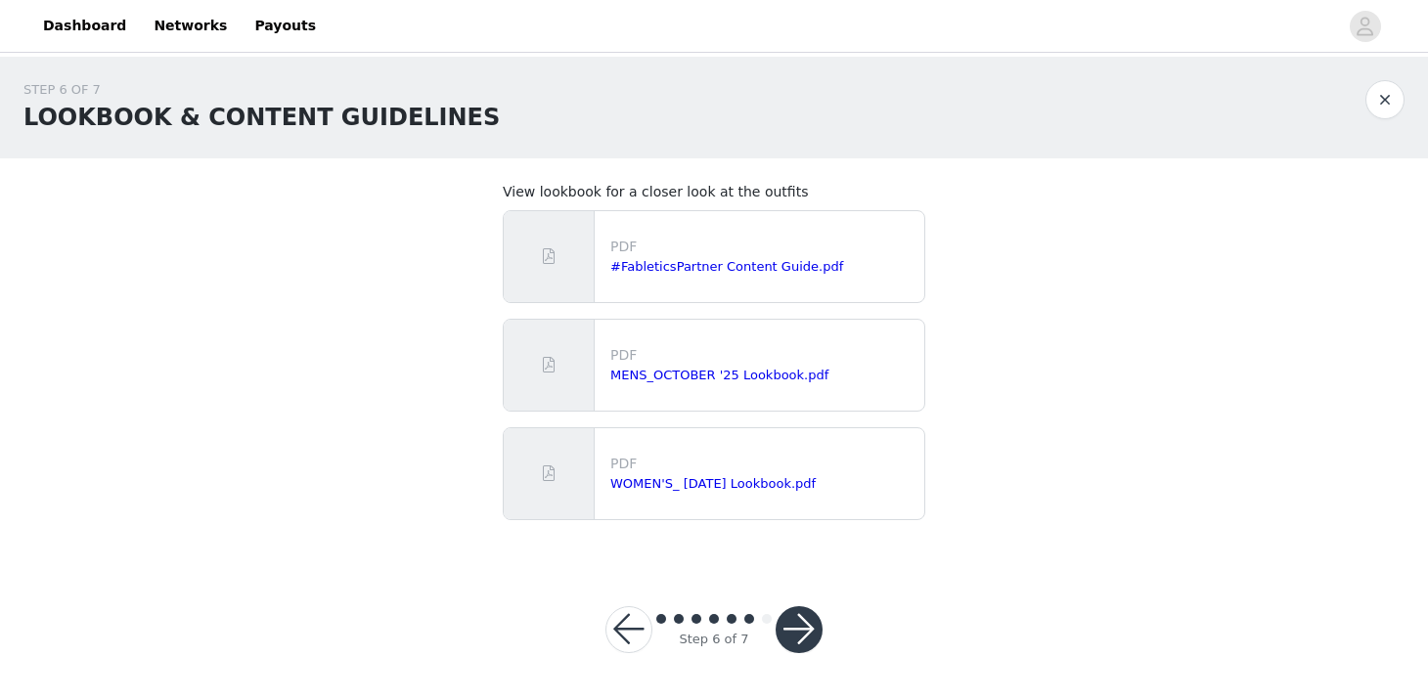
click at [797, 623] on button "button" at bounding box center [799, 629] width 47 height 47
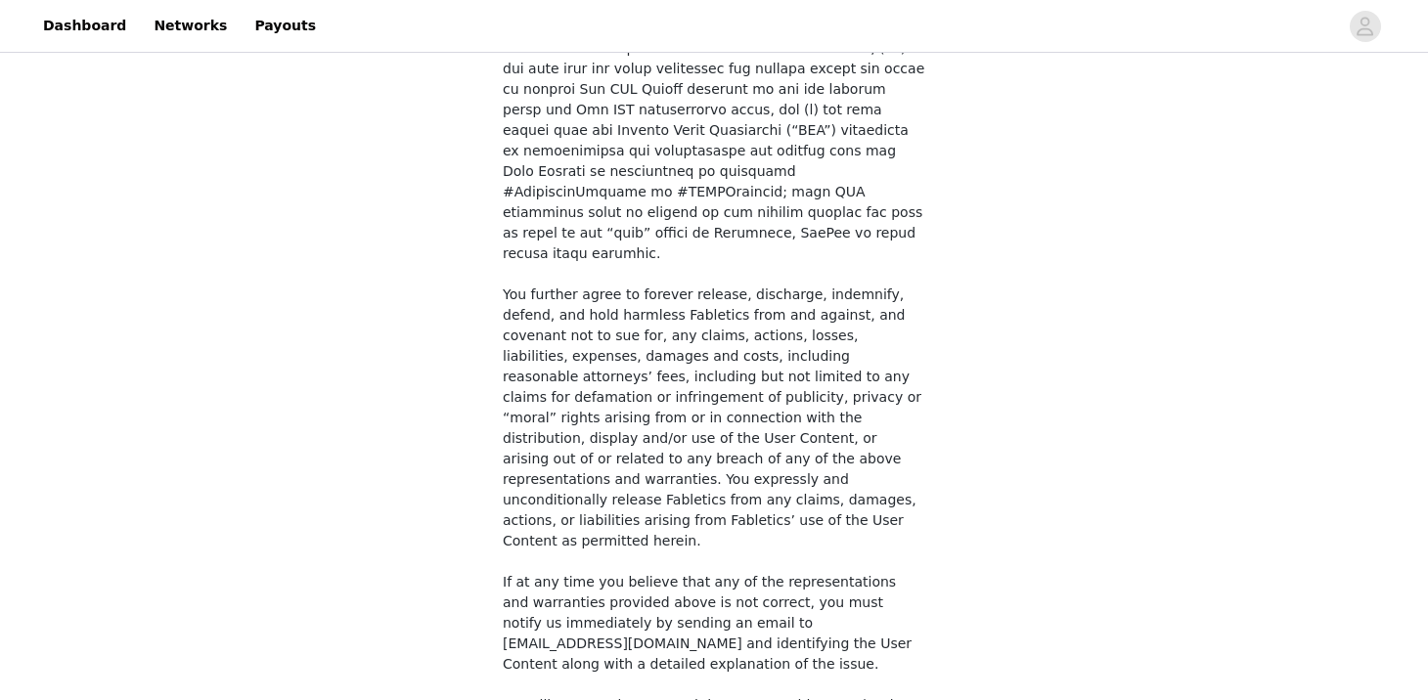
scroll to position [1518, 0]
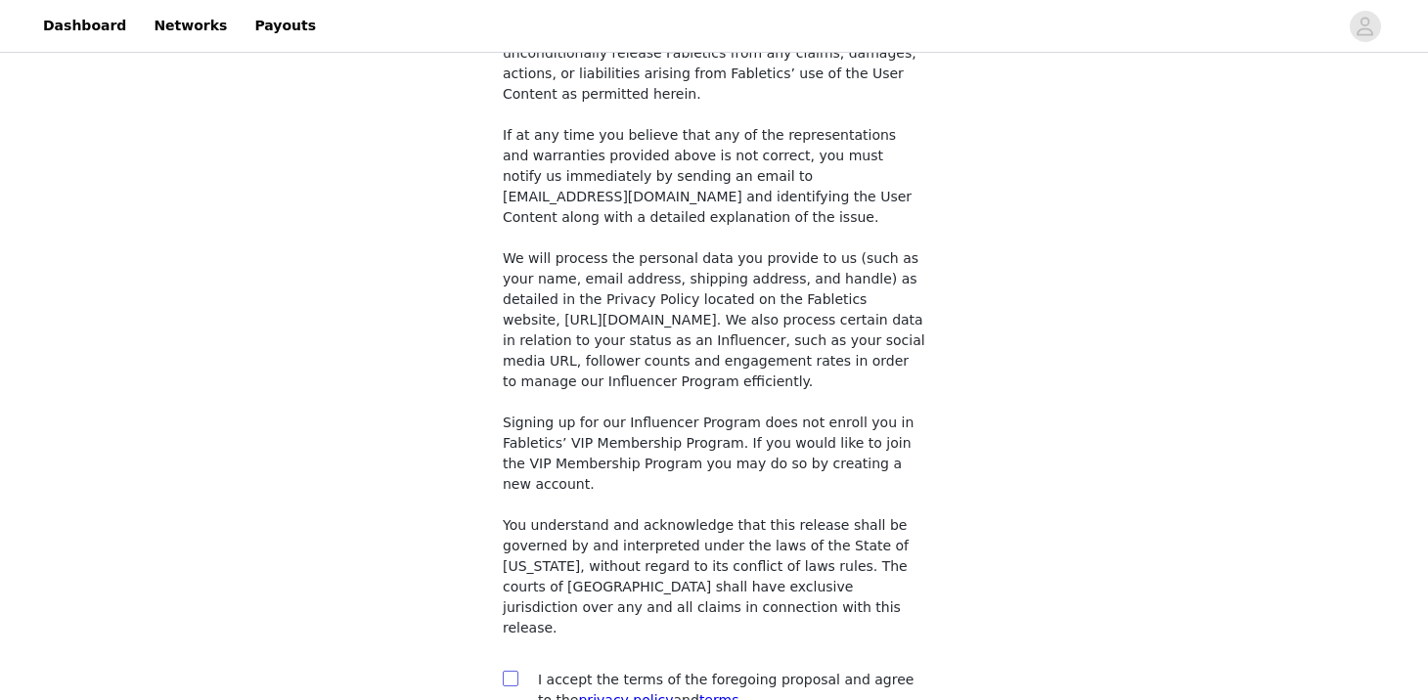
click at [510, 671] on input "checkbox" at bounding box center [510, 678] width 14 height 14
checkbox input "true"
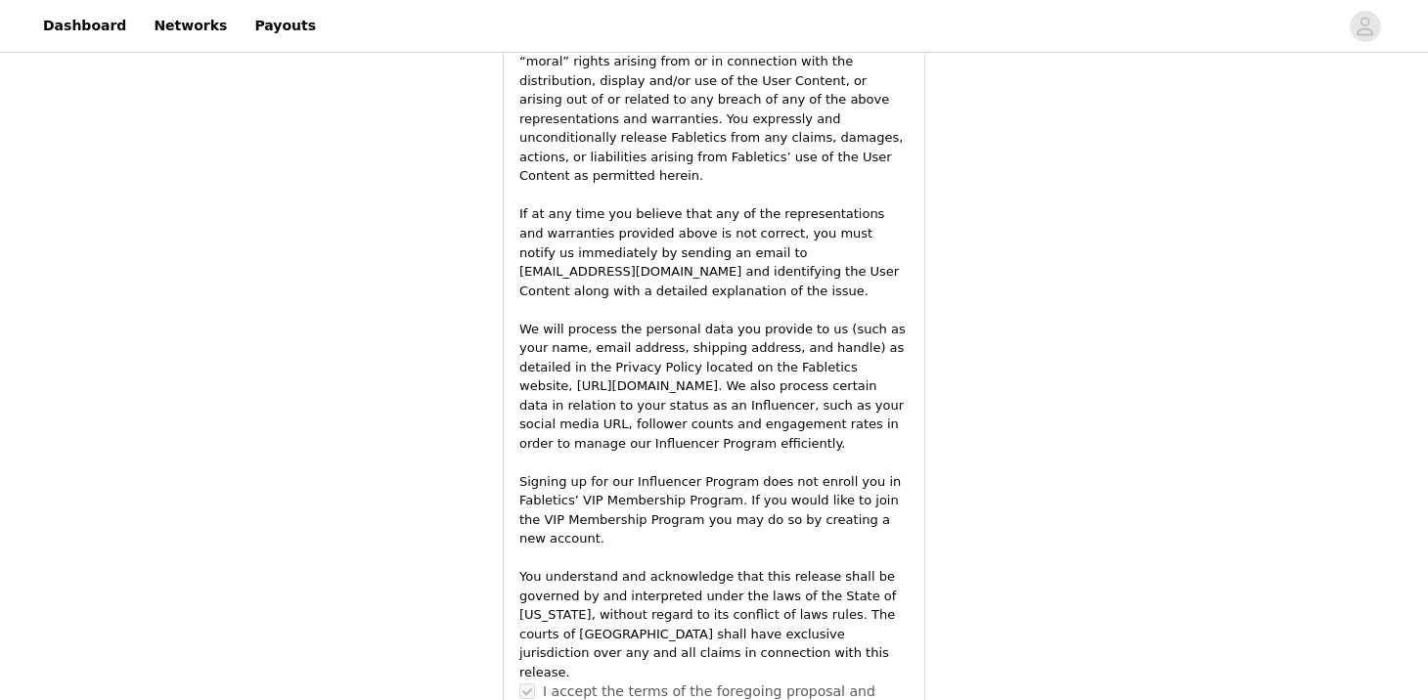
scroll to position [2923, 0]
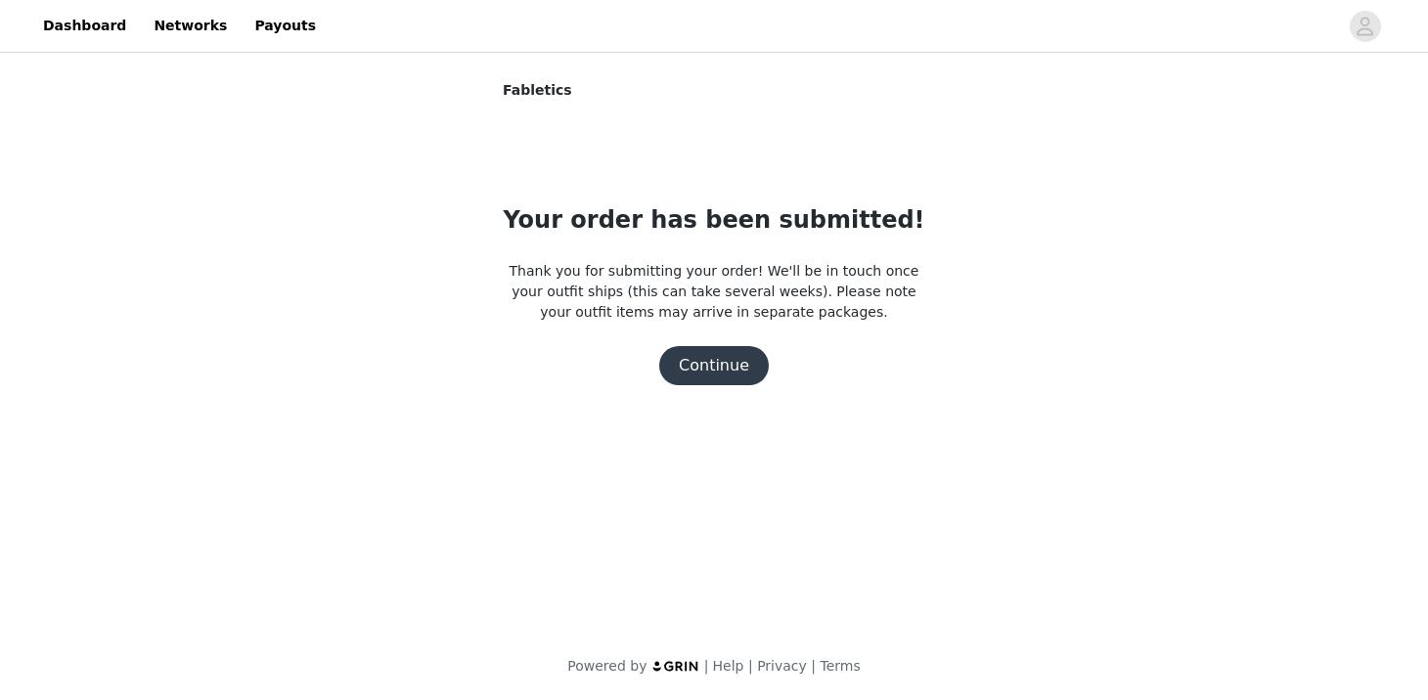
scroll to position [0, 0]
click at [701, 371] on button "Continue" at bounding box center [714, 365] width 110 height 39
